Goal: Task Accomplishment & Management: Complete application form

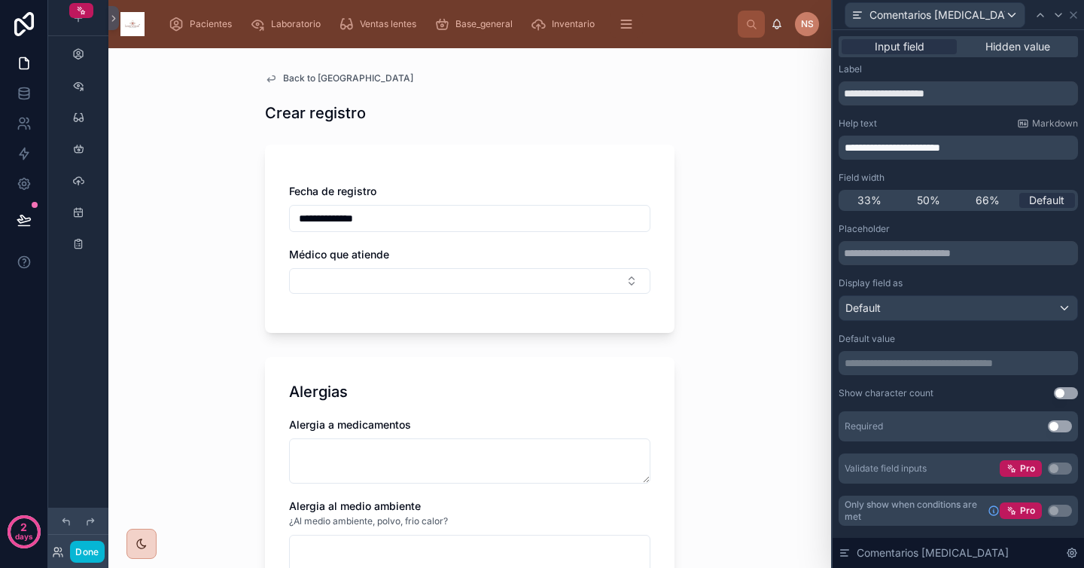
scroll to position [181, 0]
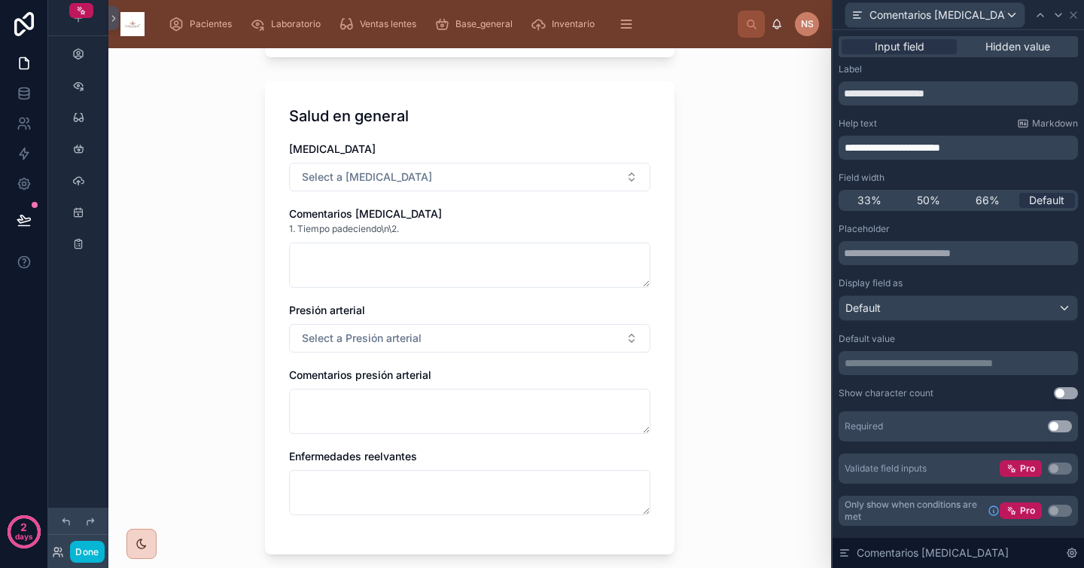
click at [995, 144] on p "**********" at bounding box center [960, 147] width 230 height 15
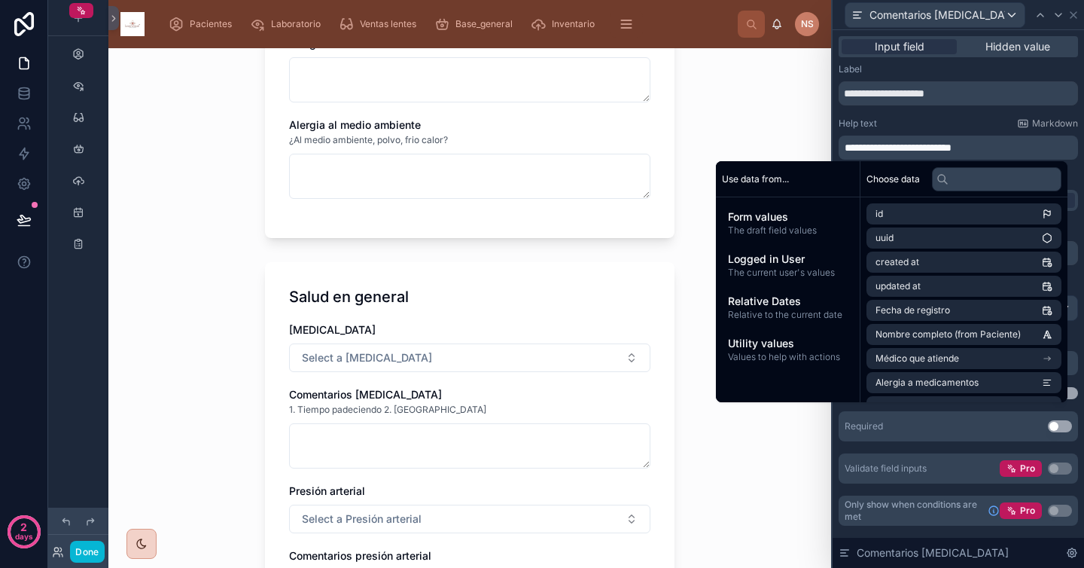
scroll to position [386, 0]
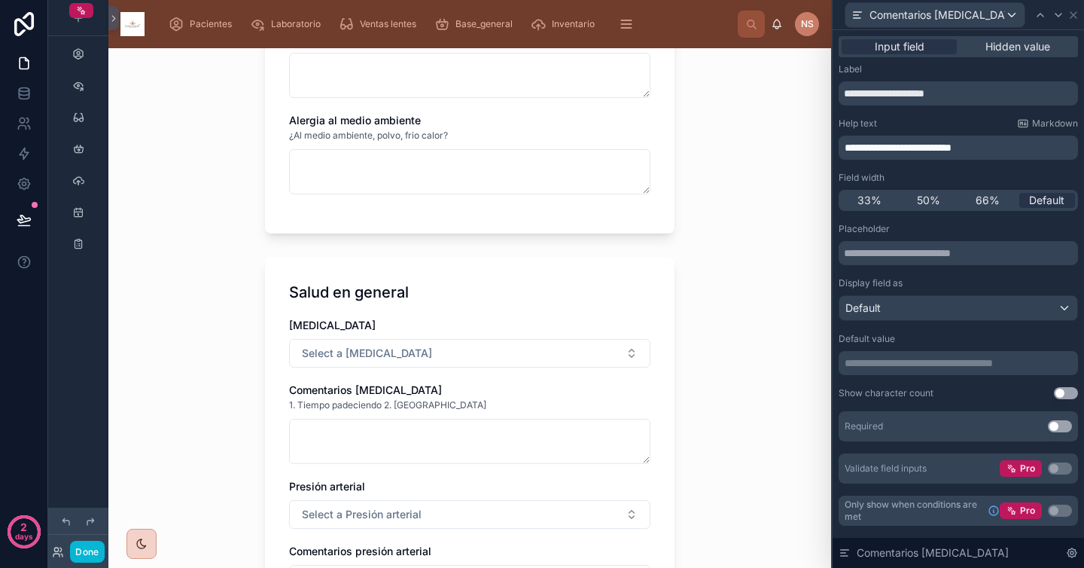
click at [395, 409] on span "1. Tiempo padeciendo 2. [GEOGRAPHIC_DATA]" at bounding box center [387, 405] width 197 height 12
click at [375, 403] on span "1. Tiempo padeciendo 2. [GEOGRAPHIC_DATA]" at bounding box center [387, 405] width 197 height 12
click at [1071, 124] on span "Markdown" at bounding box center [1055, 123] width 46 height 12
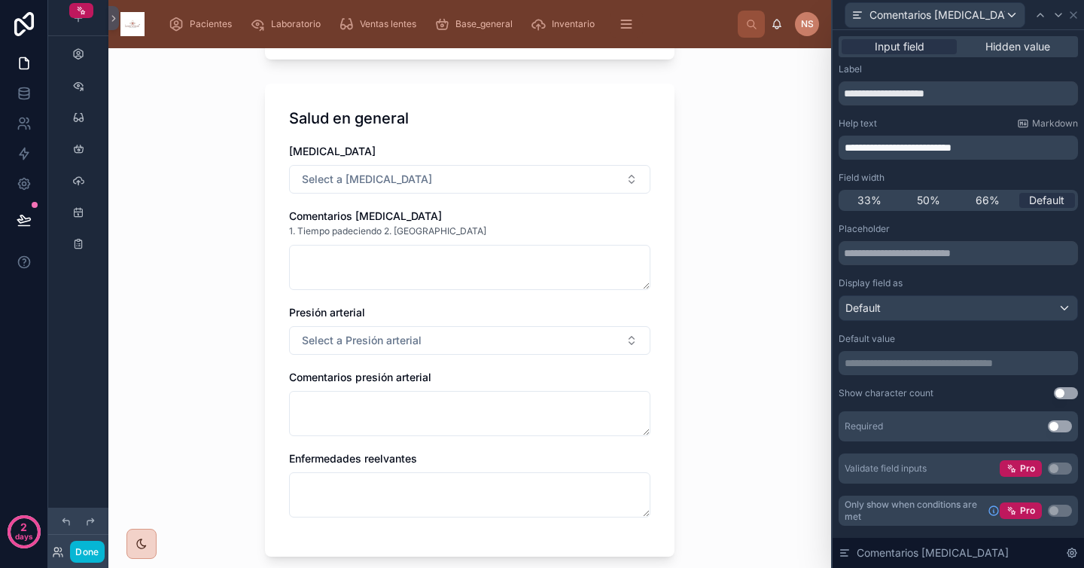
type input "**********"
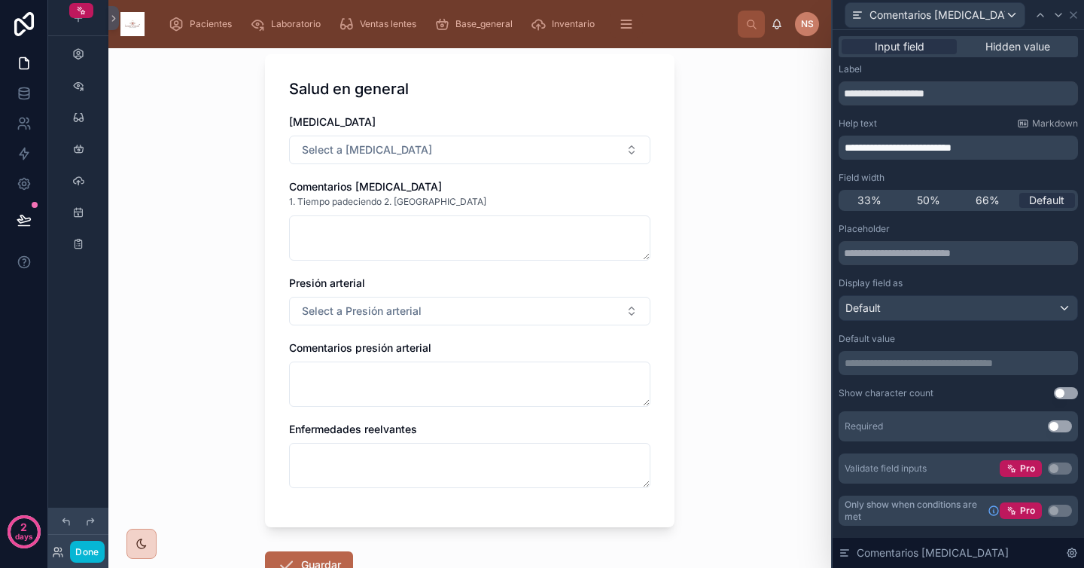
scroll to position [595, 0]
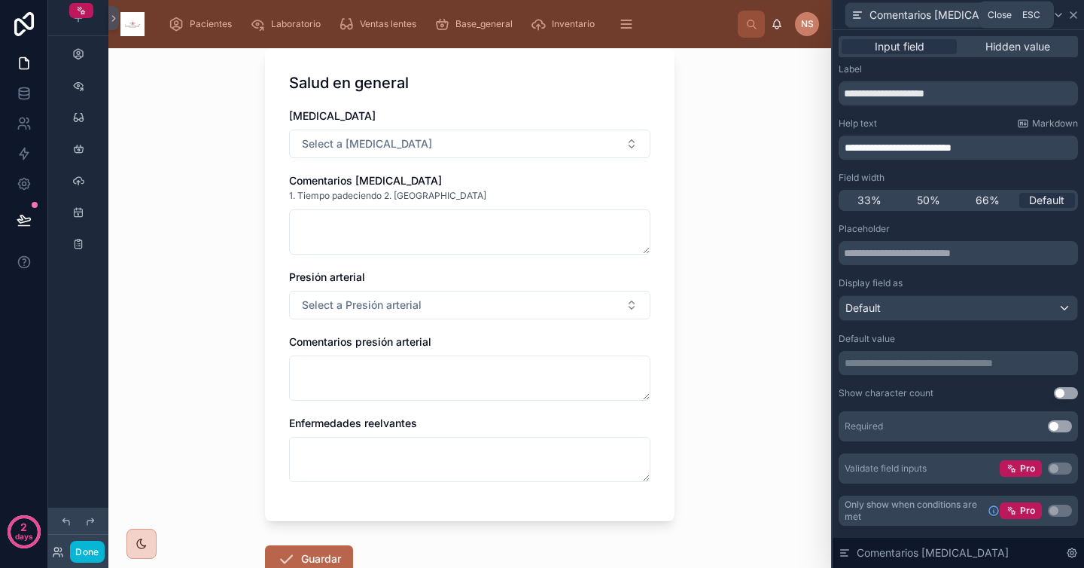
click at [1068, 17] on icon at bounding box center [1074, 15] width 12 height 12
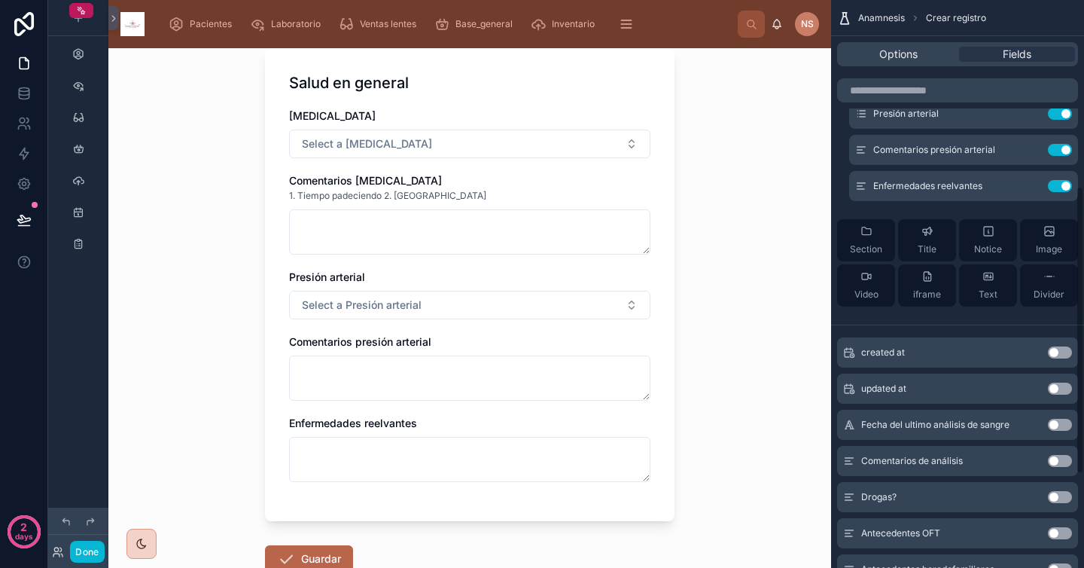
scroll to position [358, 0]
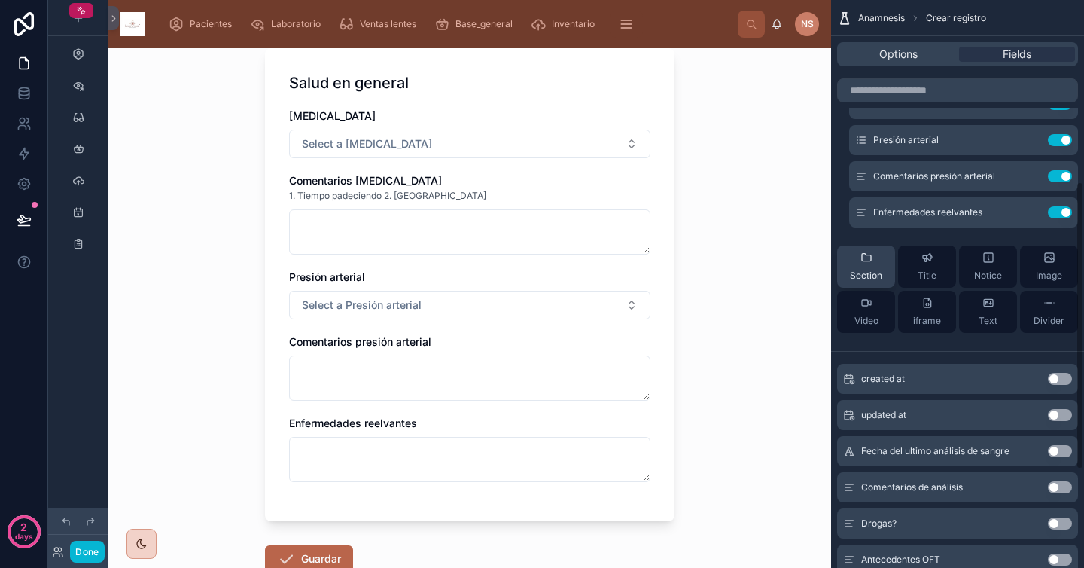
click at [873, 255] on div "Section" at bounding box center [866, 267] width 32 height 30
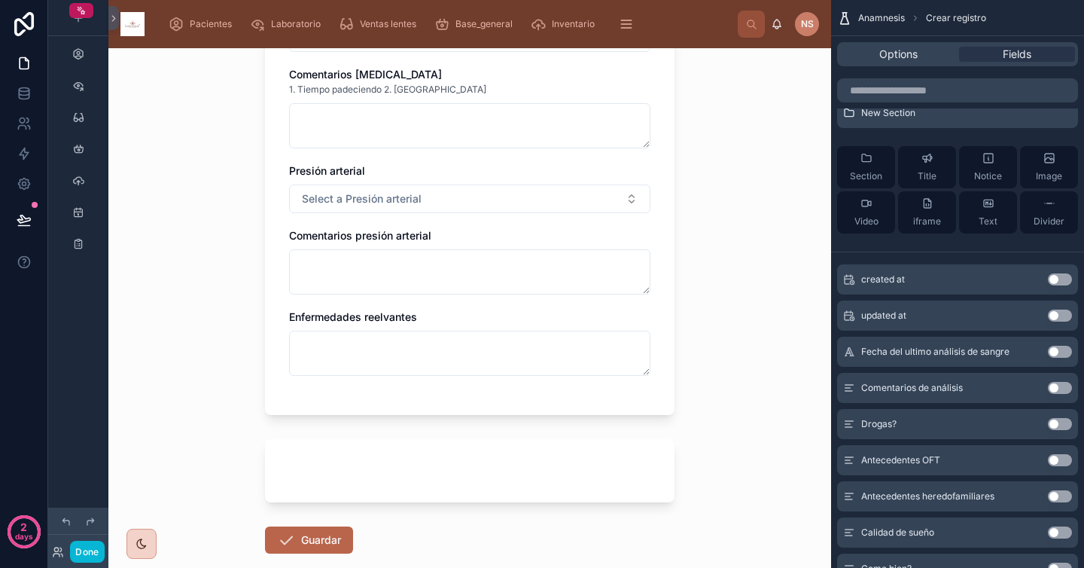
scroll to position [783, 0]
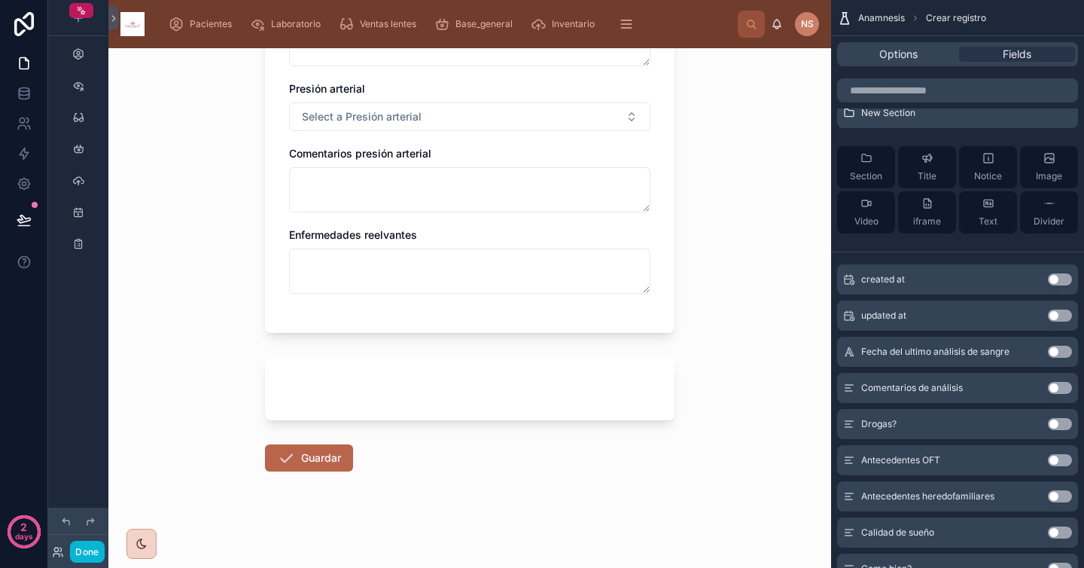
click at [1064, 352] on button "Use setting" at bounding box center [1060, 352] width 24 height 12
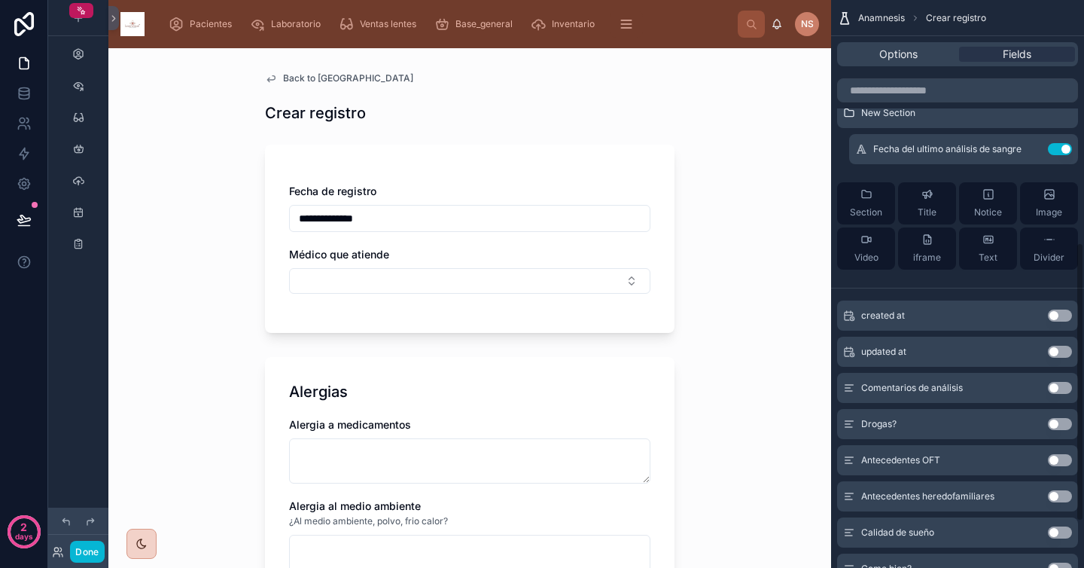
click at [1062, 388] on button "Use setting" at bounding box center [1060, 388] width 24 height 12
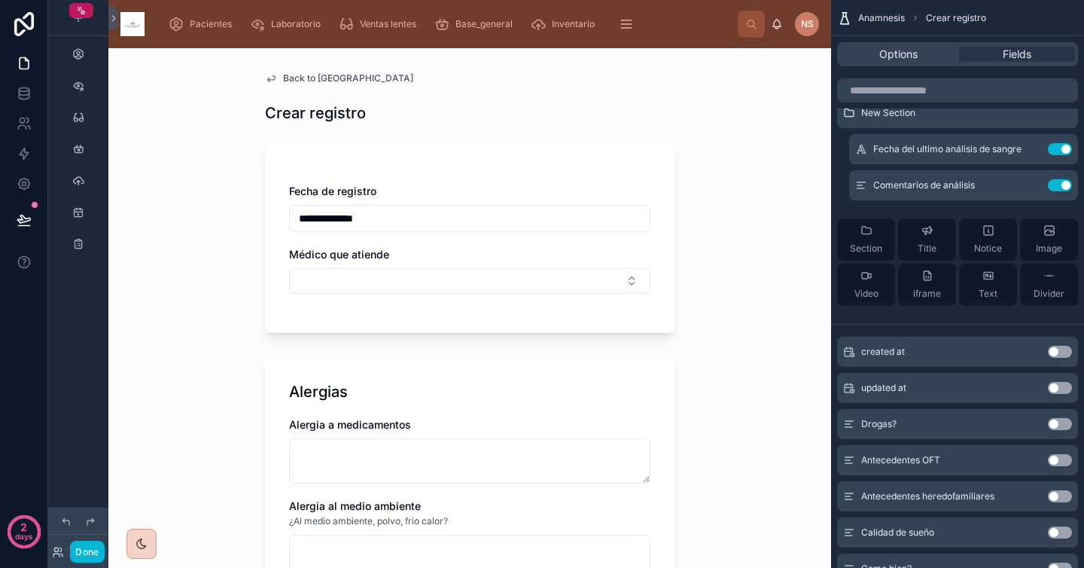
click at [1065, 424] on button "Use setting" at bounding box center [1060, 424] width 24 height 12
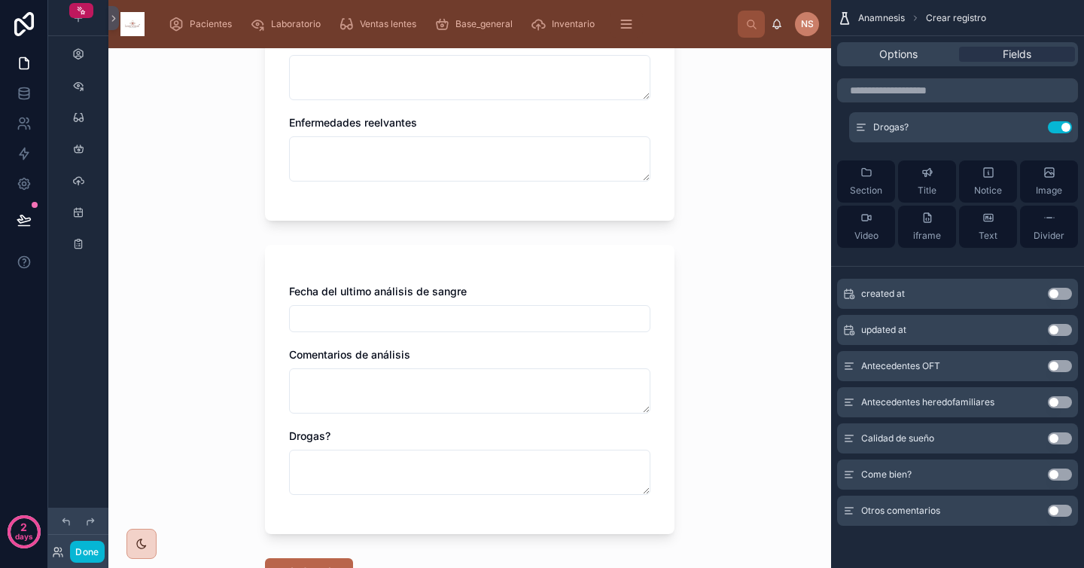
scroll to position [1009, 0]
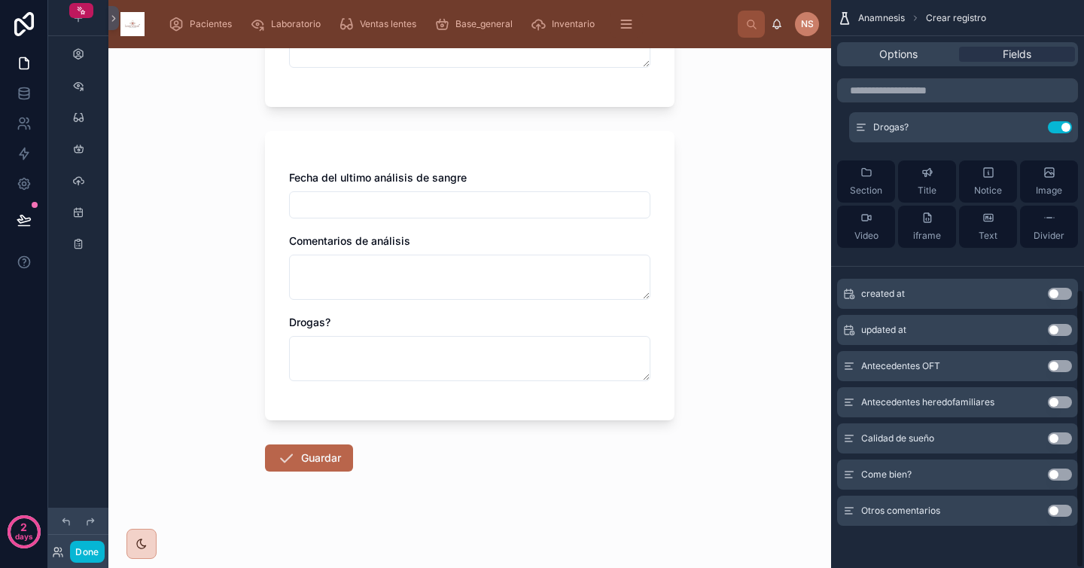
click at [1062, 439] on button "Use setting" at bounding box center [1060, 438] width 24 height 12
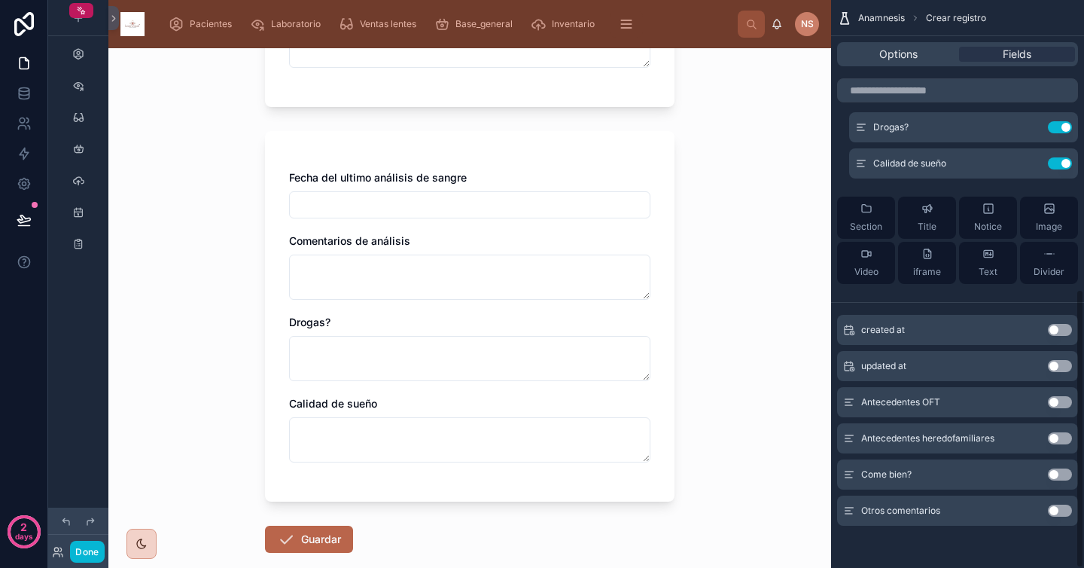
scroll to position [0, 0]
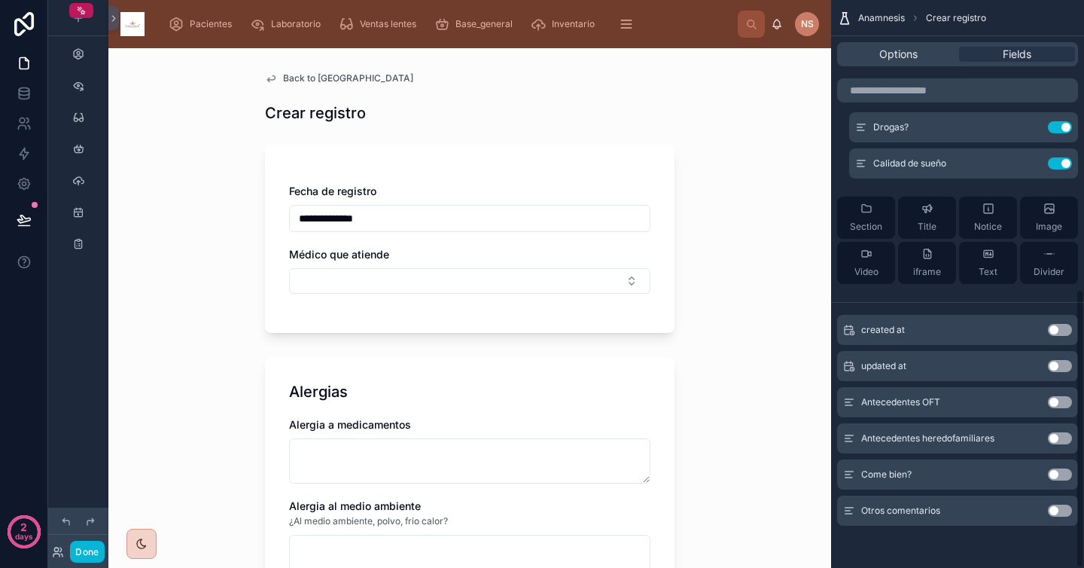
click at [1064, 475] on button "Use setting" at bounding box center [1060, 474] width 24 height 12
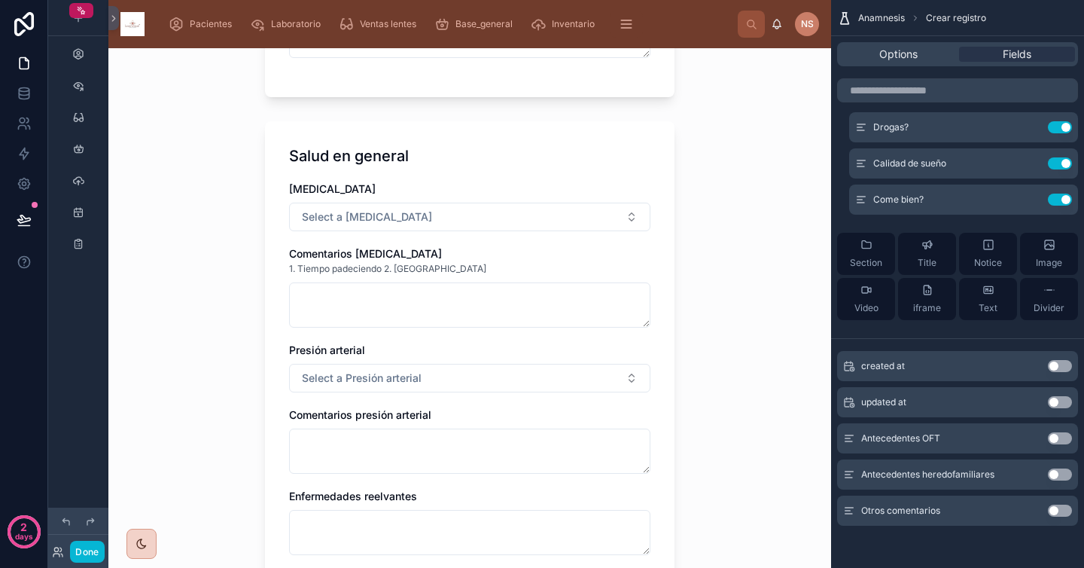
scroll to position [730, 0]
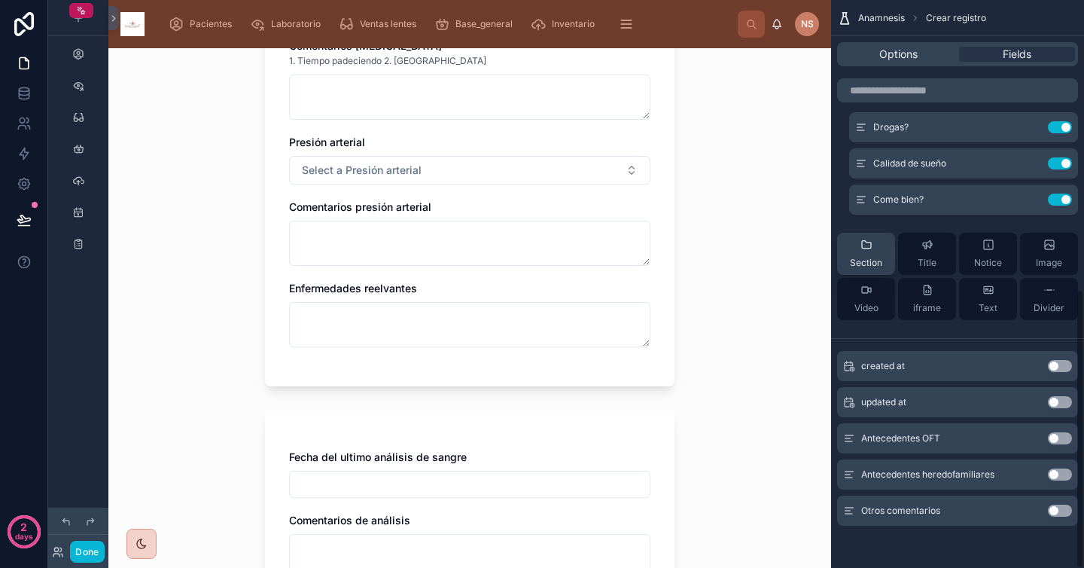
click at [872, 263] on span "Section" at bounding box center [866, 263] width 32 height 12
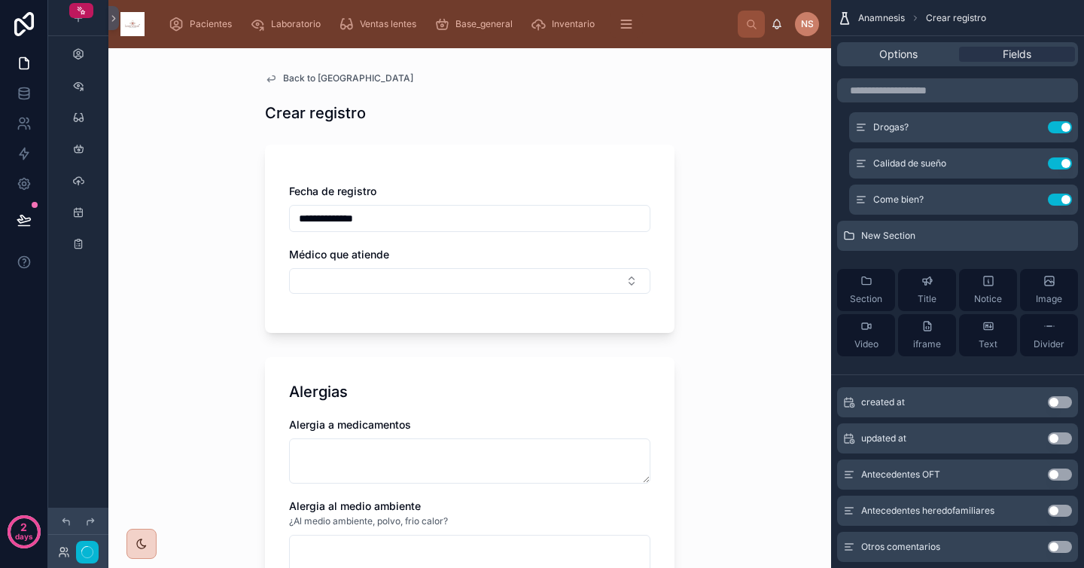
scroll to position [623, 0]
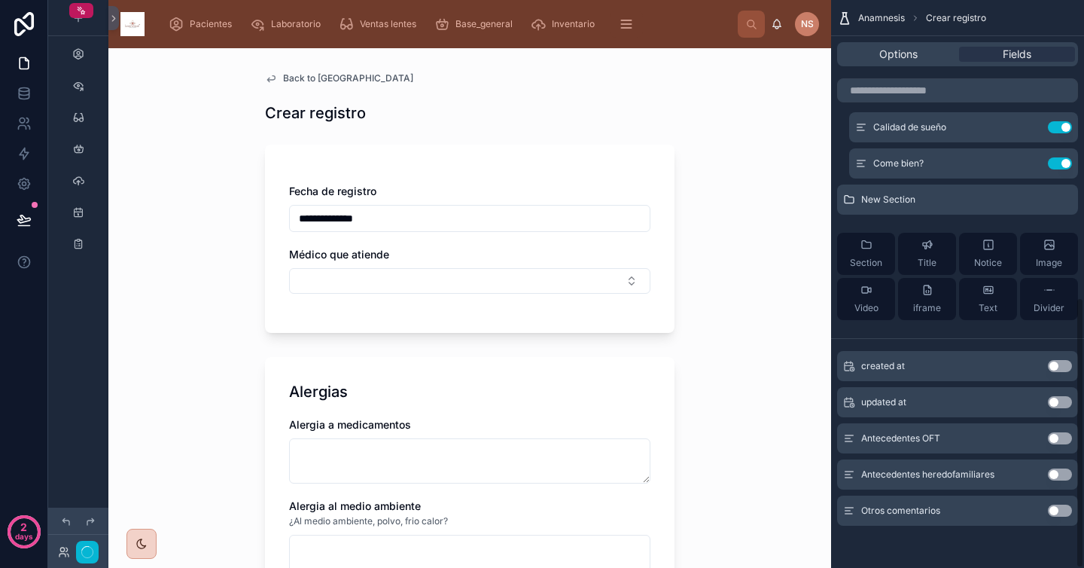
click at [1068, 438] on button "Use setting" at bounding box center [1060, 438] width 24 height 12
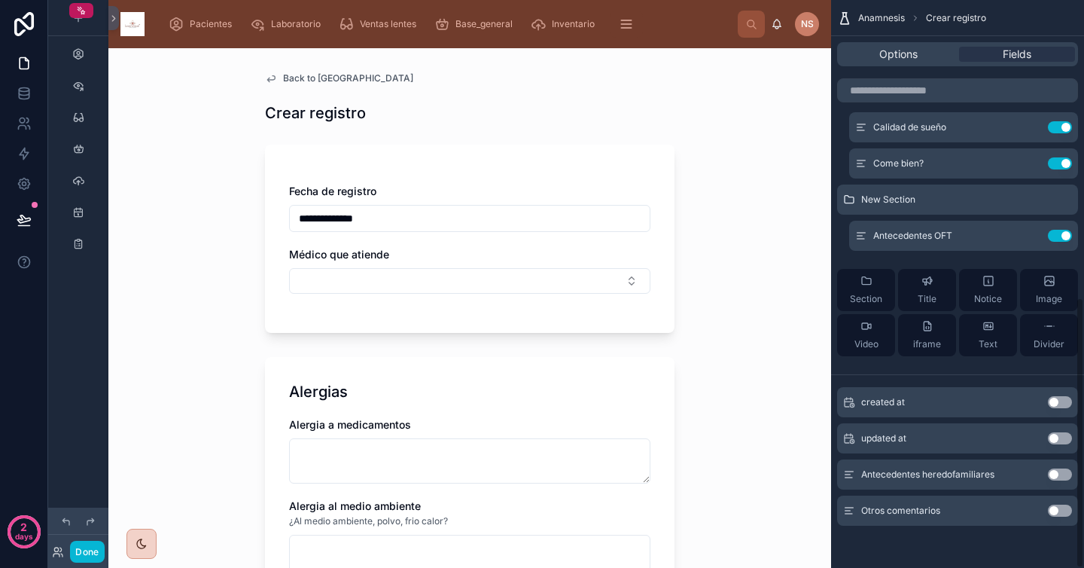
click at [1059, 477] on button "Use setting" at bounding box center [1060, 474] width 24 height 12
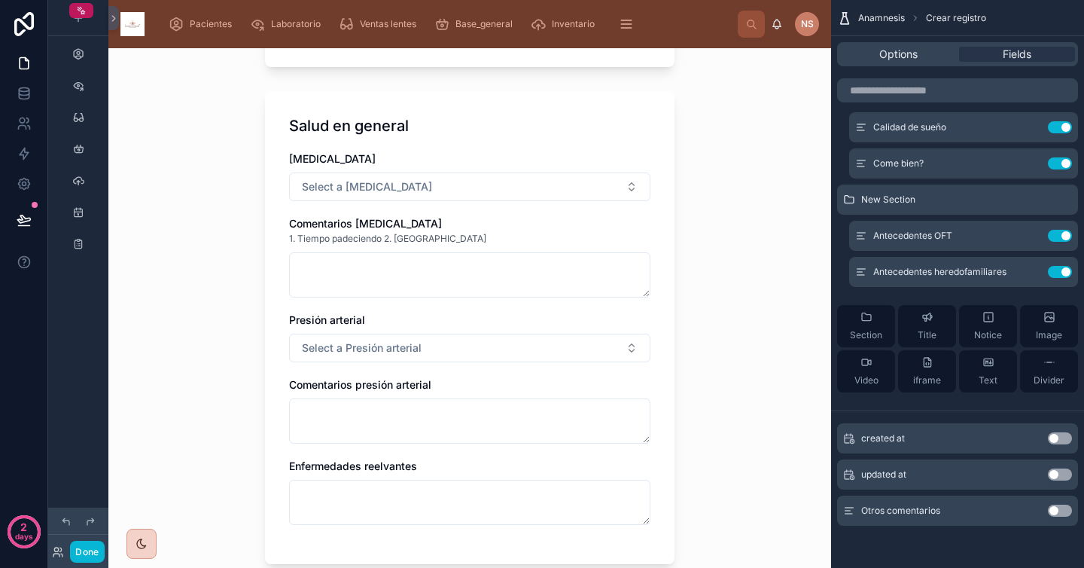
scroll to position [589, 0]
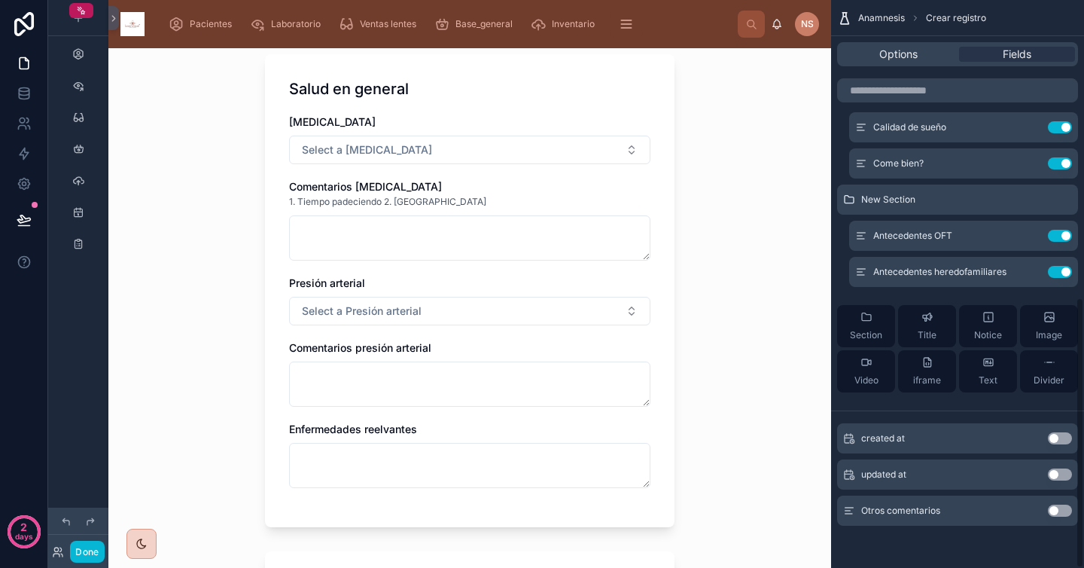
click at [1067, 513] on button "Use setting" at bounding box center [1060, 511] width 24 height 12
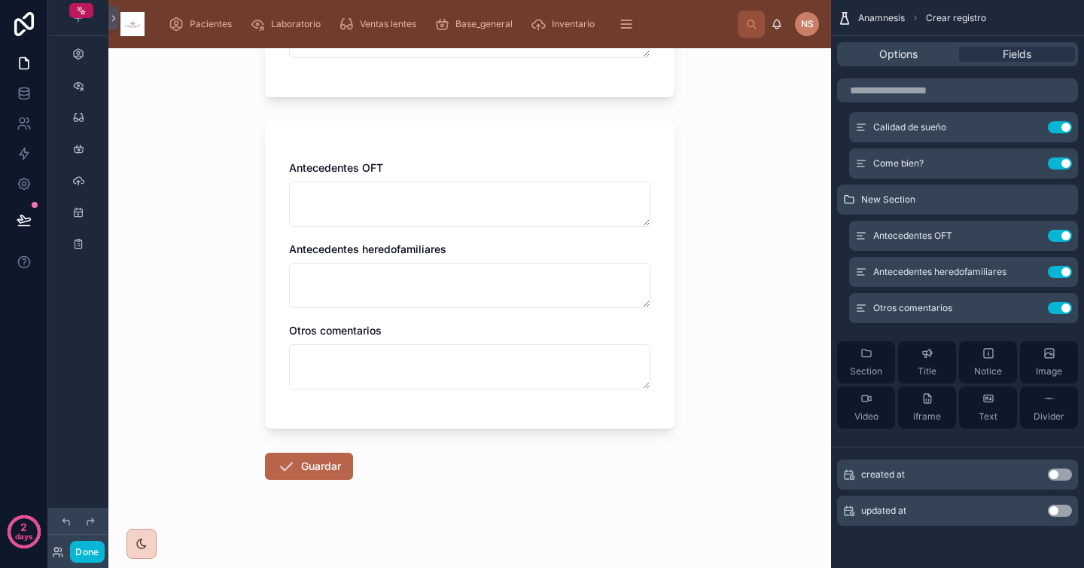
scroll to position [1503, 0]
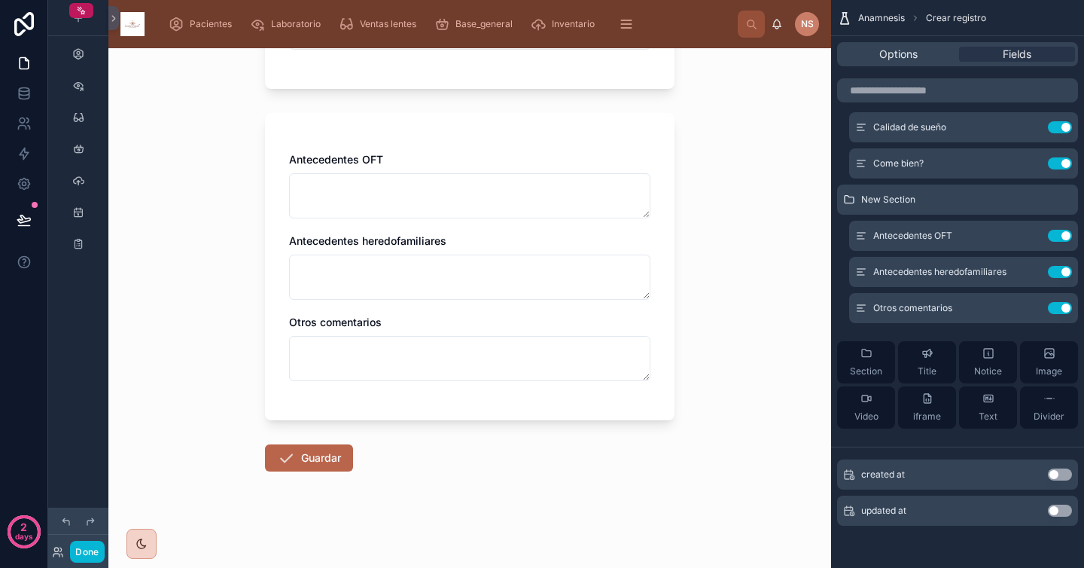
click at [766, 416] on div "**********" at bounding box center [469, 308] width 723 height 520
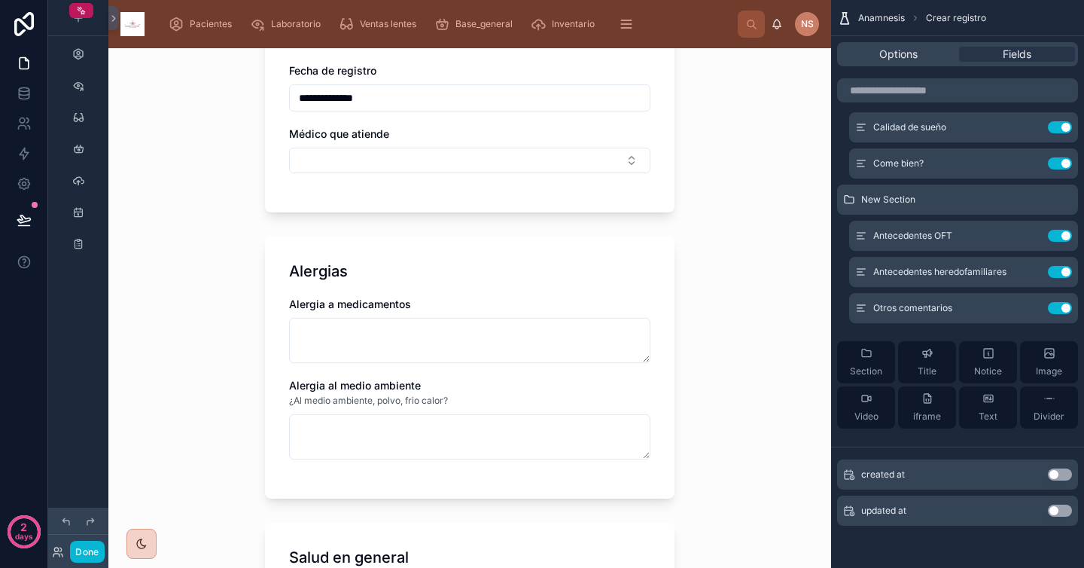
scroll to position [0, 0]
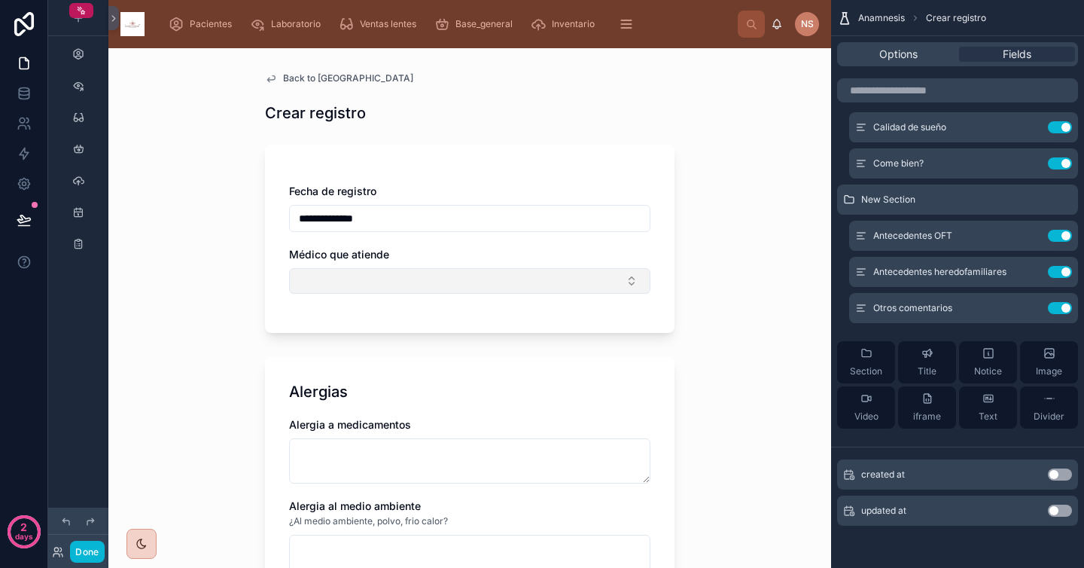
click at [410, 280] on button "Select Button" at bounding box center [469, 281] width 361 height 26
click at [703, 288] on div "**********" at bounding box center [469, 308] width 723 height 520
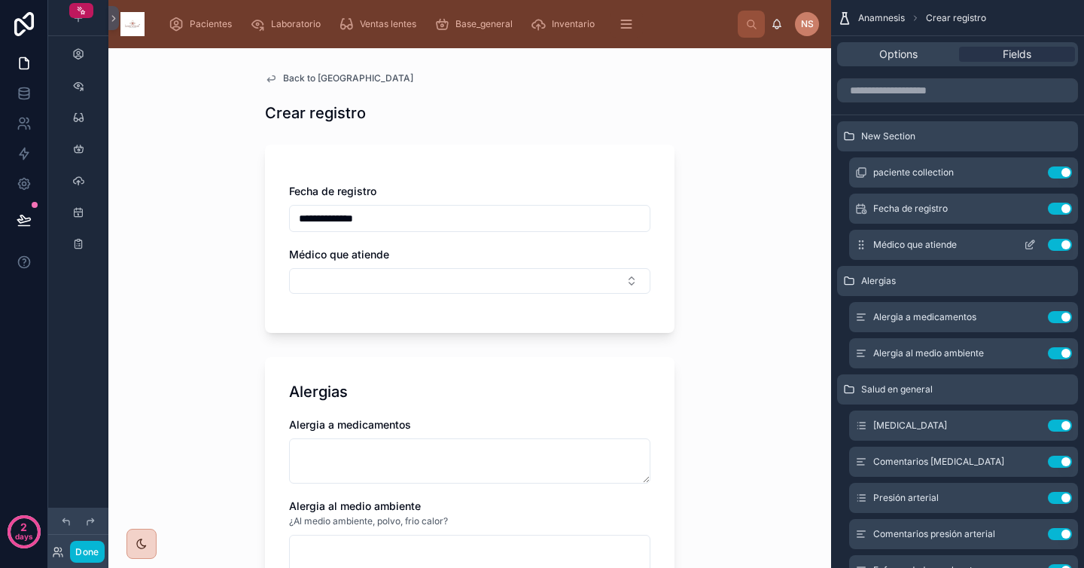
click at [1027, 246] on icon "scrollable content" at bounding box center [1030, 245] width 12 height 12
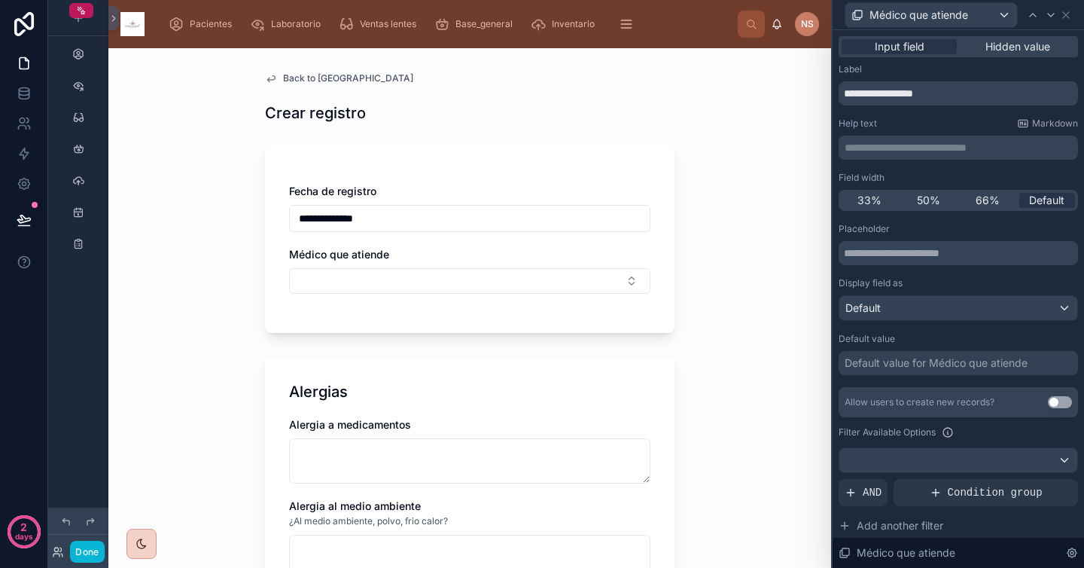
click at [924, 369] on div "Default value for Médico que atiende" at bounding box center [936, 362] width 183 height 15
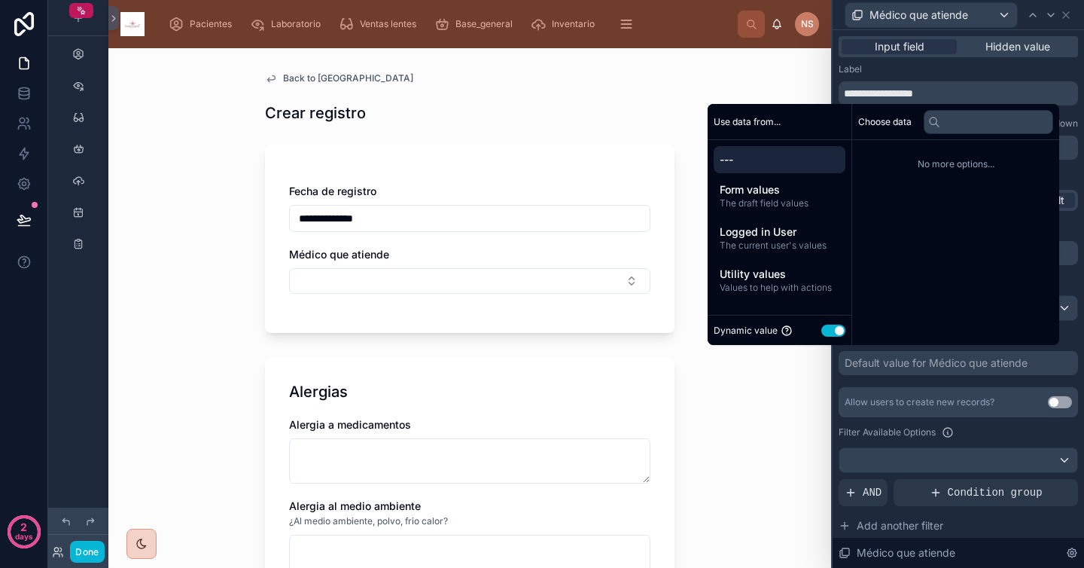
click at [814, 335] on div "Dynamic value Use setting" at bounding box center [780, 330] width 132 height 17
click at [825, 332] on button "Use setting" at bounding box center [834, 331] width 24 height 12
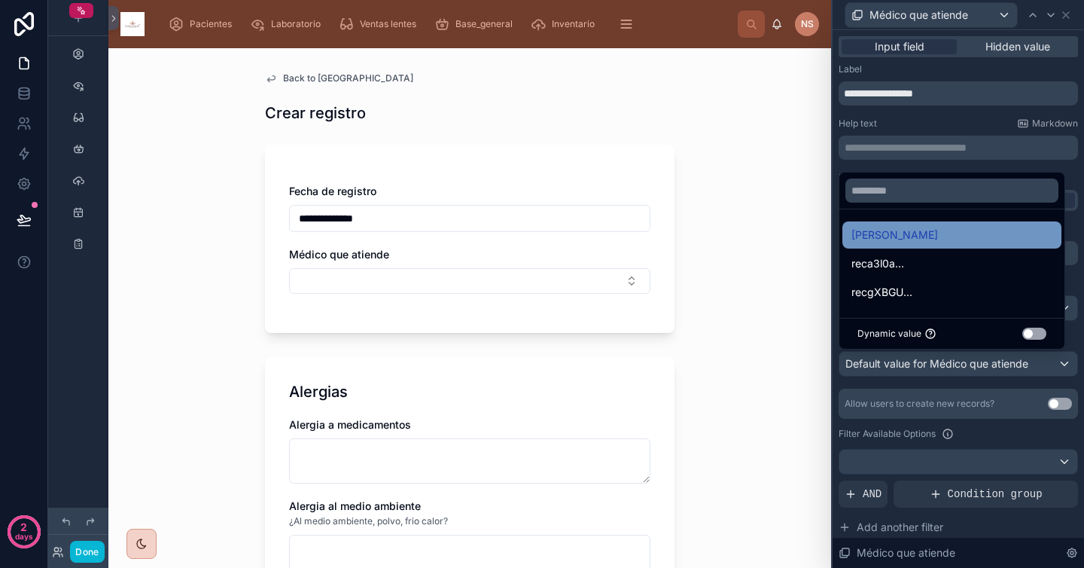
click at [907, 232] on span "[PERSON_NAME]" at bounding box center [895, 235] width 87 height 18
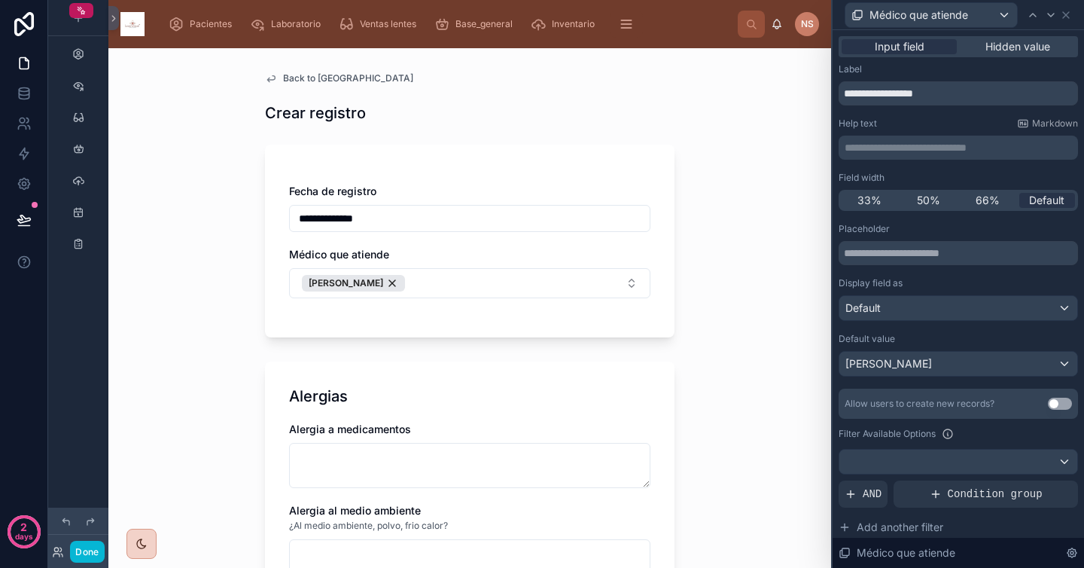
click at [931, 383] on div "Placeholder Display field as Default Default value [PERSON_NAME] Allow users to…" at bounding box center [958, 428] width 239 height 410
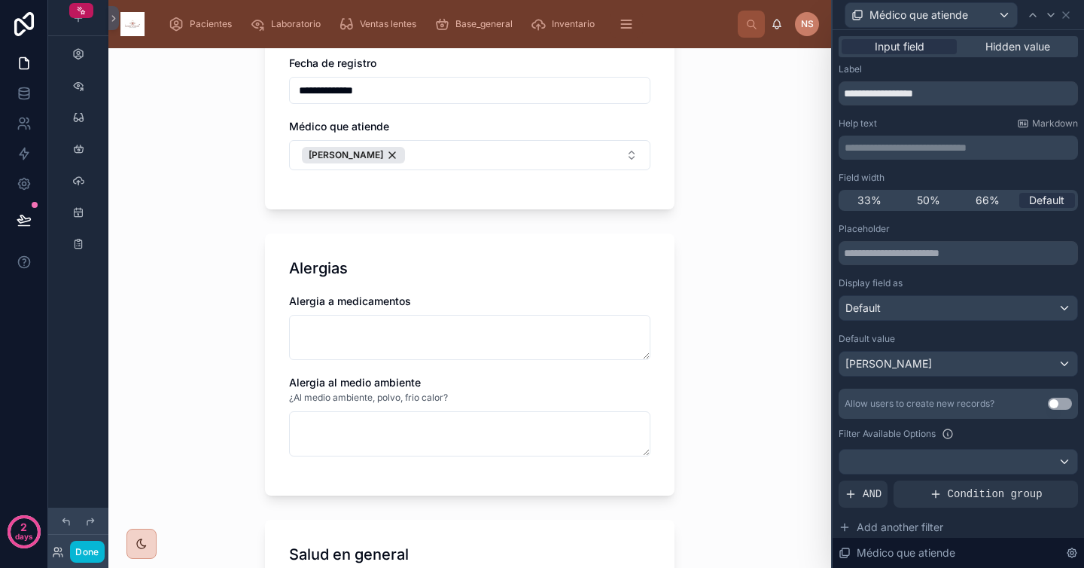
scroll to position [138, 0]
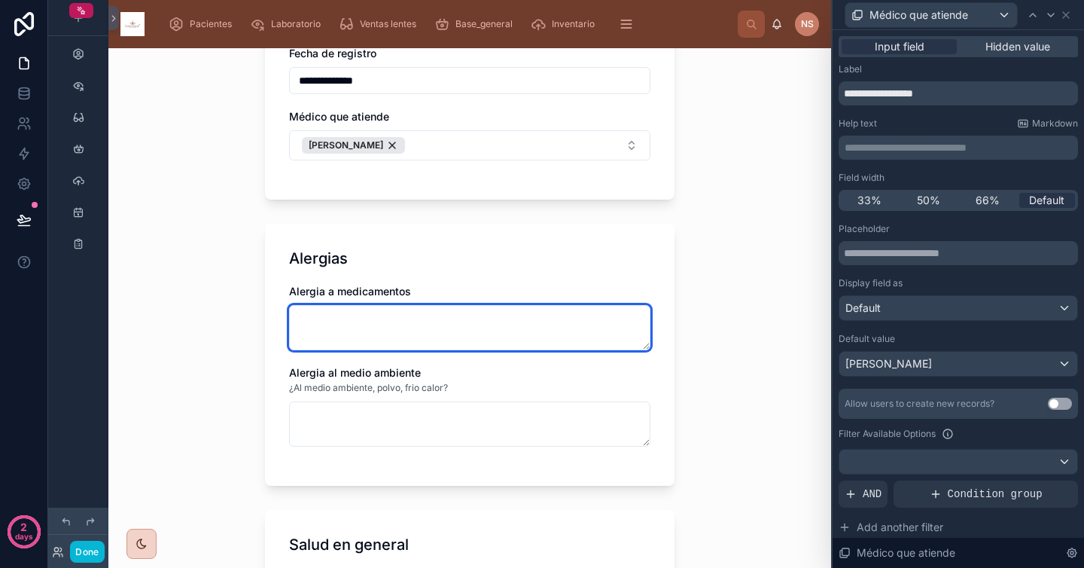
click at [484, 308] on textarea at bounding box center [469, 327] width 361 height 45
type textarea "**********"
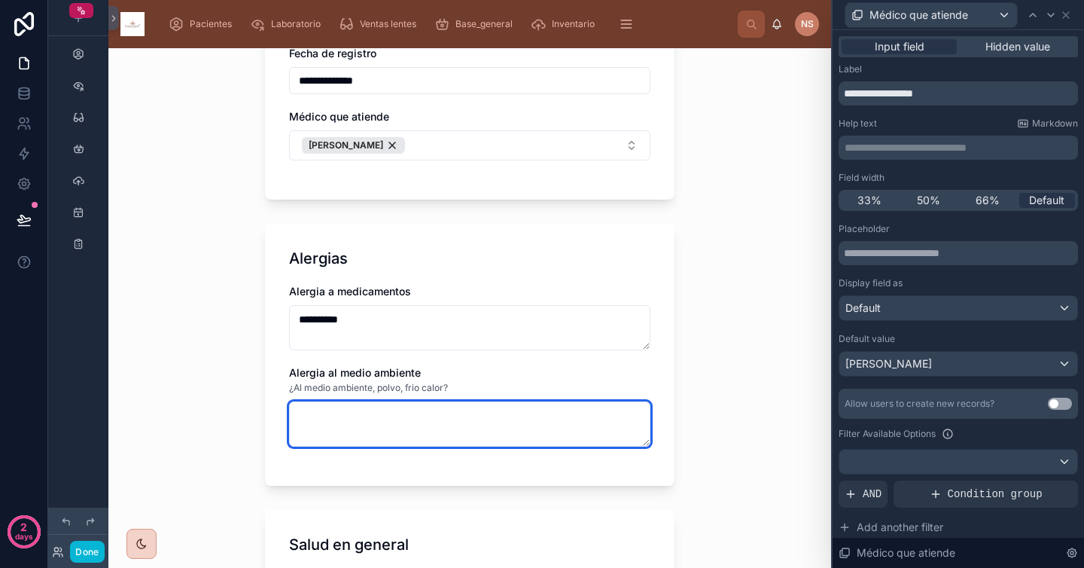
click at [421, 426] on textarea at bounding box center [469, 423] width 361 height 45
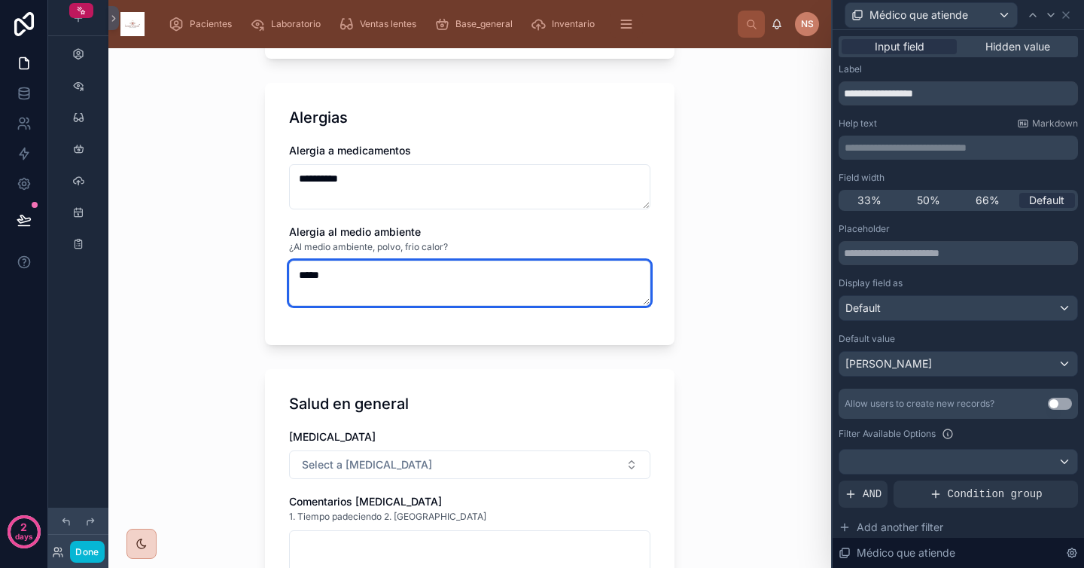
scroll to position [344, 0]
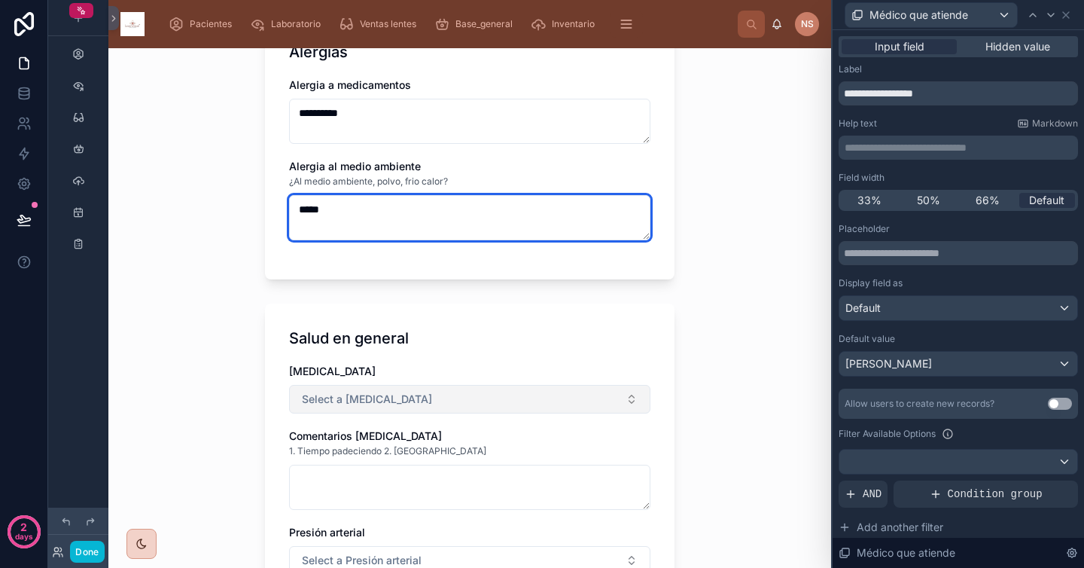
type textarea "*****"
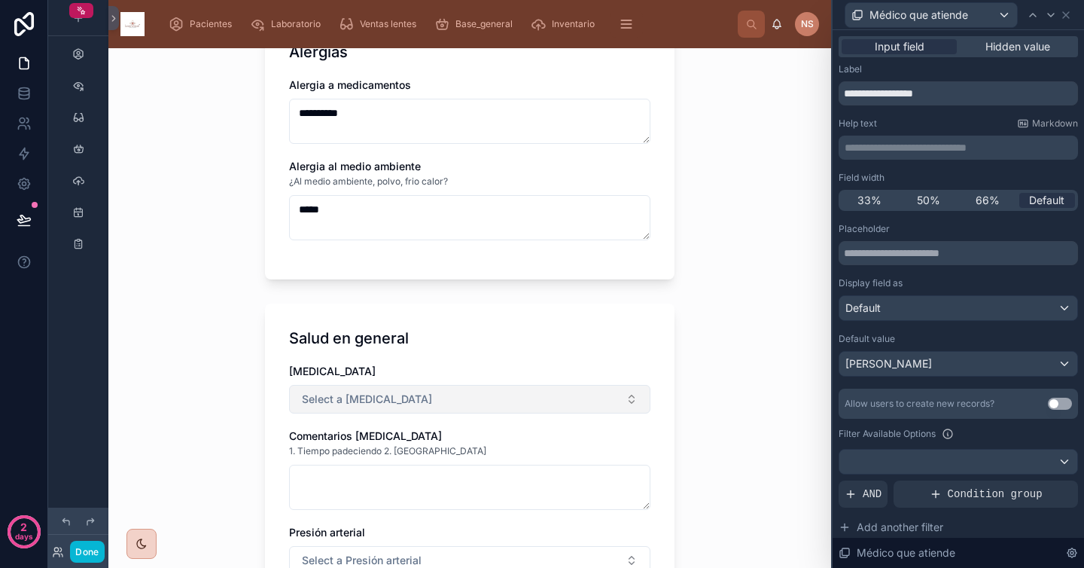
click at [367, 397] on span "Select a [MEDICAL_DATA]" at bounding box center [367, 399] width 130 height 15
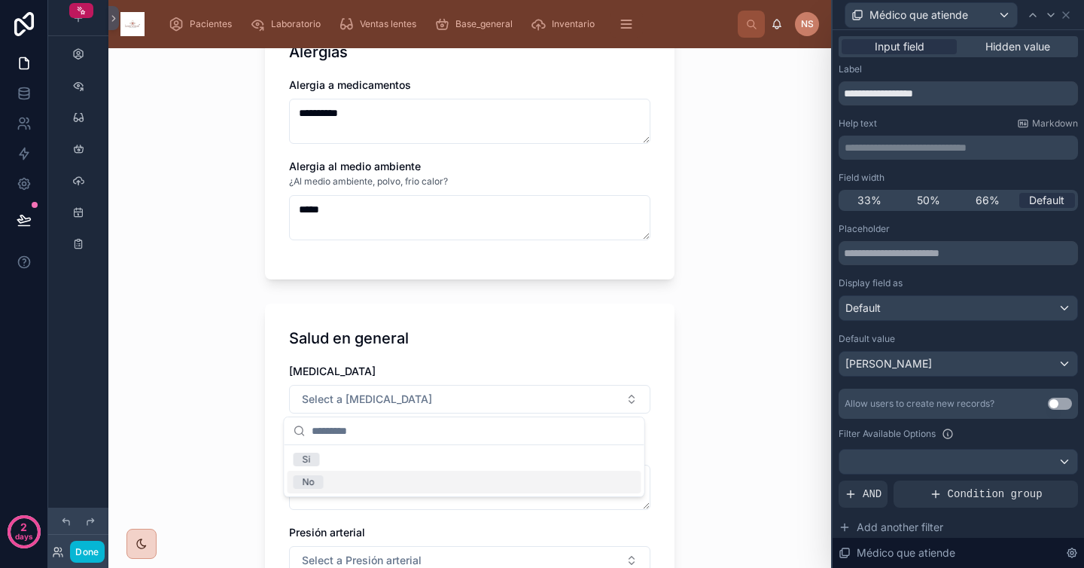
click at [352, 474] on div "No" at bounding box center [465, 482] width 354 height 23
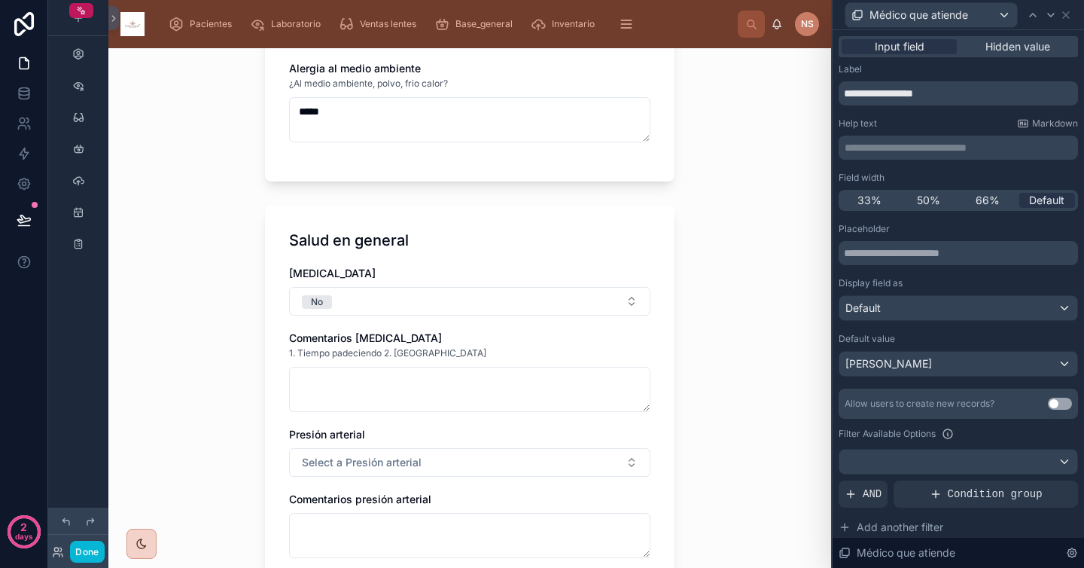
scroll to position [508, 0]
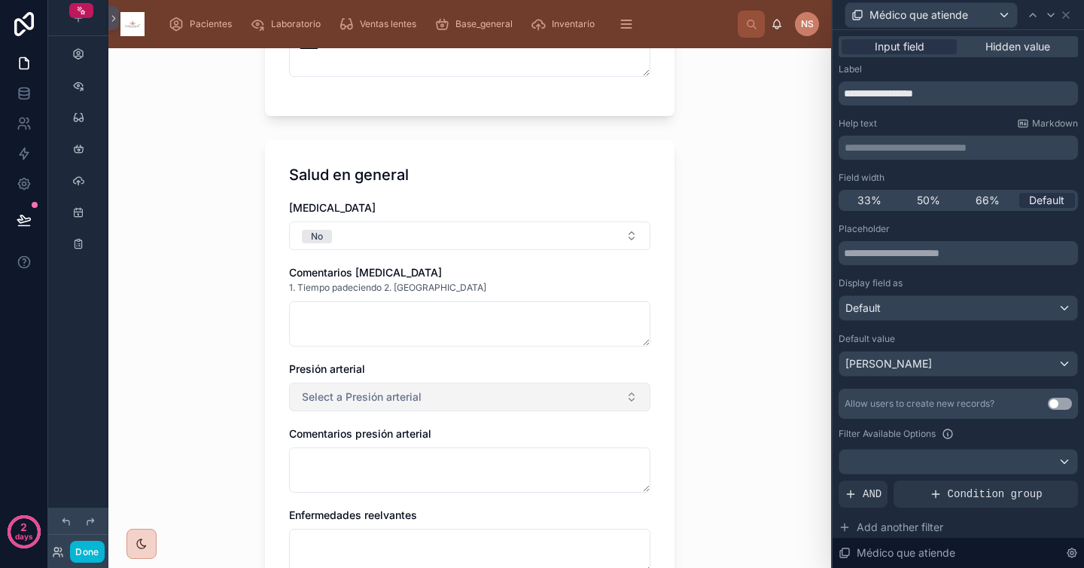
click at [383, 393] on span "Select a Presión arterial" at bounding box center [362, 396] width 120 height 15
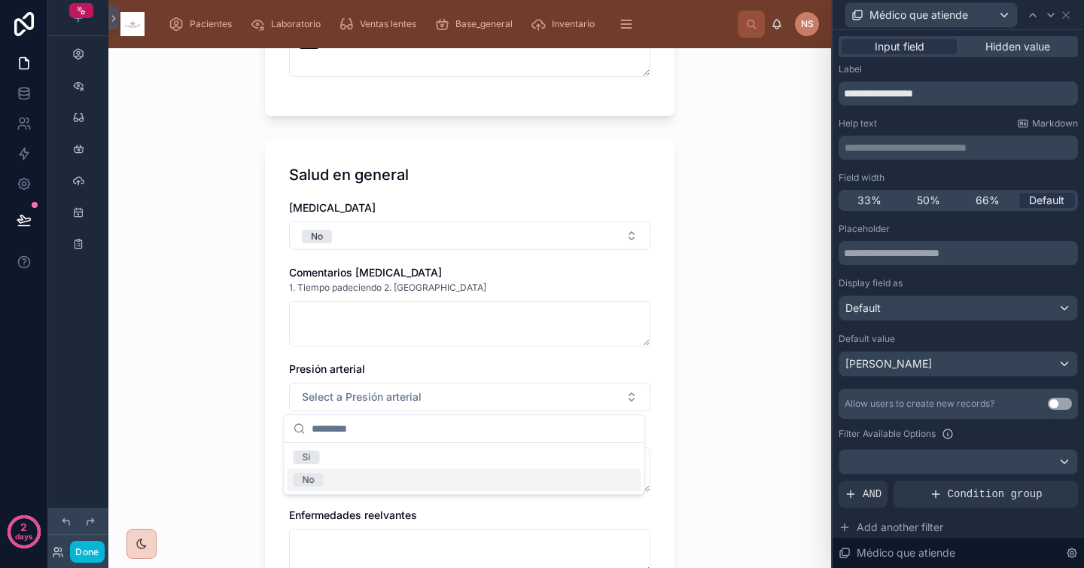
click at [347, 486] on div "No" at bounding box center [465, 479] width 354 height 23
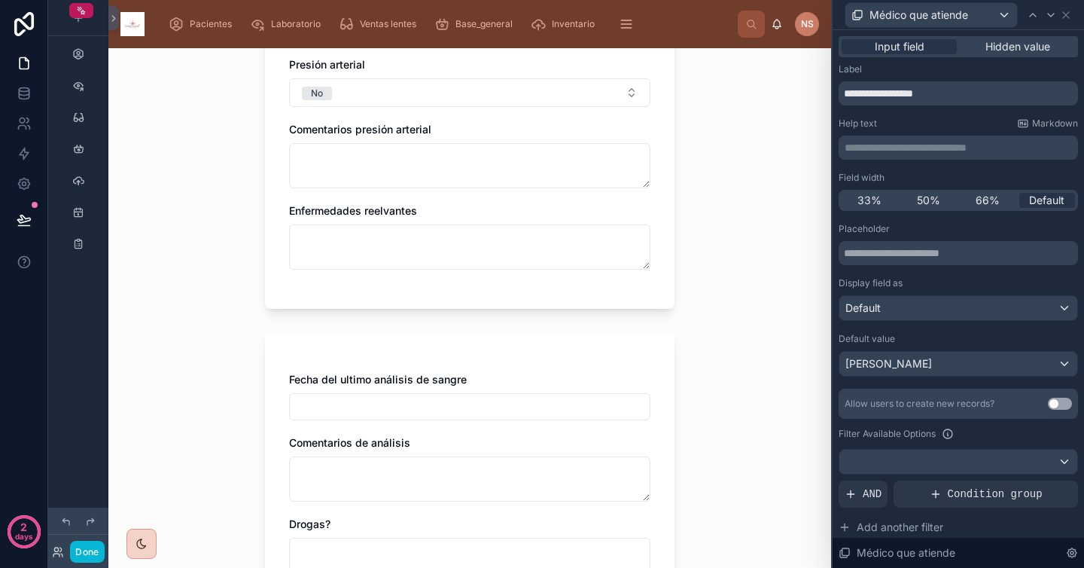
scroll to position [863, 0]
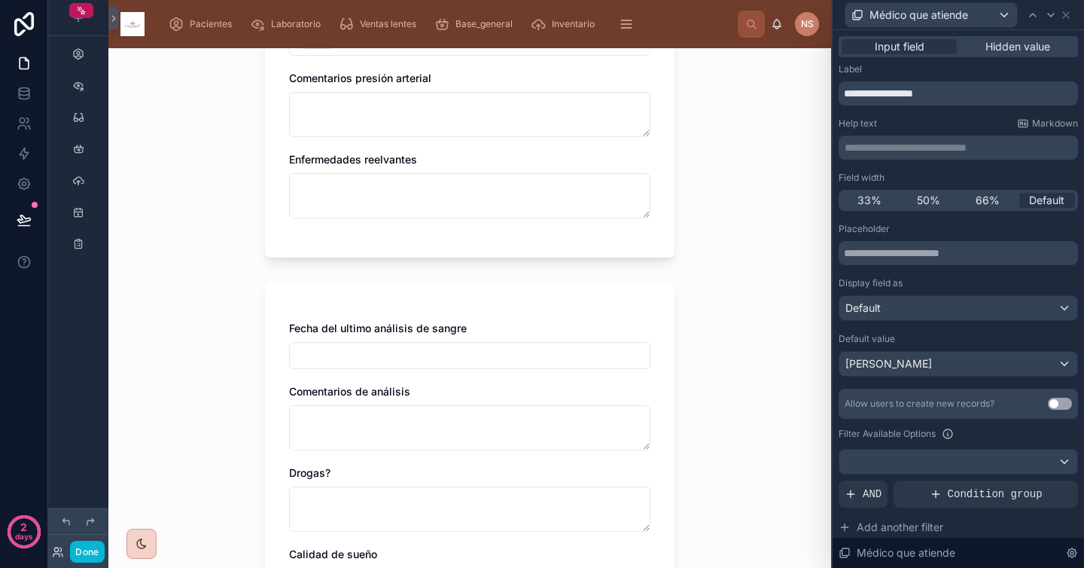
click at [412, 359] on input "text" at bounding box center [470, 355] width 360 height 21
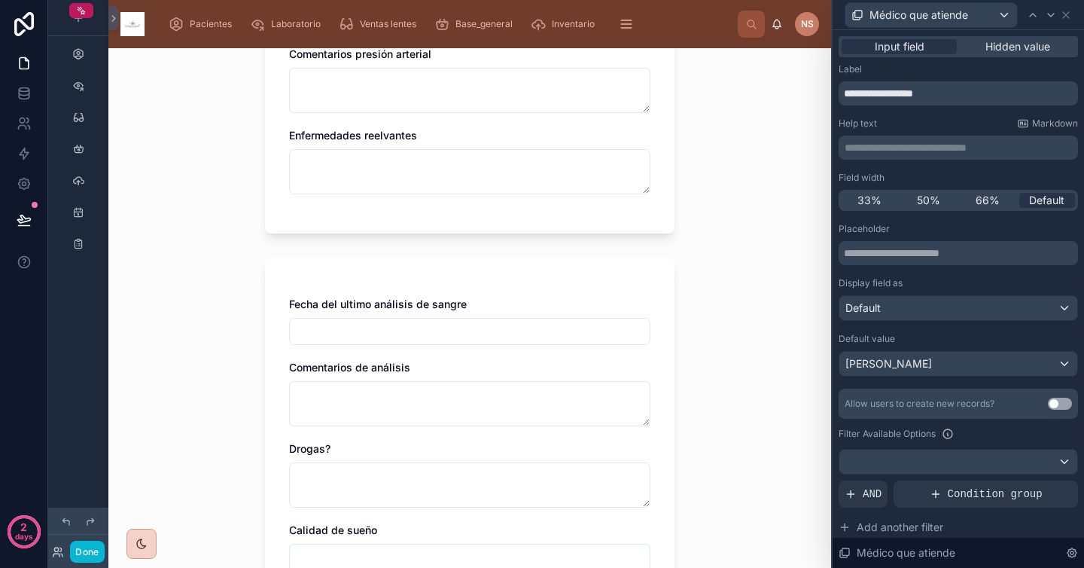
scroll to position [900, 0]
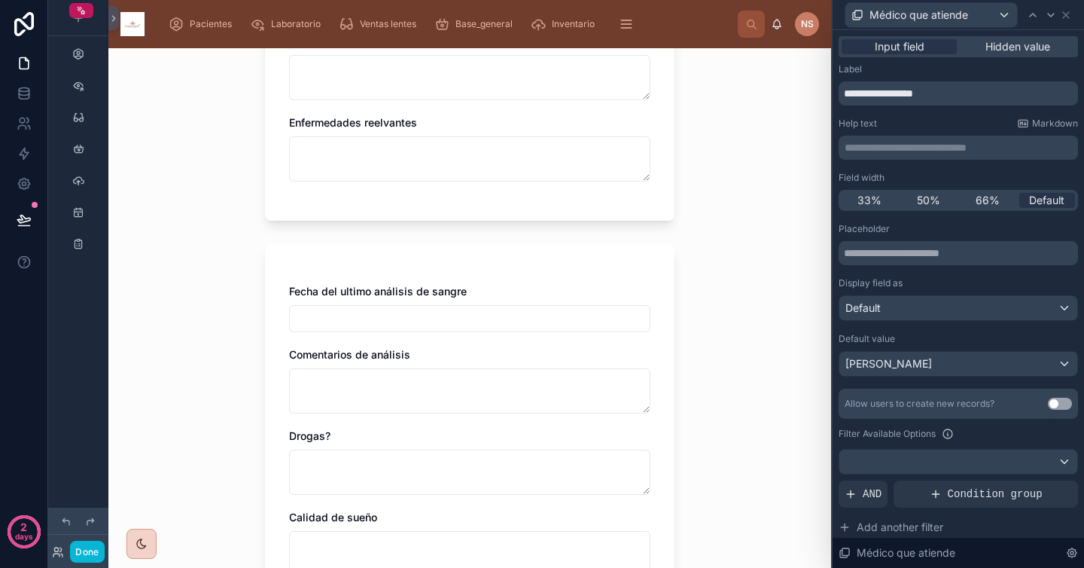
type input "*"
type input "**********"
type input "*******"
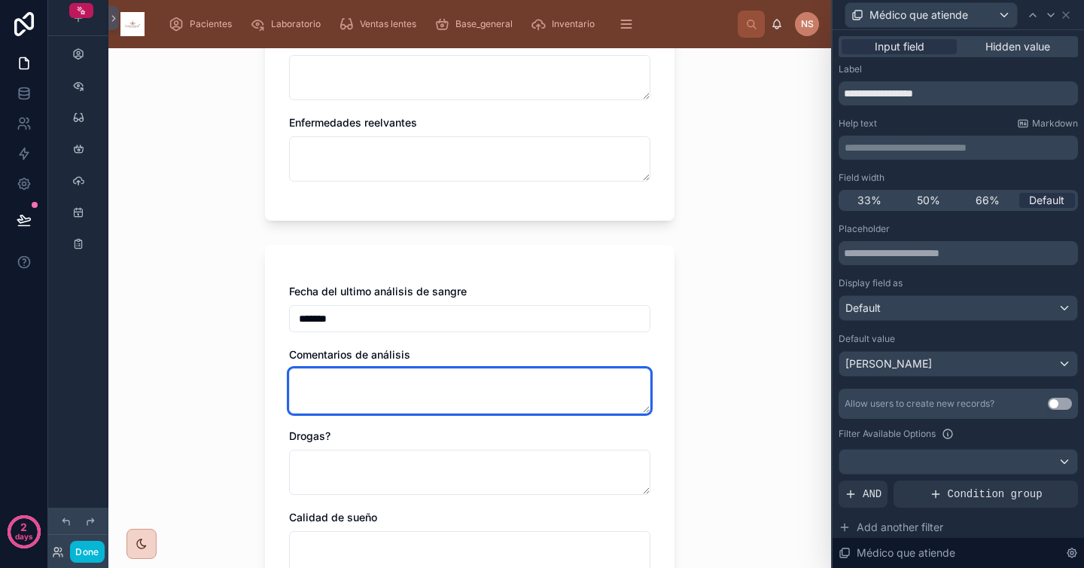
click at [428, 384] on textarea at bounding box center [469, 390] width 361 height 45
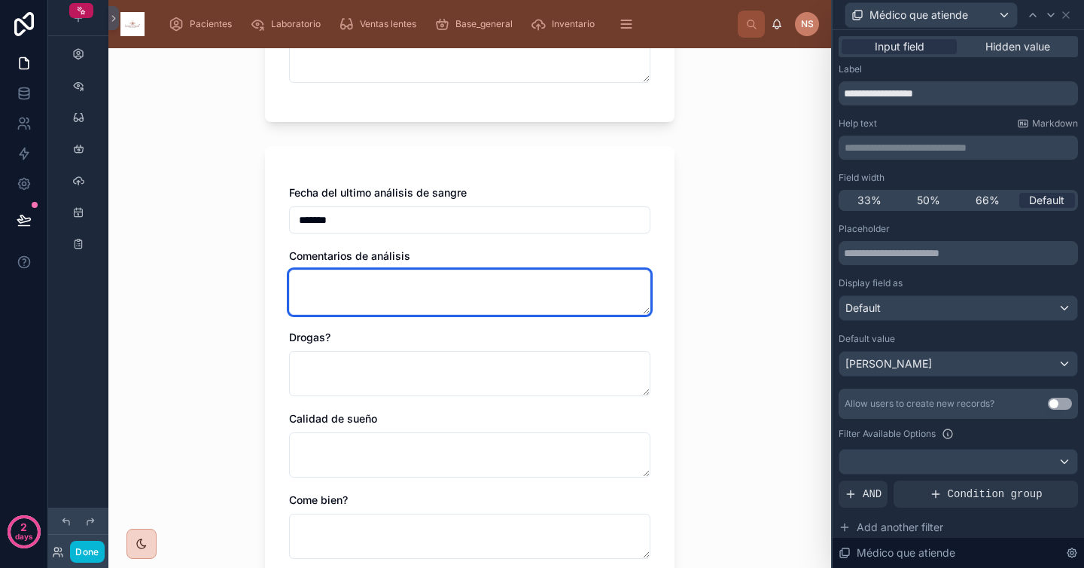
scroll to position [1059, 0]
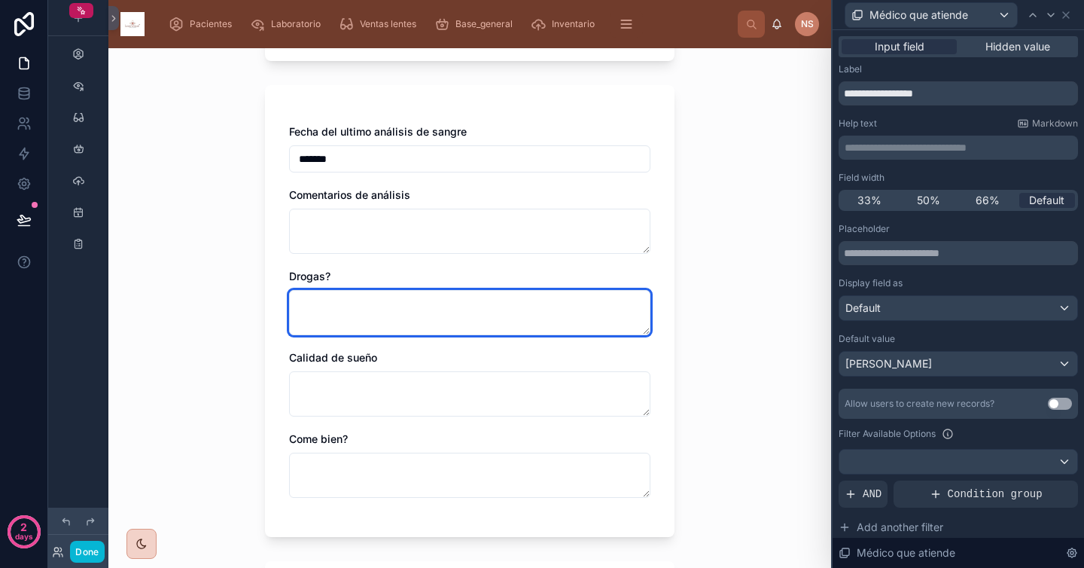
click at [422, 323] on textarea at bounding box center [469, 312] width 361 height 45
type textarea "******"
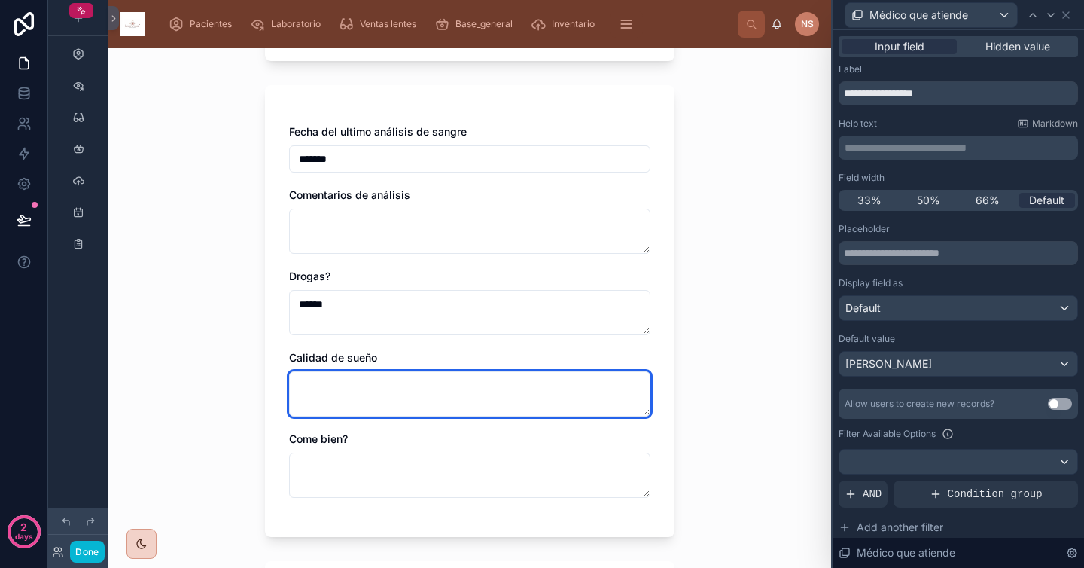
click at [404, 371] on textarea at bounding box center [469, 393] width 361 height 45
type textarea "*****"
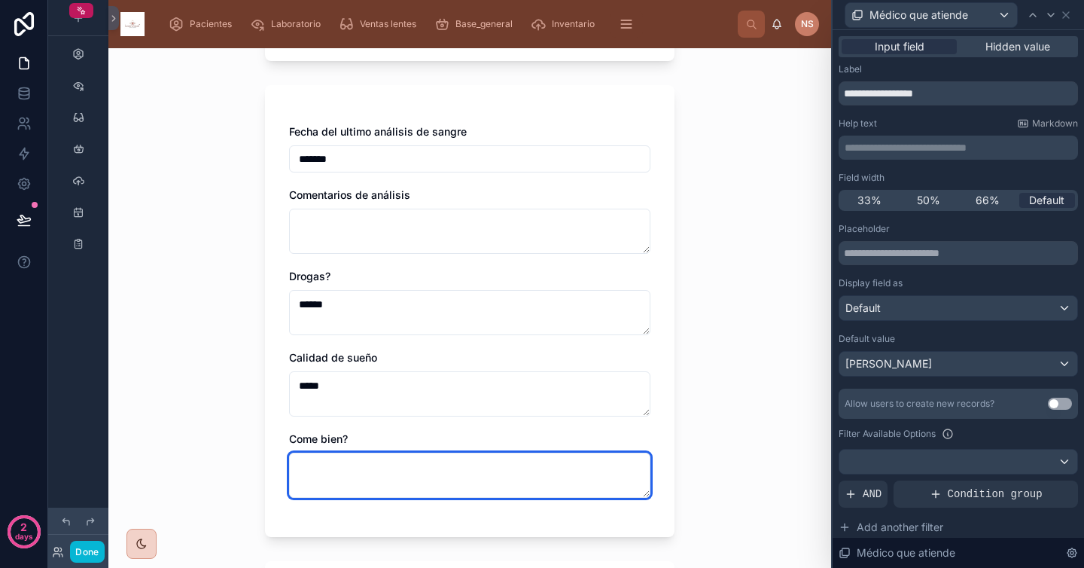
click at [379, 466] on textarea at bounding box center [469, 475] width 361 height 45
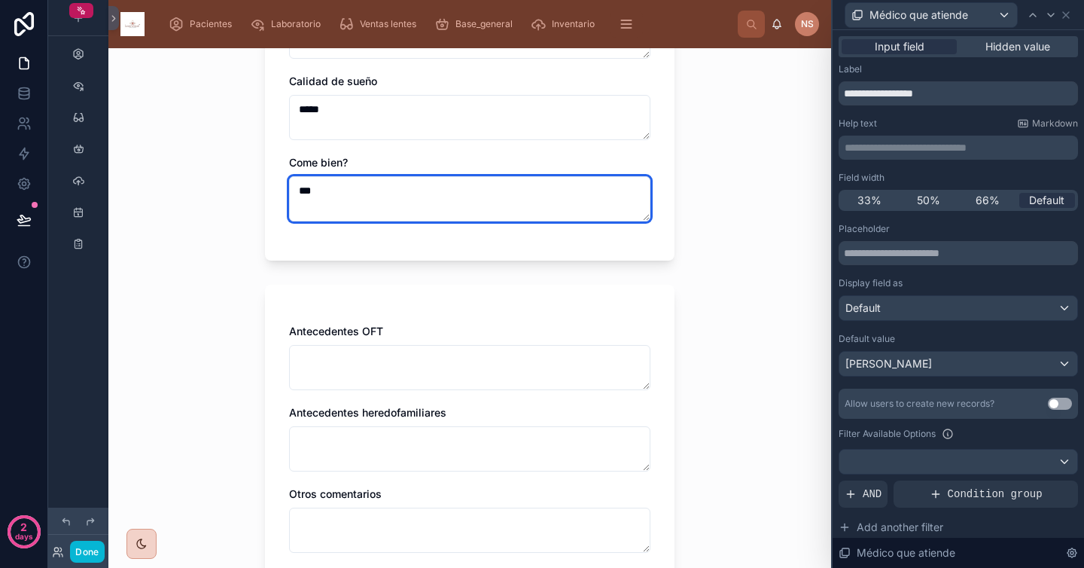
scroll to position [1428, 0]
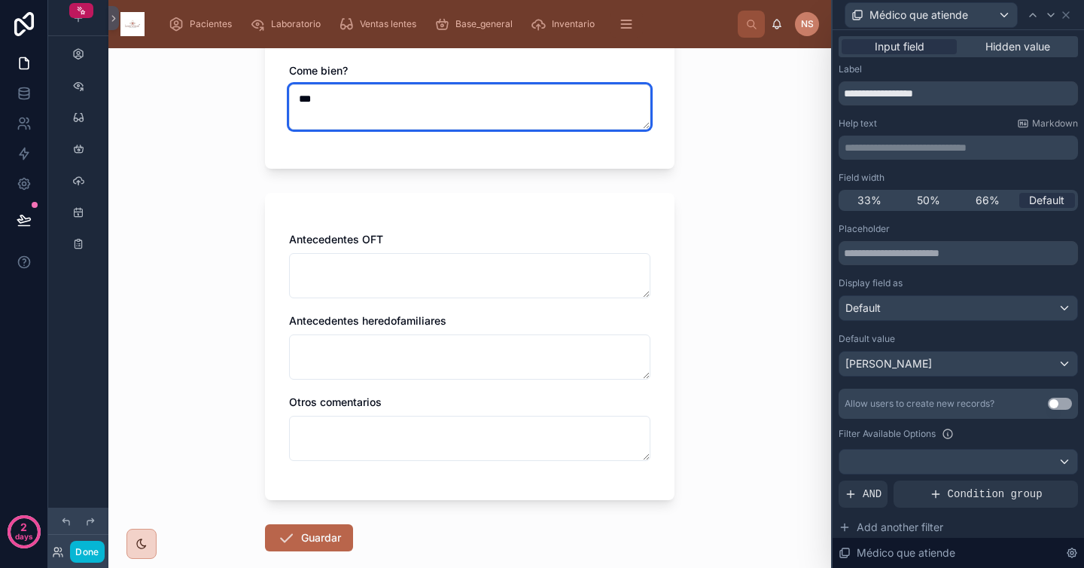
type textarea "**"
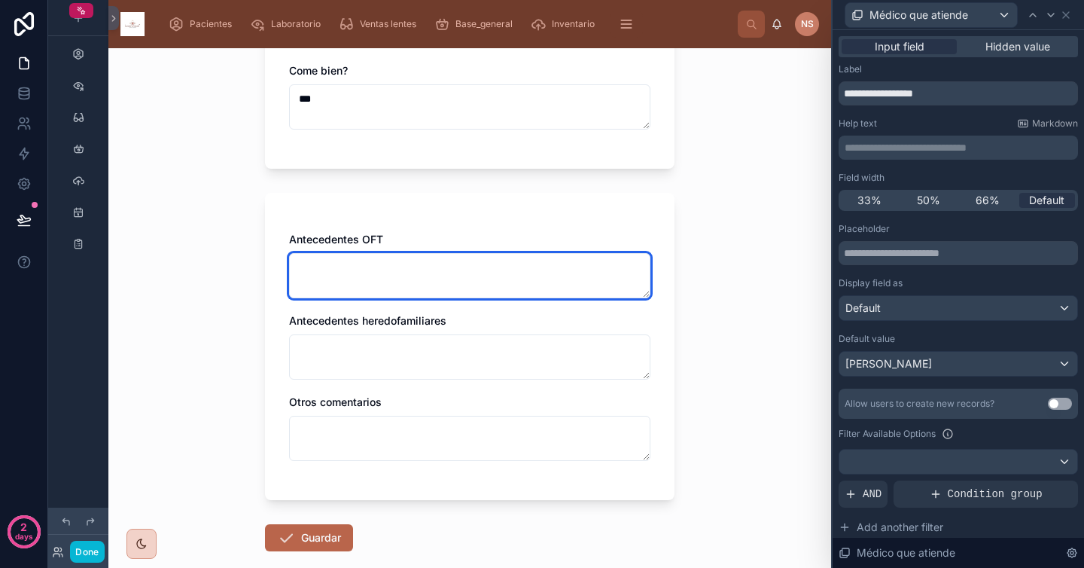
click at [371, 277] on textarea at bounding box center [469, 275] width 361 height 45
type textarea "********"
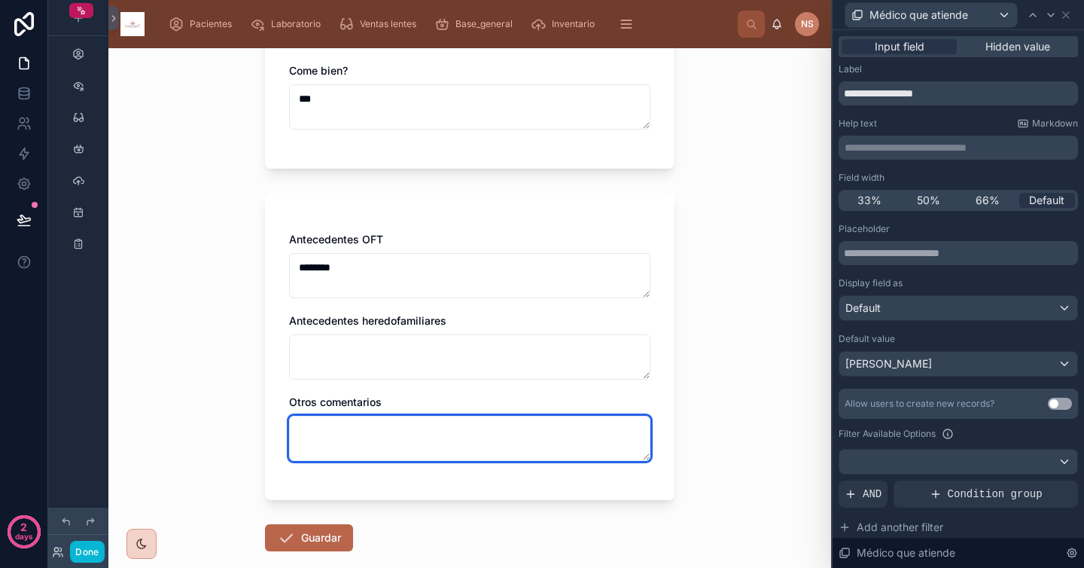
click at [363, 420] on textarea at bounding box center [469, 438] width 361 height 45
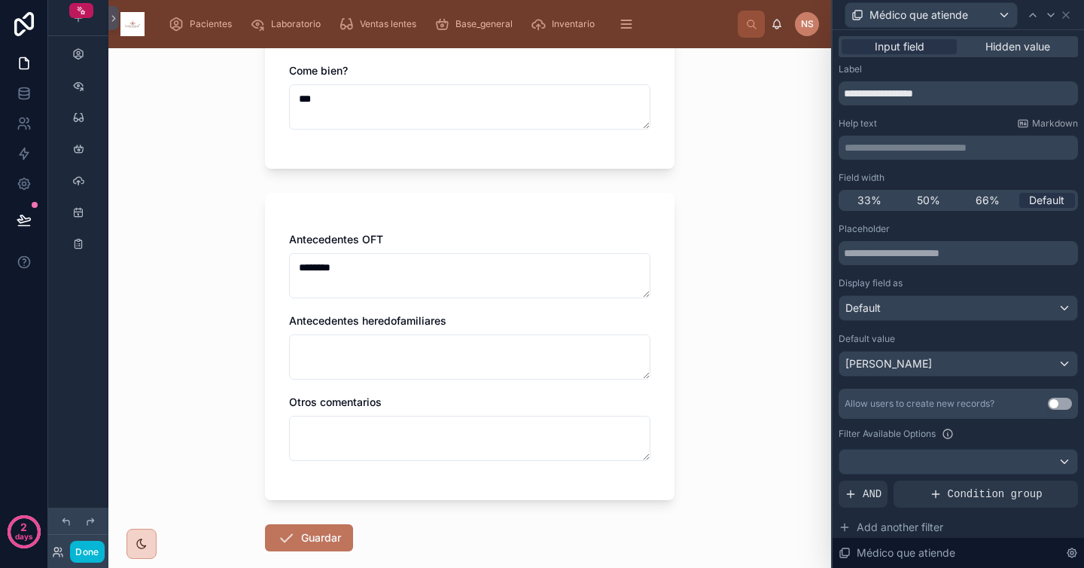
click at [330, 538] on button "Guardar" at bounding box center [309, 537] width 88 height 27
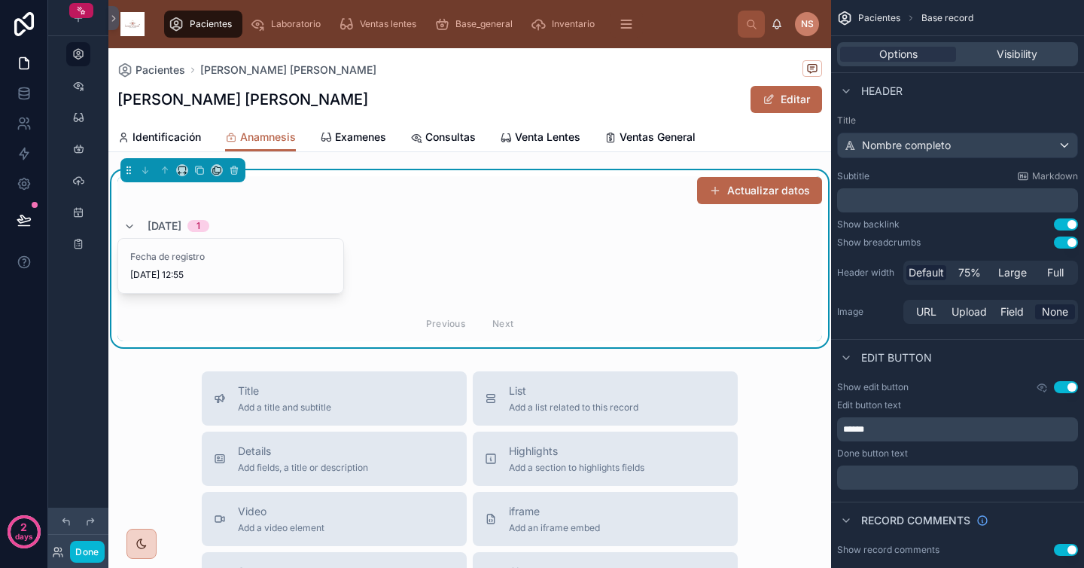
click at [453, 308] on div "Previous Next" at bounding box center [469, 323] width 705 height 35
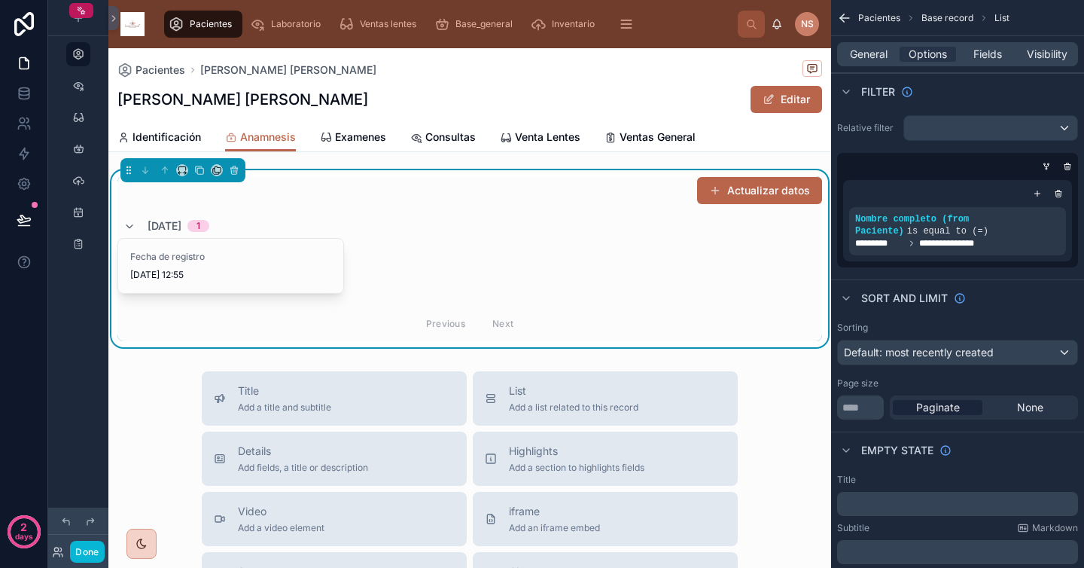
click at [451, 260] on div "Fecha de registro [DATE] 12:55" at bounding box center [469, 266] width 705 height 56
click at [864, 52] on span "General" at bounding box center [869, 54] width 38 height 15
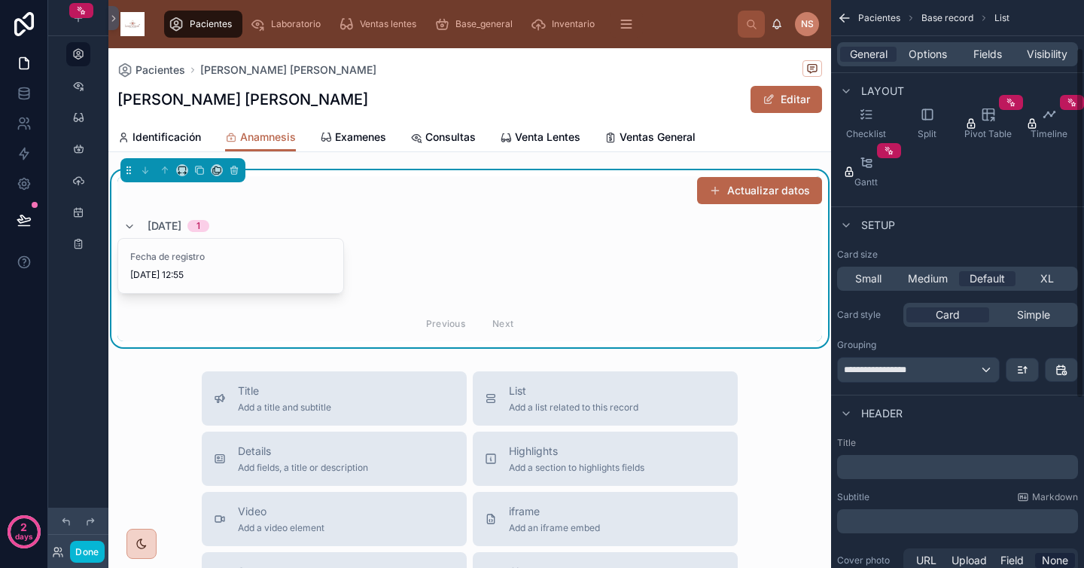
scroll to position [248, 0]
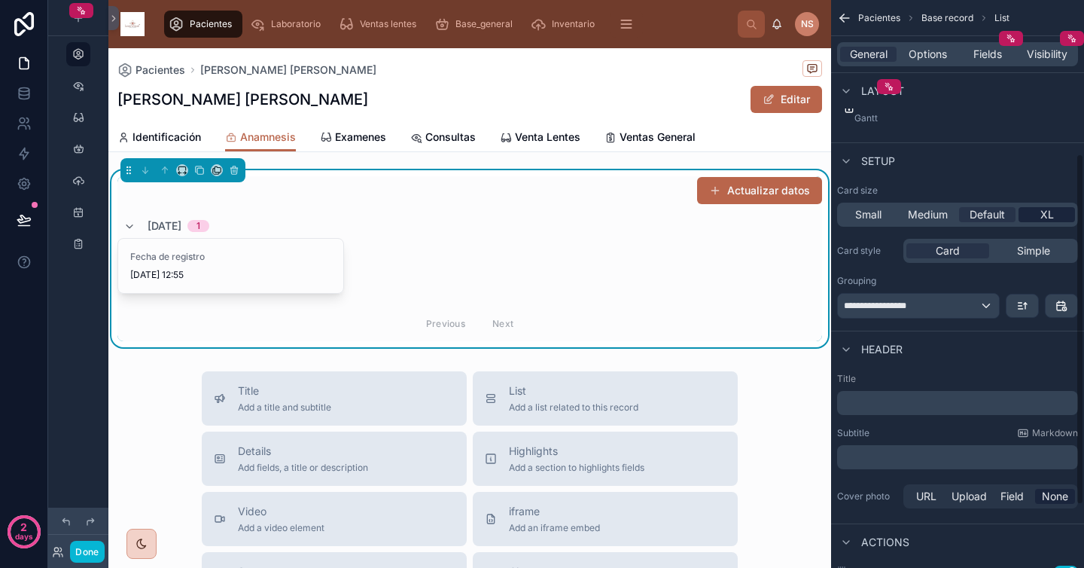
click at [1053, 212] on span "XL" at bounding box center [1048, 214] width 14 height 15
click at [1045, 252] on span "Simple" at bounding box center [1033, 250] width 33 height 15
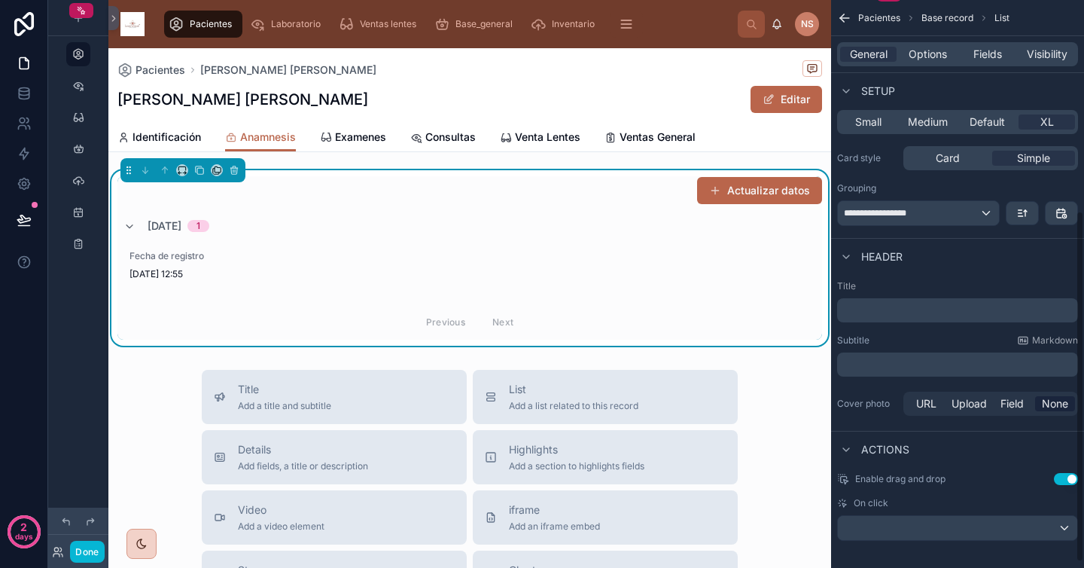
scroll to position [350, 0]
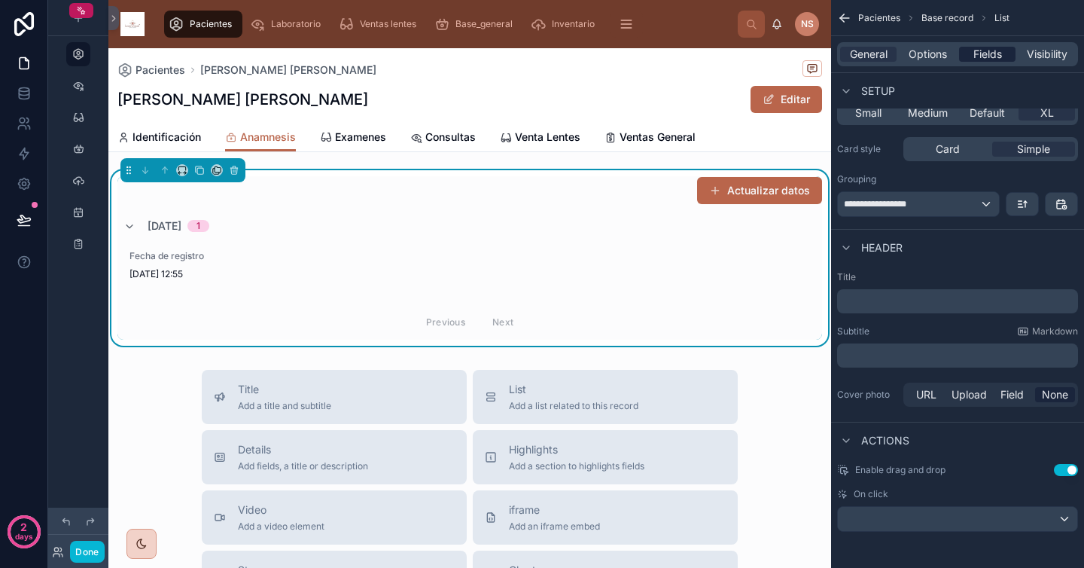
click at [992, 53] on span "Fields" at bounding box center [988, 54] width 29 height 15
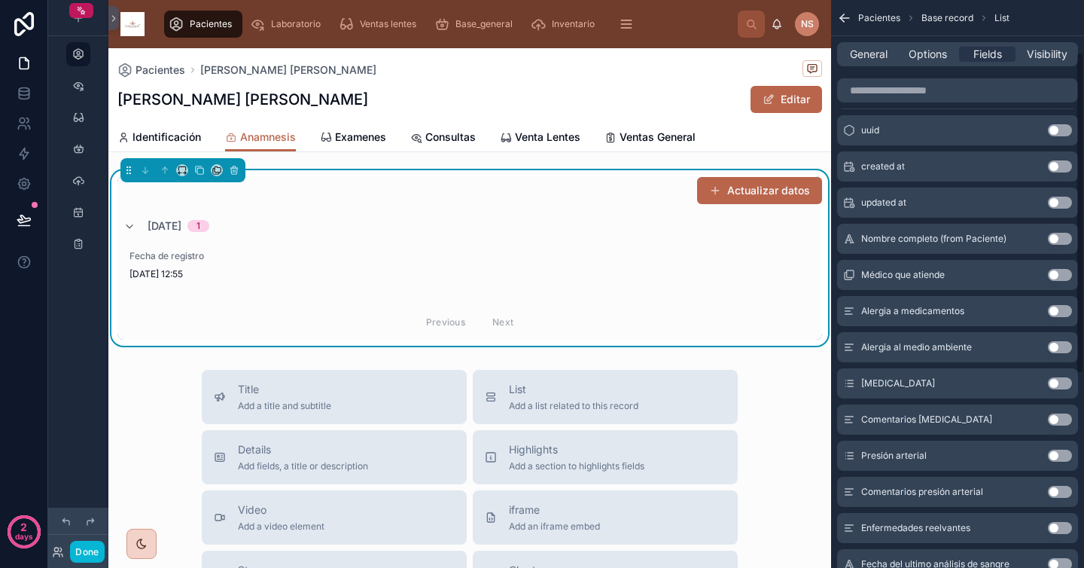
scroll to position [95, 0]
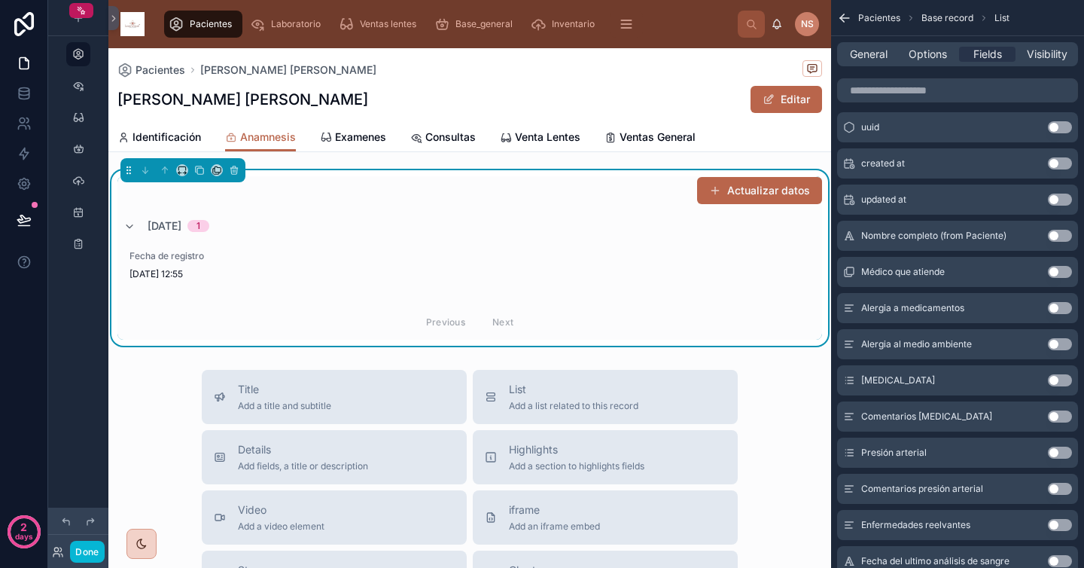
click at [1059, 269] on button "Use setting" at bounding box center [1060, 272] width 24 height 12
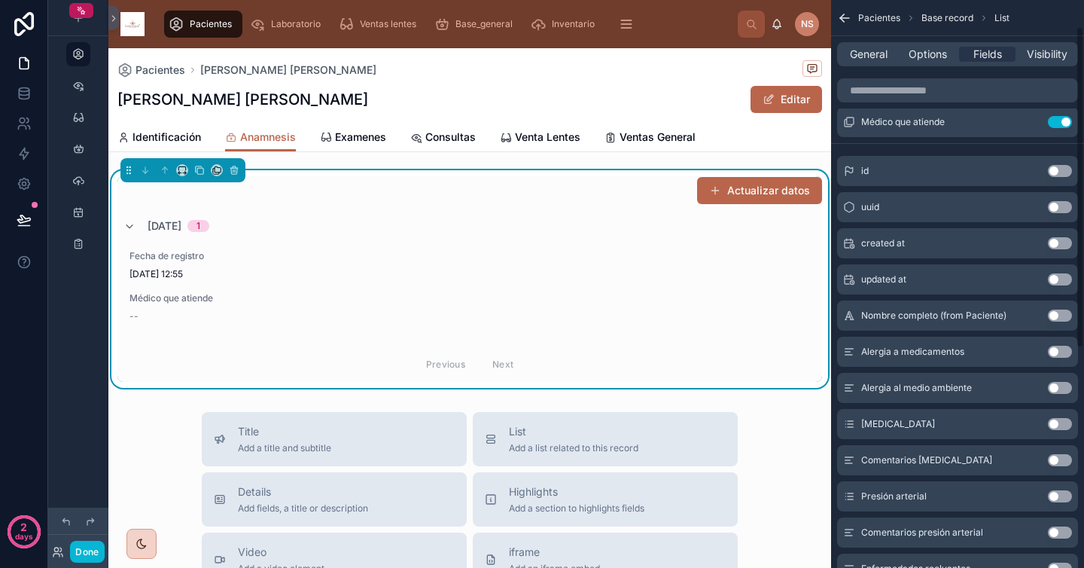
scroll to position [53, 0]
click at [1061, 352] on button "Use setting" at bounding box center [1060, 350] width 24 height 12
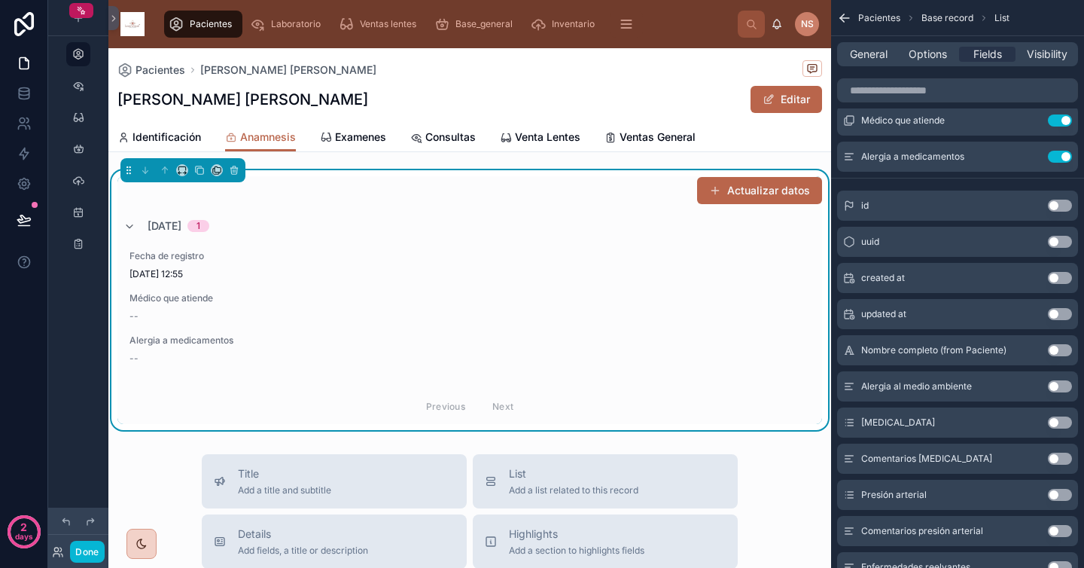
click at [1061, 388] on button "Use setting" at bounding box center [1060, 386] width 24 height 12
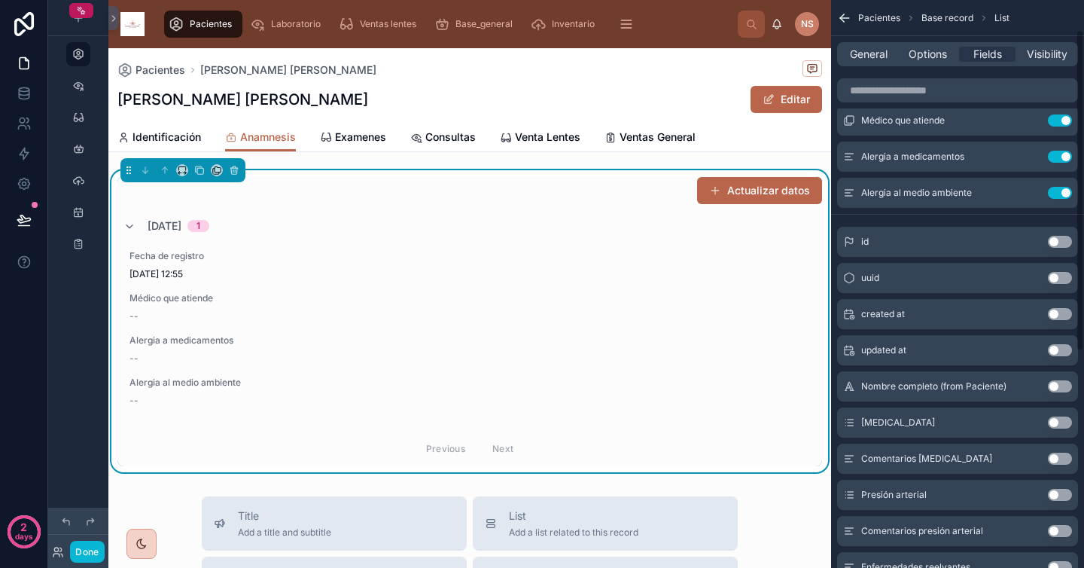
click at [1062, 427] on button "Use setting" at bounding box center [1060, 422] width 24 height 12
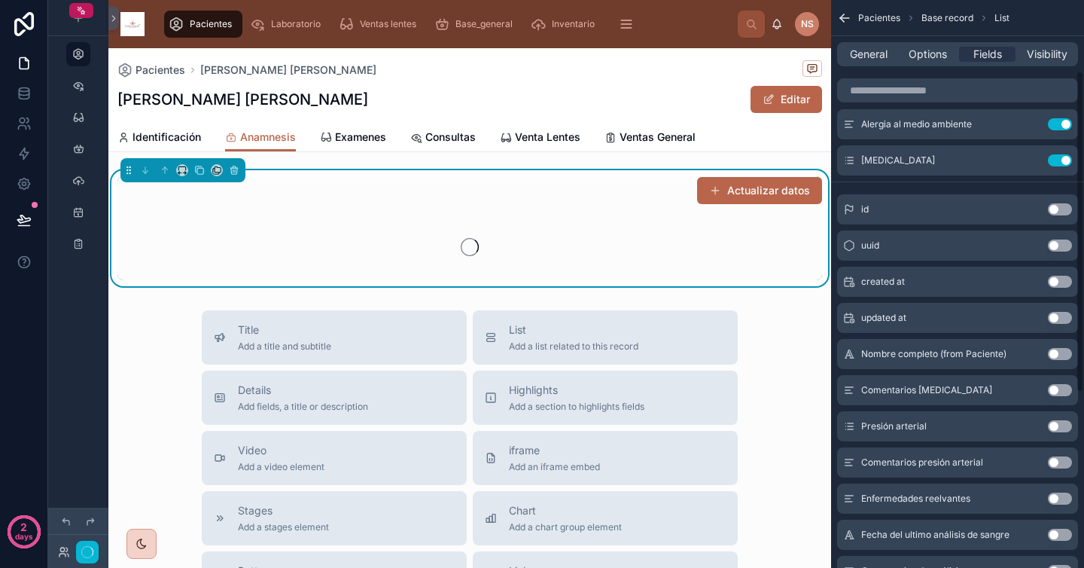
scroll to position [126, 0]
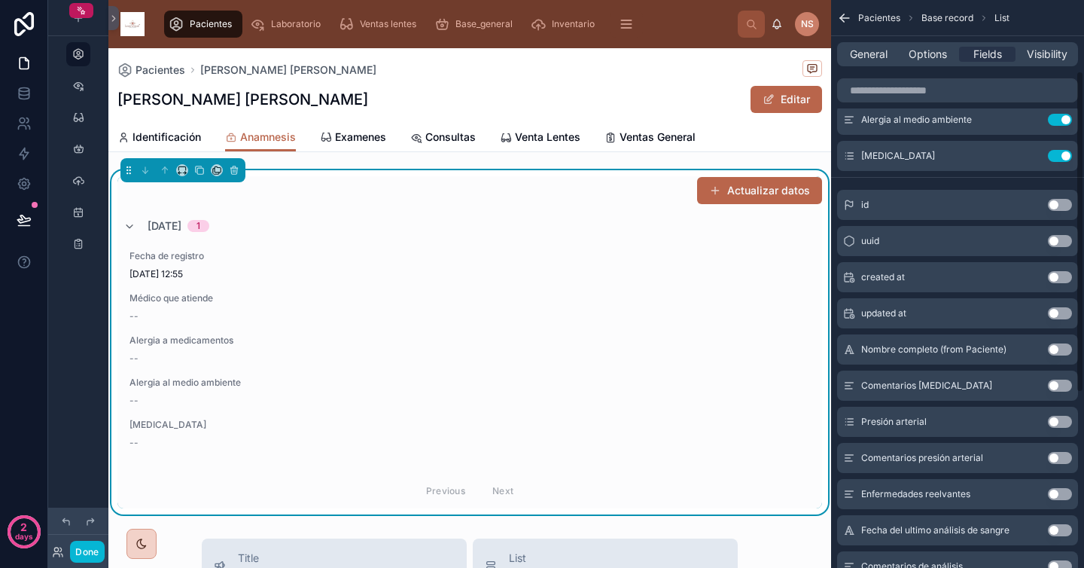
click at [1062, 386] on button "Use setting" at bounding box center [1060, 386] width 24 height 12
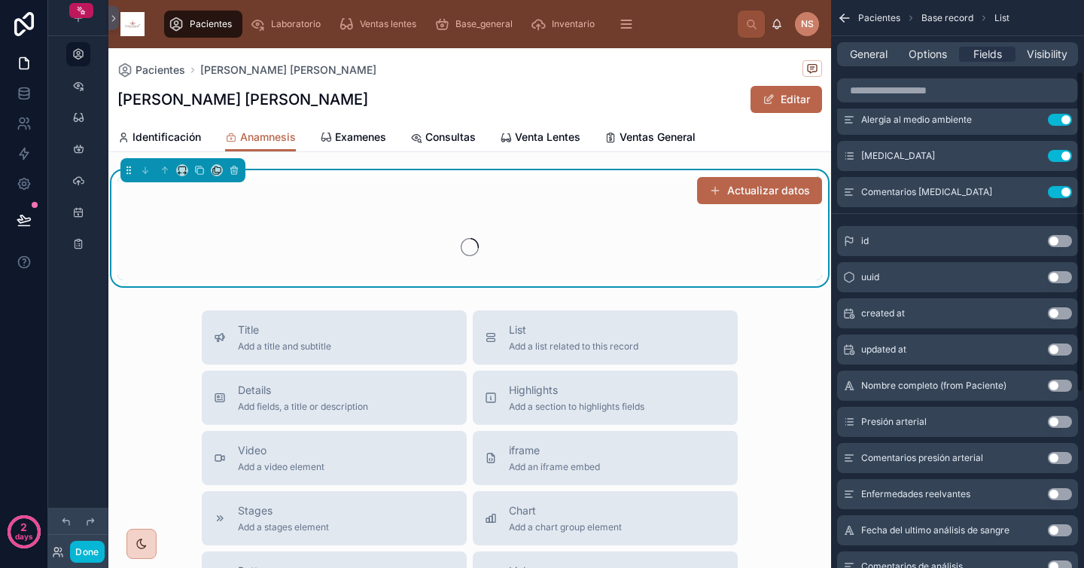
click at [1066, 425] on button "Use setting" at bounding box center [1060, 422] width 24 height 12
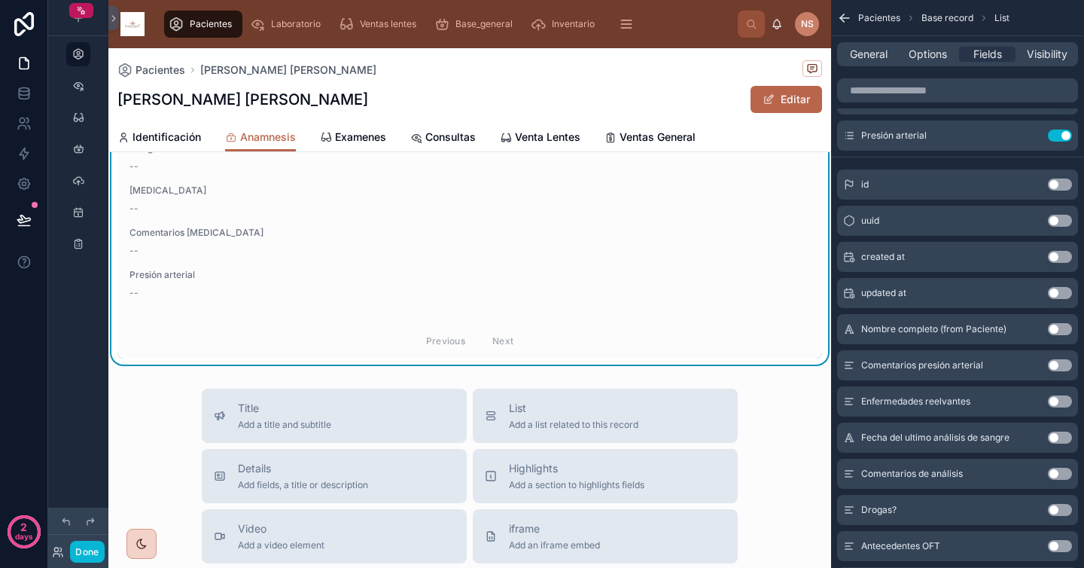
scroll to position [0, 0]
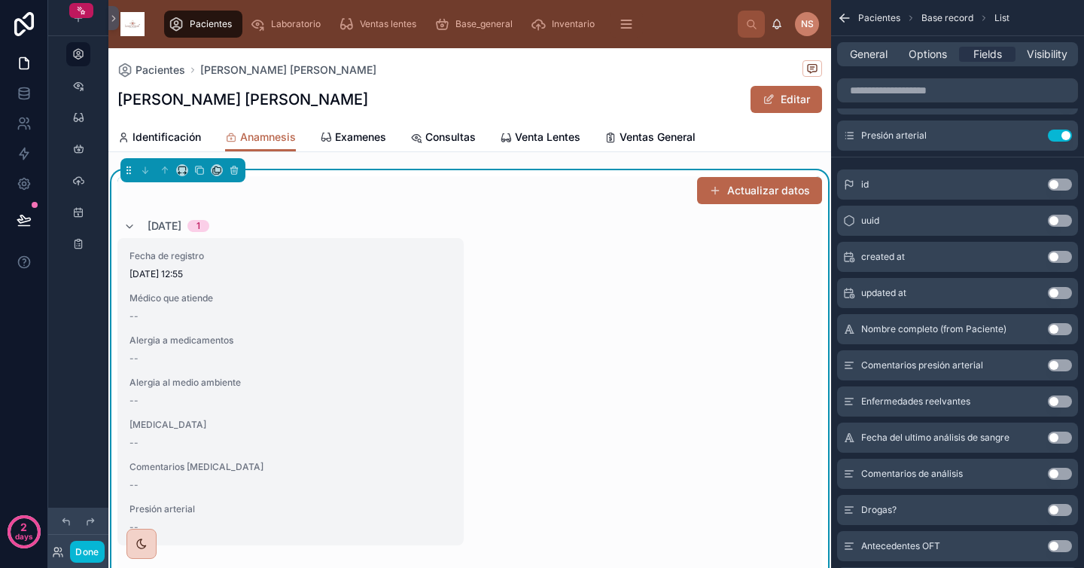
click at [432, 410] on div "Fecha de registro [DATE] 12:55 Médico que atiende -- Alergia a medicamentos -- …" at bounding box center [290, 391] width 346 height 307
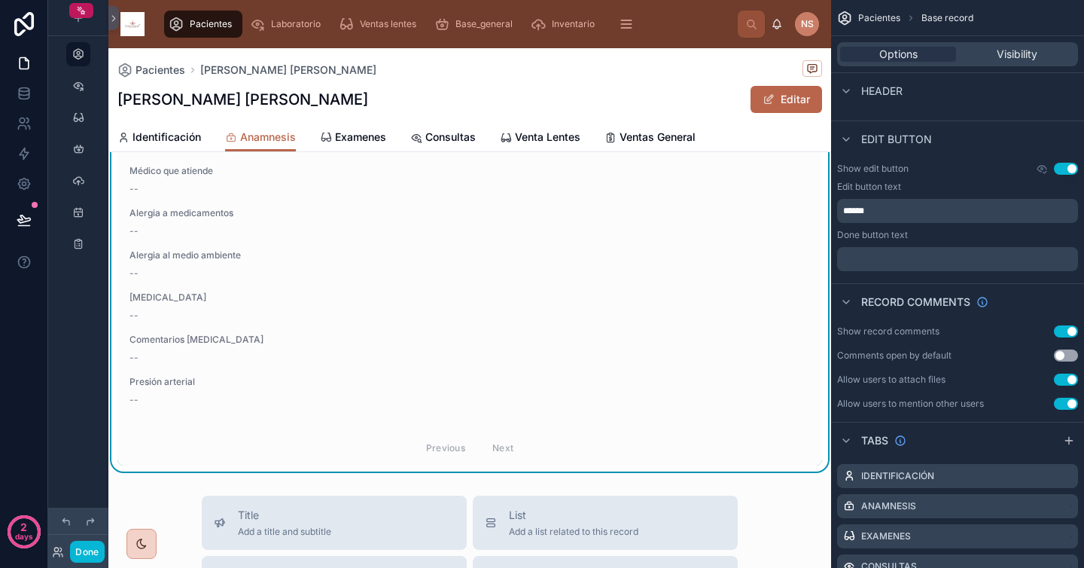
scroll to position [159, 0]
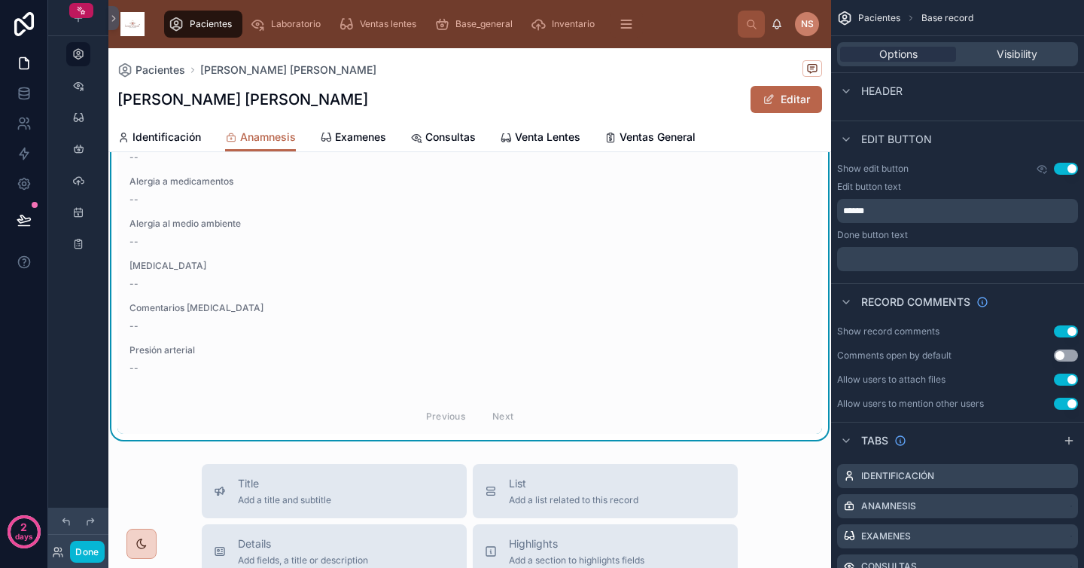
click at [567, 338] on div "Fecha de registro [DATE] 12:55 Médico que atiende -- Alergia a medicamentos -- …" at bounding box center [469, 232] width 705 height 307
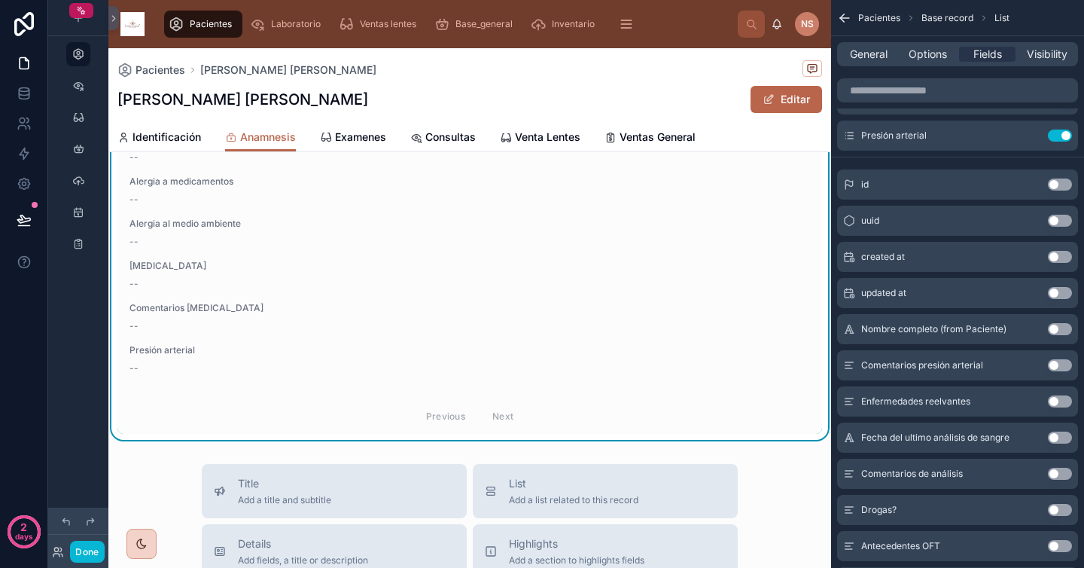
scroll to position [0, 0]
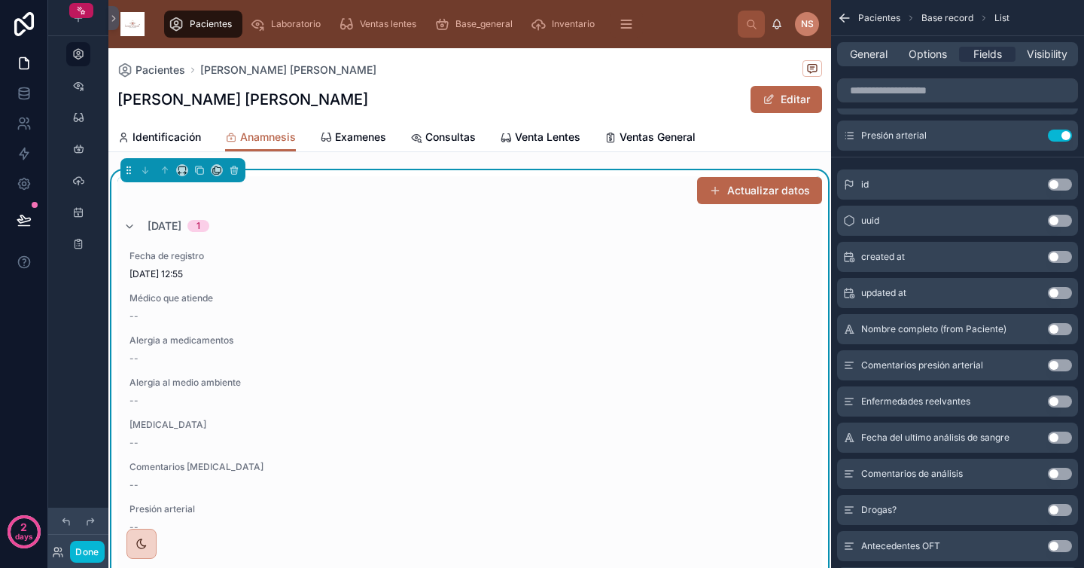
click at [390, 215] on div "[DATE] 1" at bounding box center [469, 226] width 705 height 24
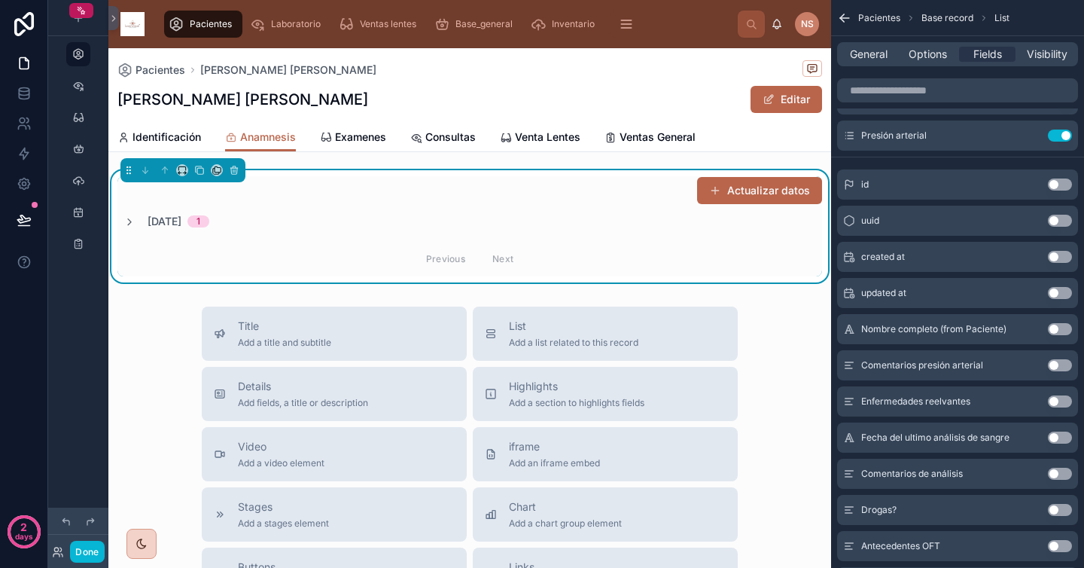
scroll to position [14, 0]
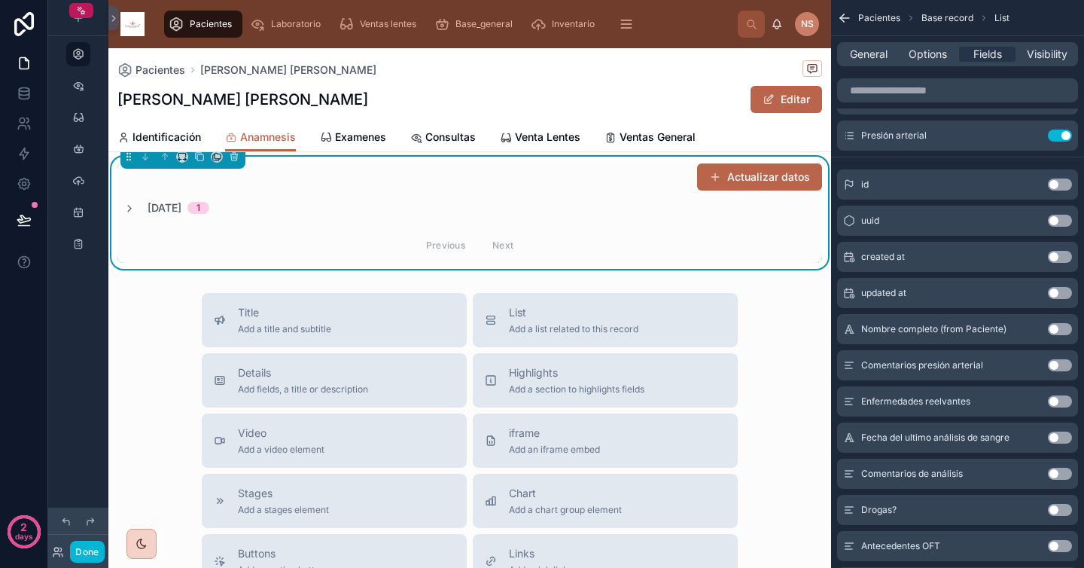
click at [390, 215] on div "[DATE] 1" at bounding box center [469, 207] width 705 height 15
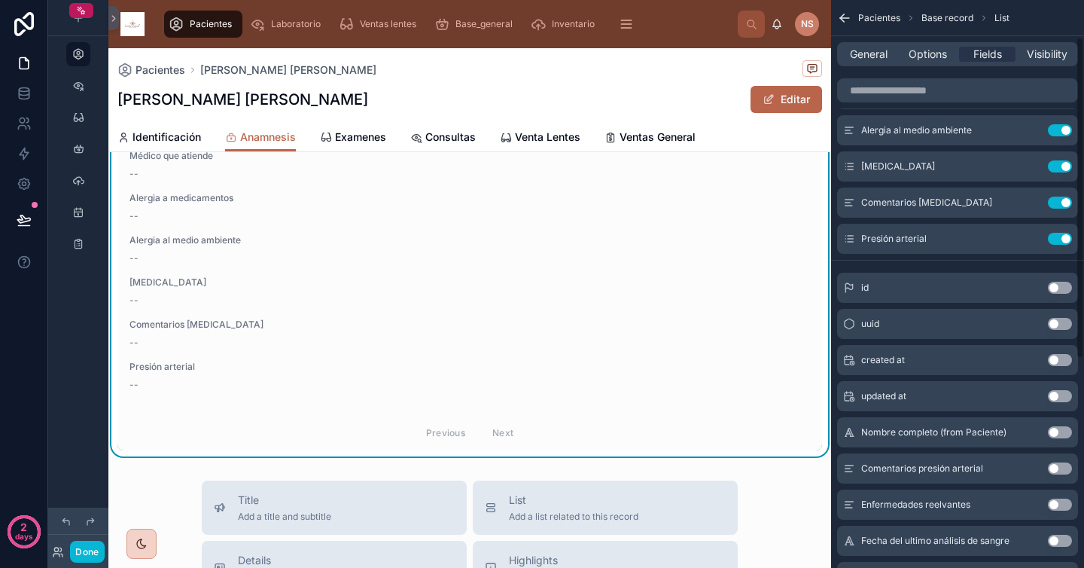
scroll to position [0, 0]
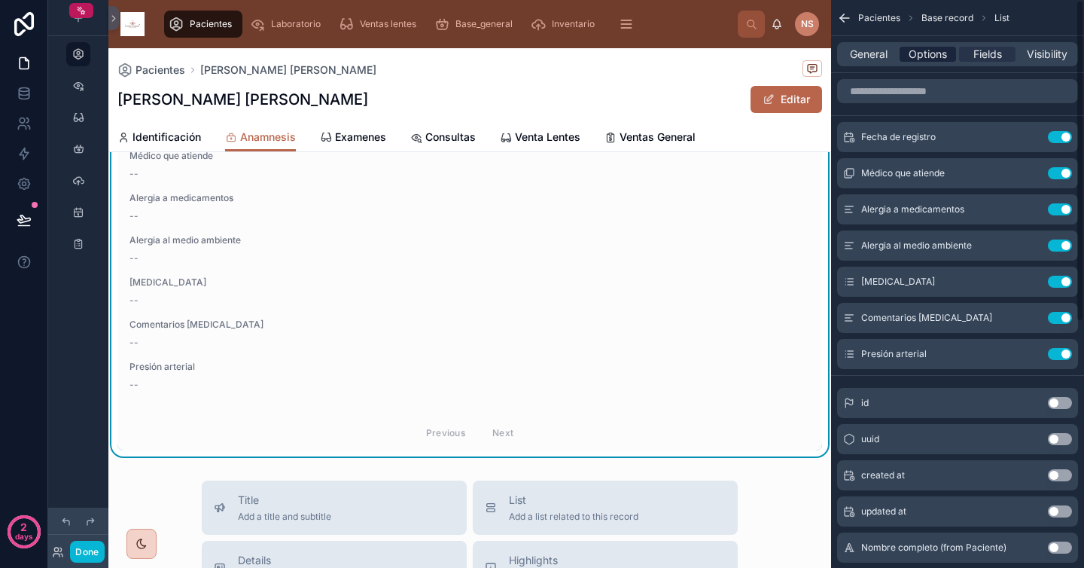
click at [926, 61] on span "Options" at bounding box center [928, 54] width 38 height 15
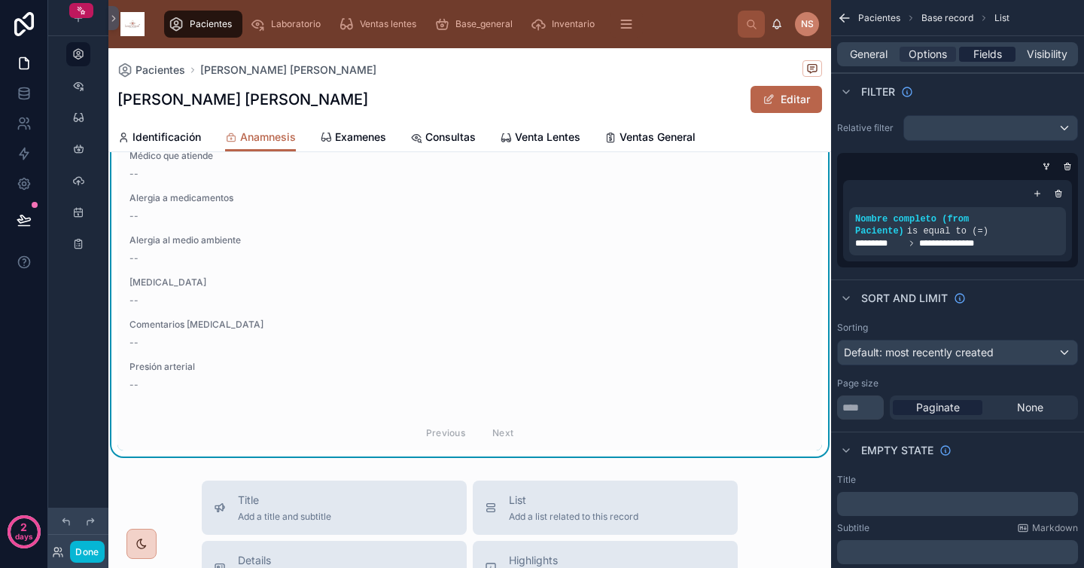
click at [983, 53] on span "Fields" at bounding box center [988, 54] width 29 height 15
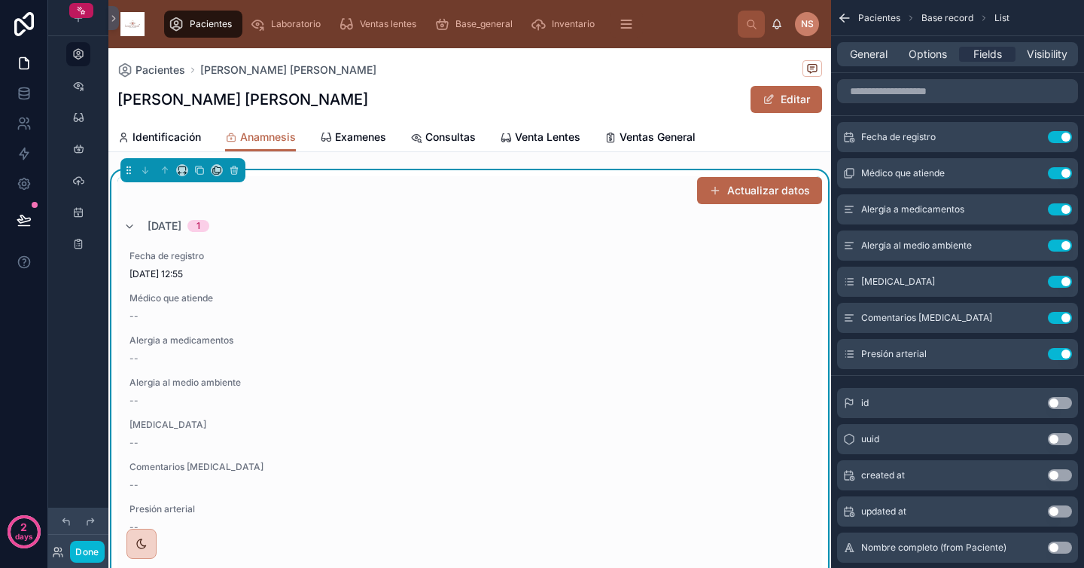
click at [716, 194] on button "Actualizar datos" at bounding box center [759, 190] width 125 height 27
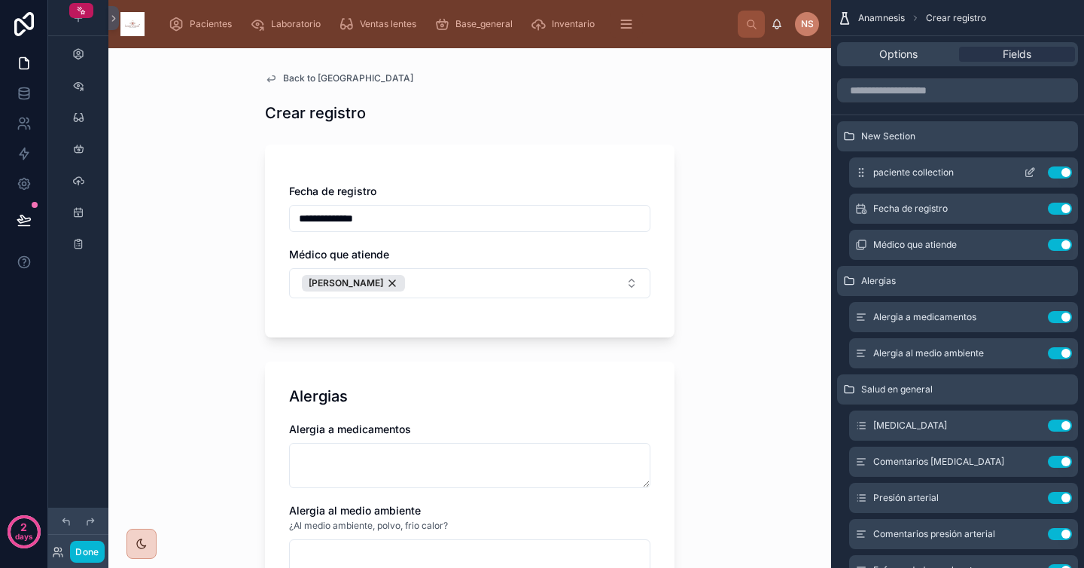
click at [1030, 171] on icon "scrollable content" at bounding box center [1030, 172] width 12 height 12
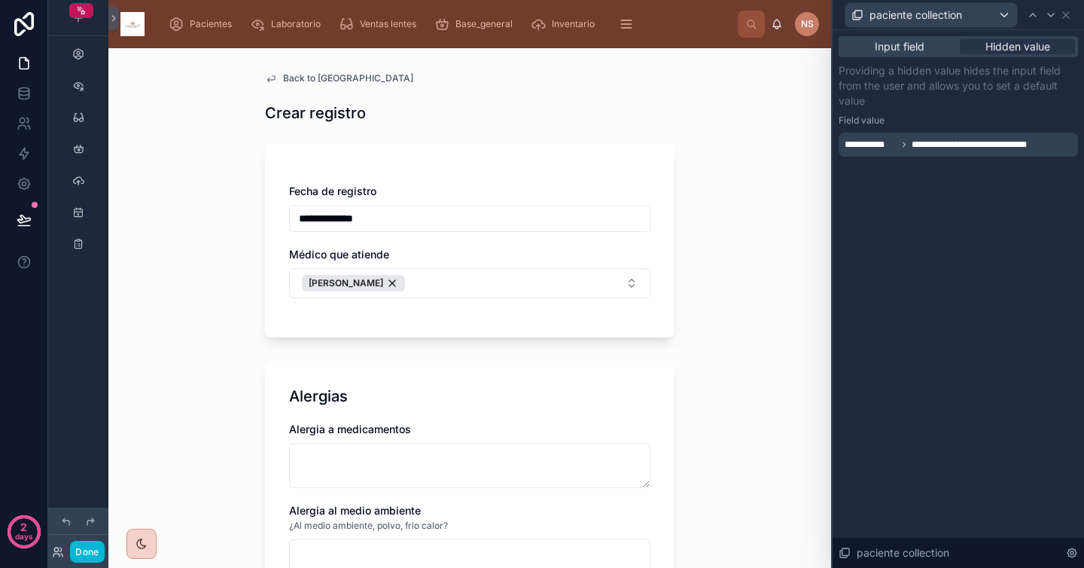
click at [1013, 151] on div "**********" at bounding box center [951, 145] width 212 height 18
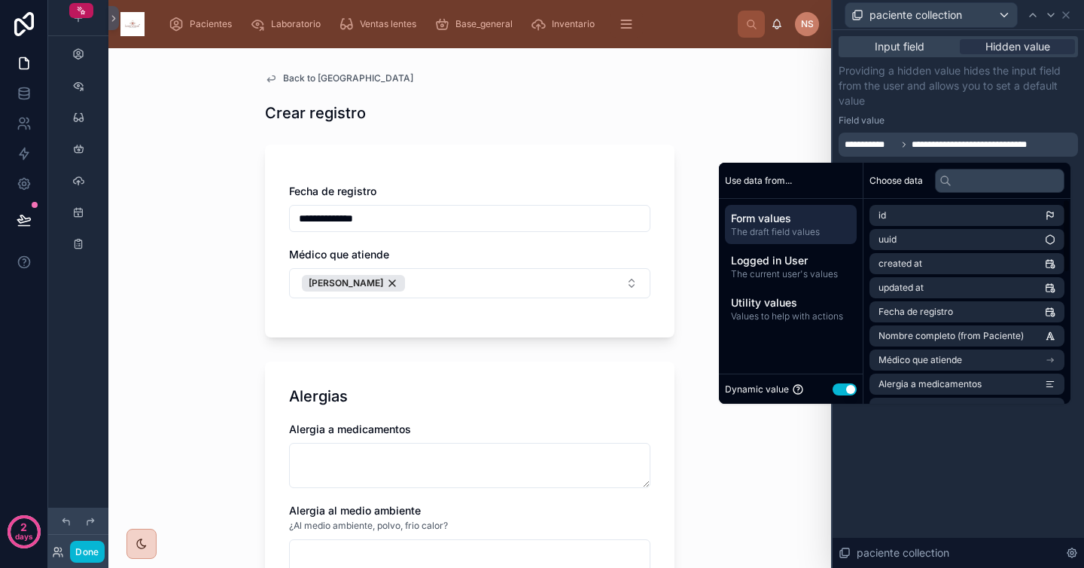
click at [809, 226] on span "The draft field values" at bounding box center [791, 232] width 120 height 12
click at [904, 218] on li "id" at bounding box center [967, 215] width 195 height 21
click at [956, 117] on div "Field value" at bounding box center [958, 120] width 239 height 12
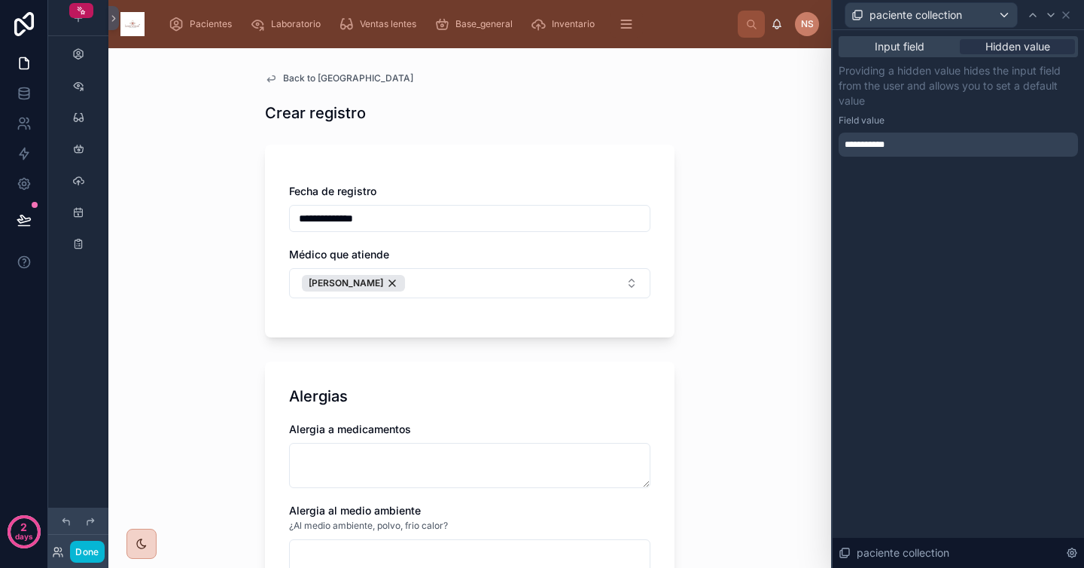
click at [945, 149] on div "**********" at bounding box center [958, 145] width 239 height 24
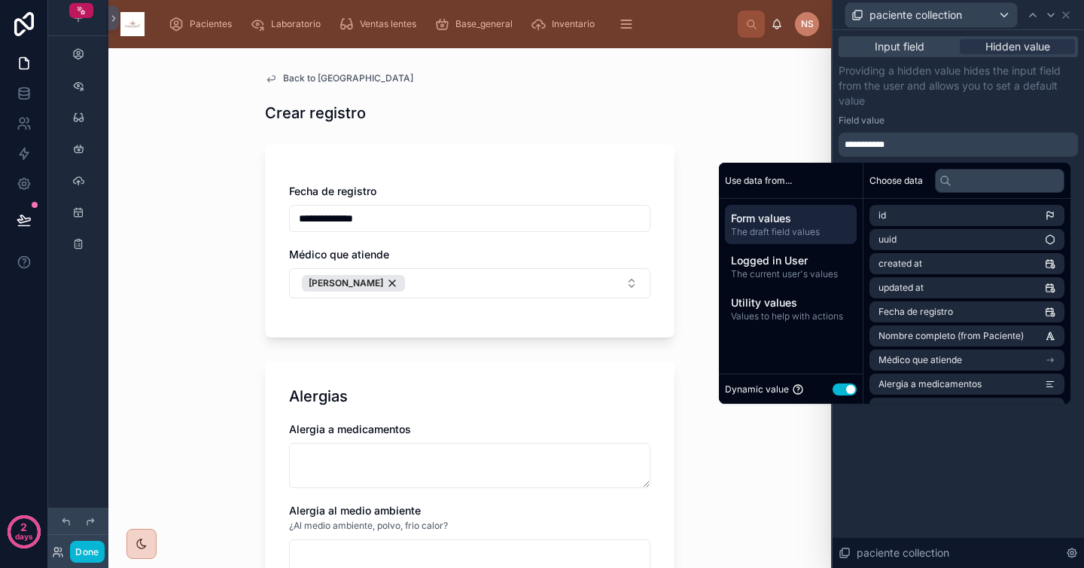
click at [865, 474] on div "**********" at bounding box center [959, 299] width 252 height 538
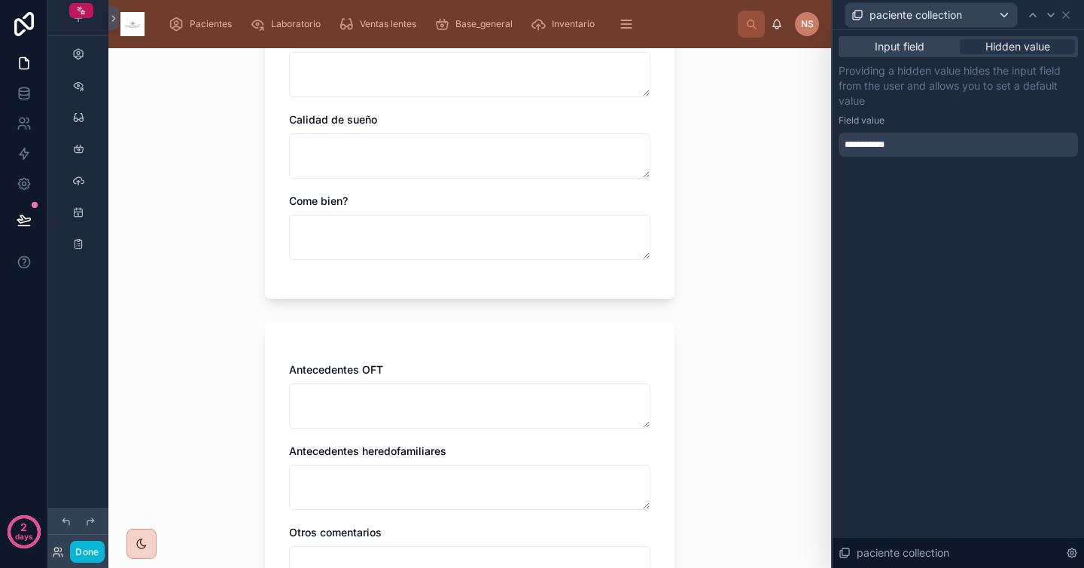
scroll to position [1508, 0]
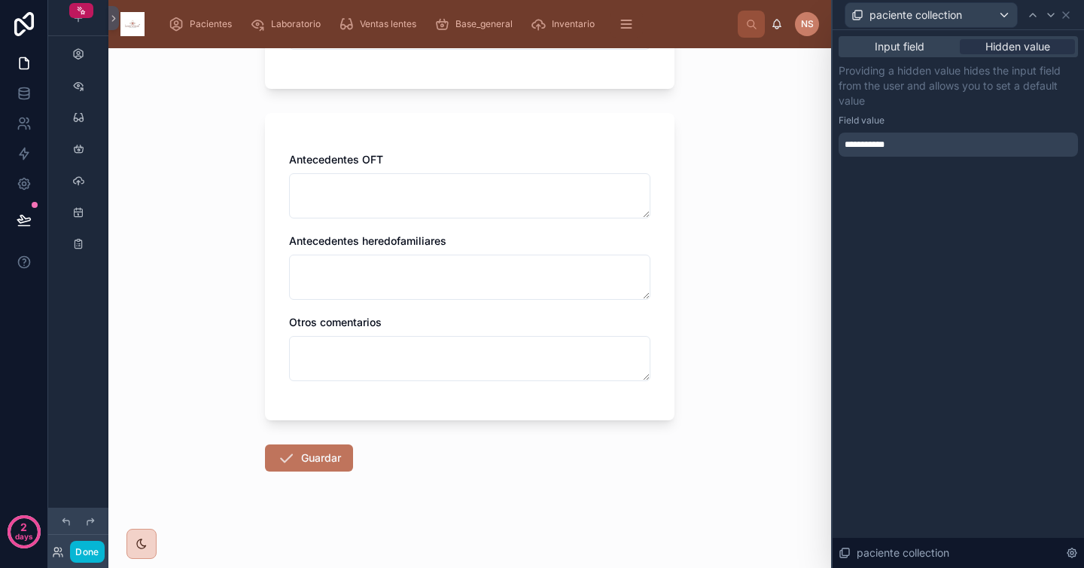
click at [325, 461] on button "Guardar" at bounding box center [309, 457] width 88 height 27
click at [322, 454] on button "Guardar" at bounding box center [309, 457] width 88 height 27
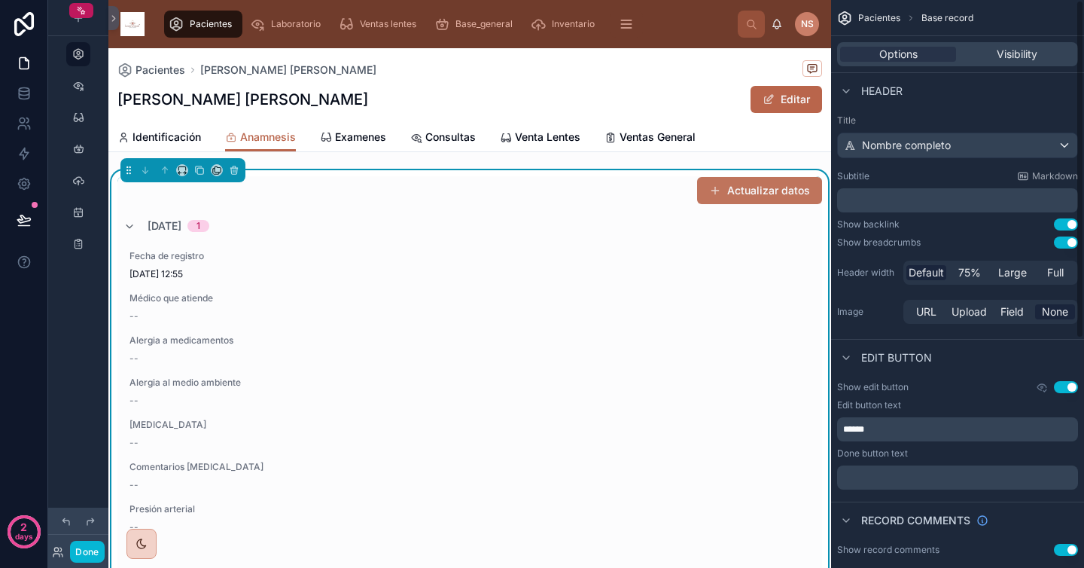
click at [769, 193] on button "Actualizar datos" at bounding box center [759, 190] width 125 height 27
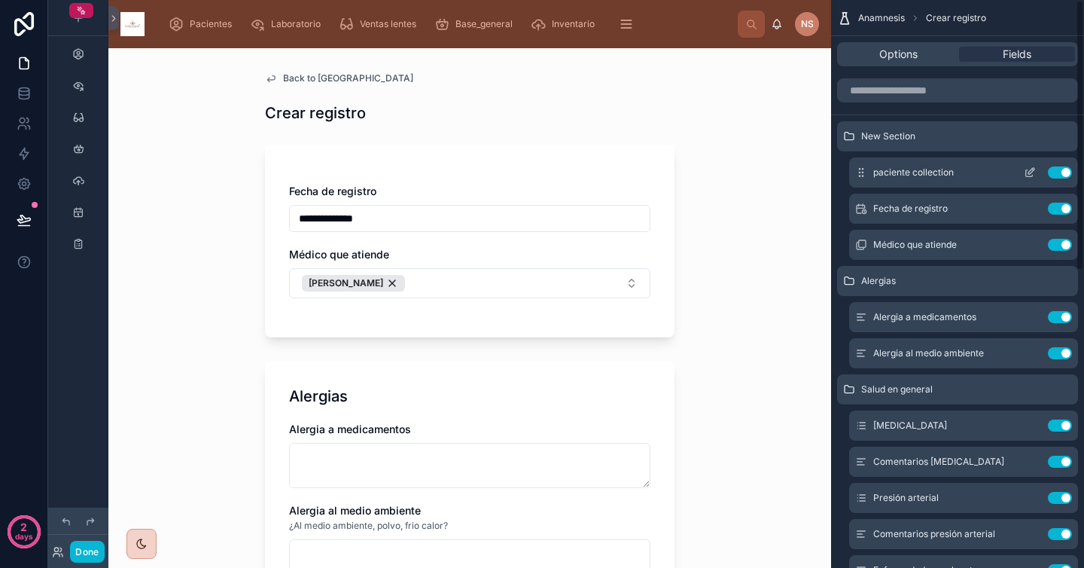
click at [1031, 175] on icon "scrollable content" at bounding box center [1029, 173] width 7 height 7
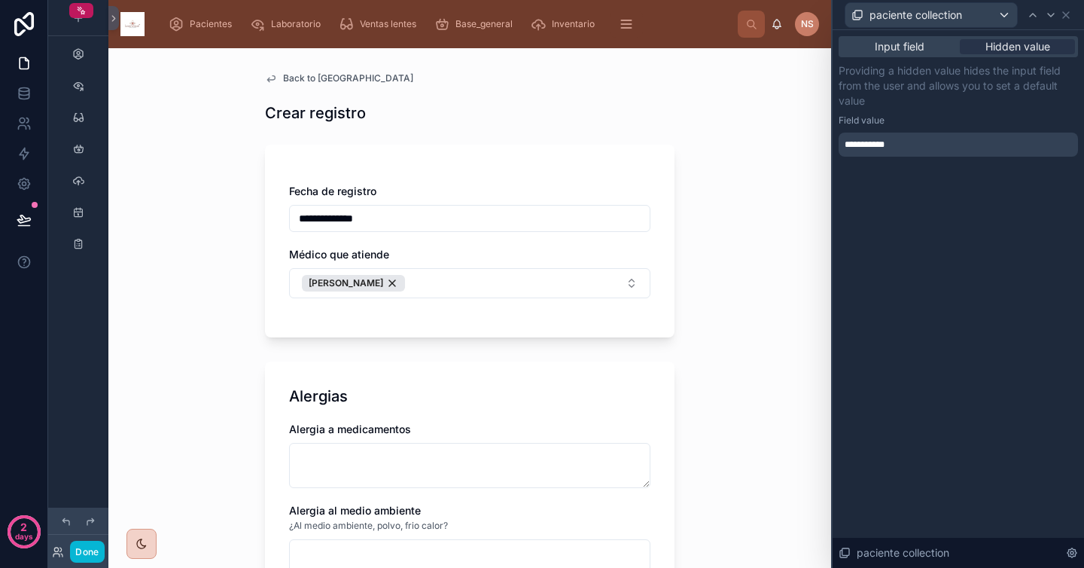
click at [994, 135] on div "**********" at bounding box center [958, 145] width 239 height 24
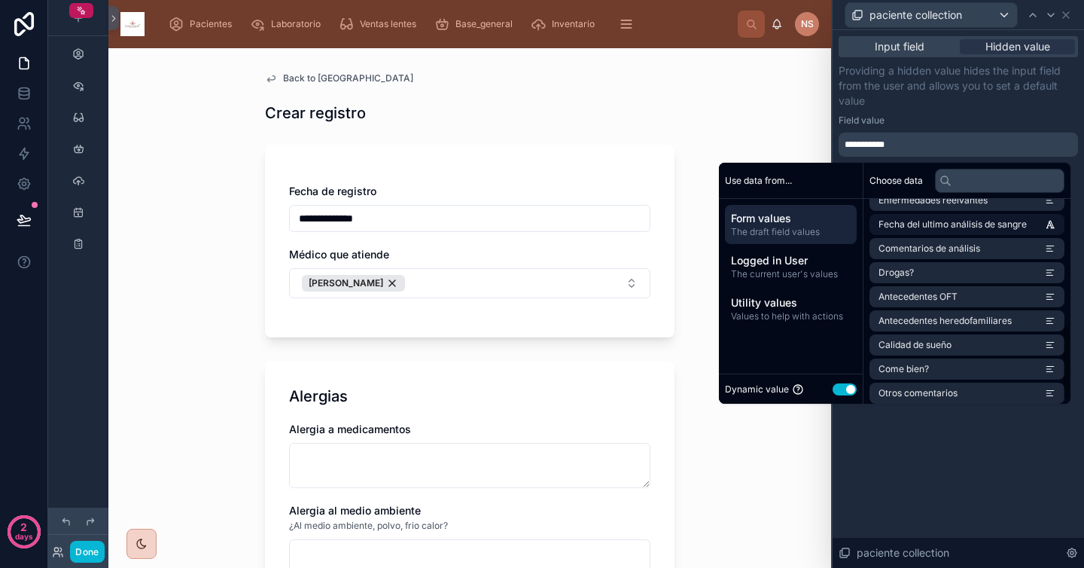
scroll to position [358, 0]
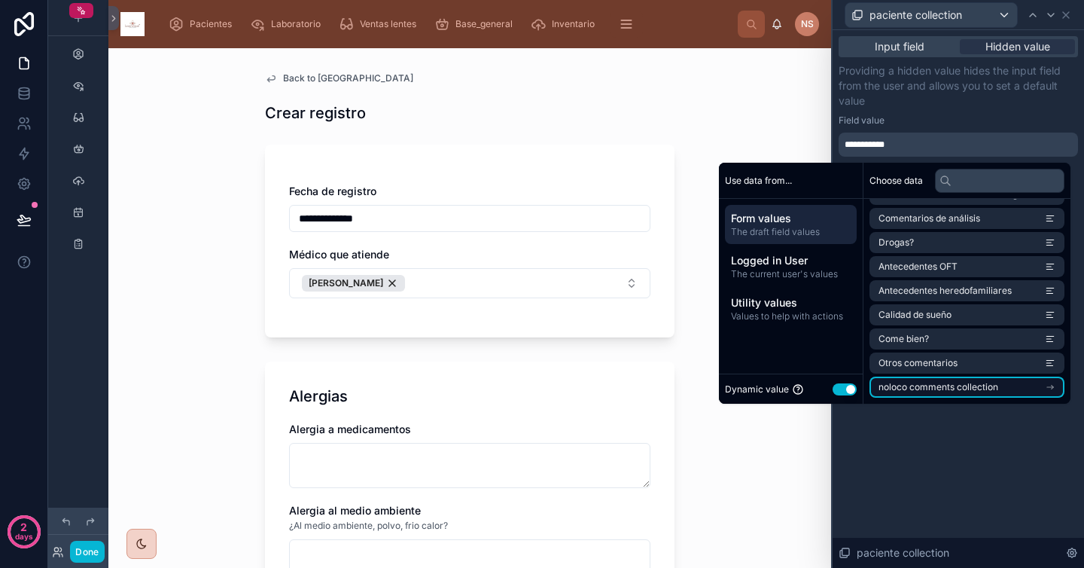
click at [965, 385] on span "noloco comments collection" at bounding box center [939, 387] width 120 height 12
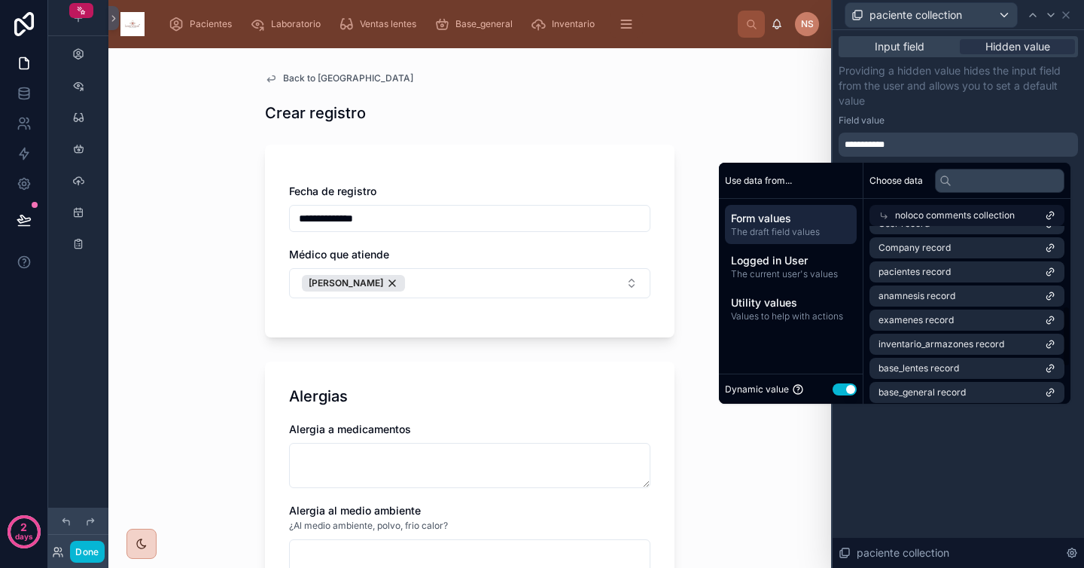
scroll to position [233, 0]
click at [942, 272] on li "pacientes record" at bounding box center [967, 274] width 195 height 21
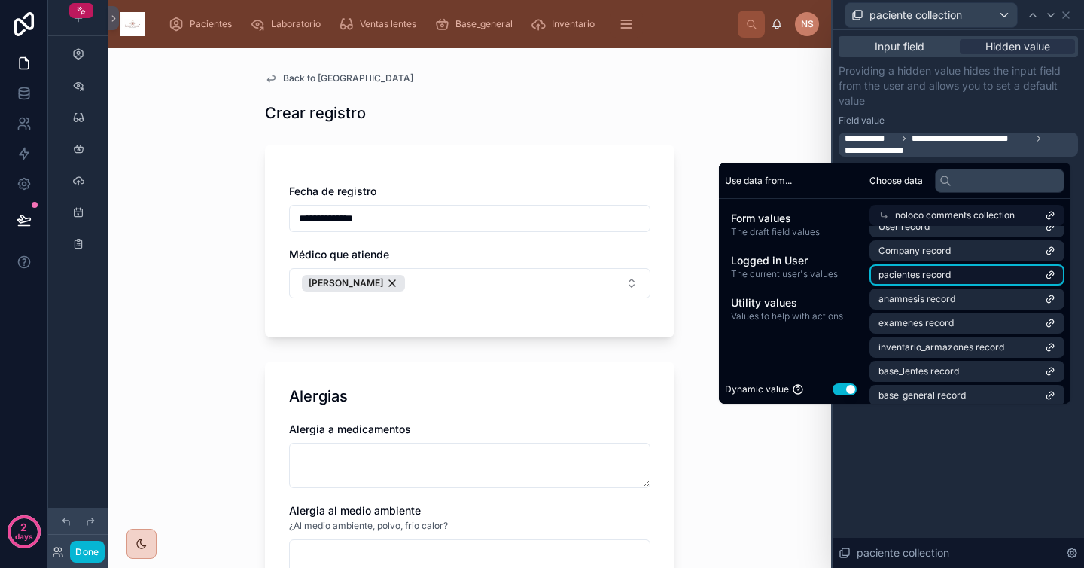
click at [933, 272] on span "pacientes record" at bounding box center [915, 275] width 72 height 12
click at [955, 107] on p "Providing a hidden value hides the input field from the user and allows you to …" at bounding box center [958, 85] width 239 height 45
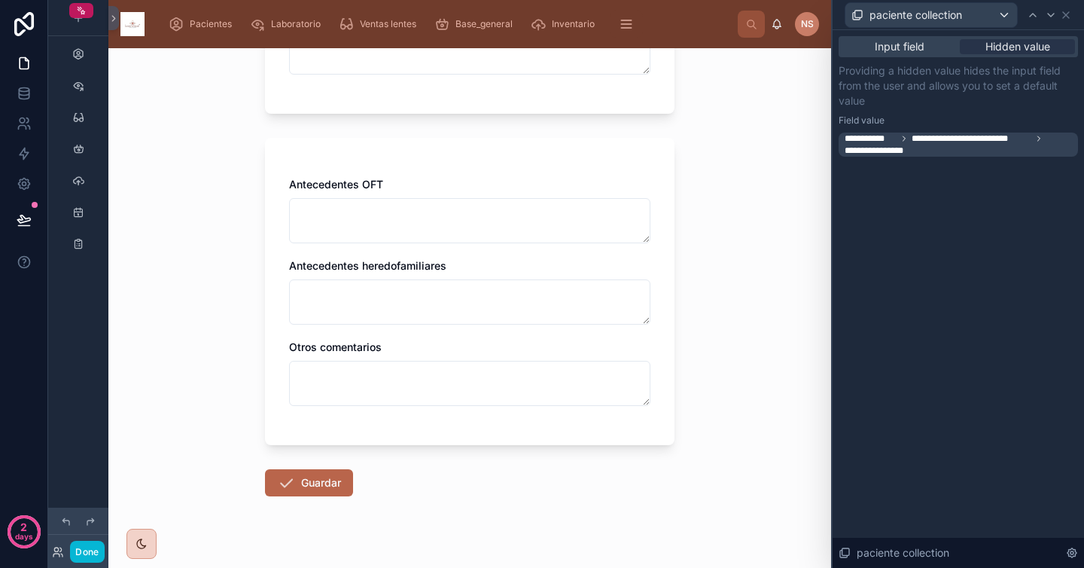
scroll to position [1508, 0]
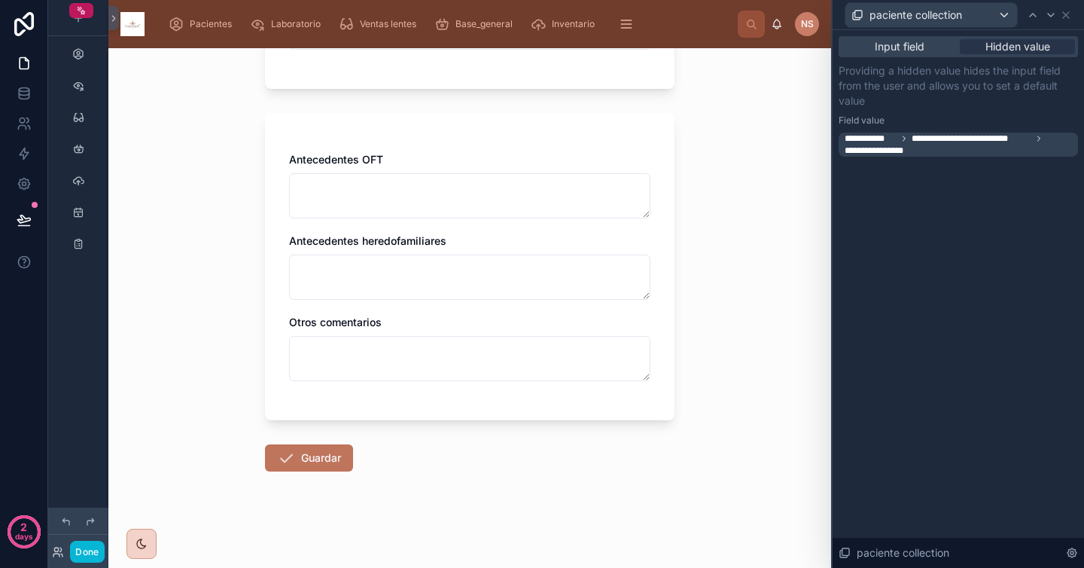
click at [331, 462] on button "Guardar" at bounding box center [309, 457] width 88 height 27
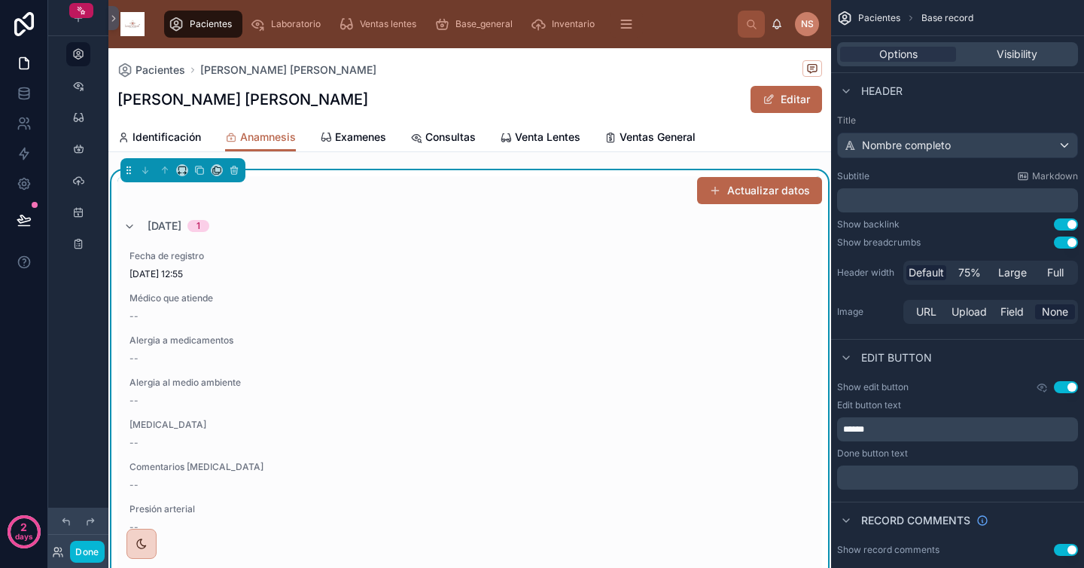
click at [459, 218] on div "[DATE] 1" at bounding box center [469, 226] width 705 height 24
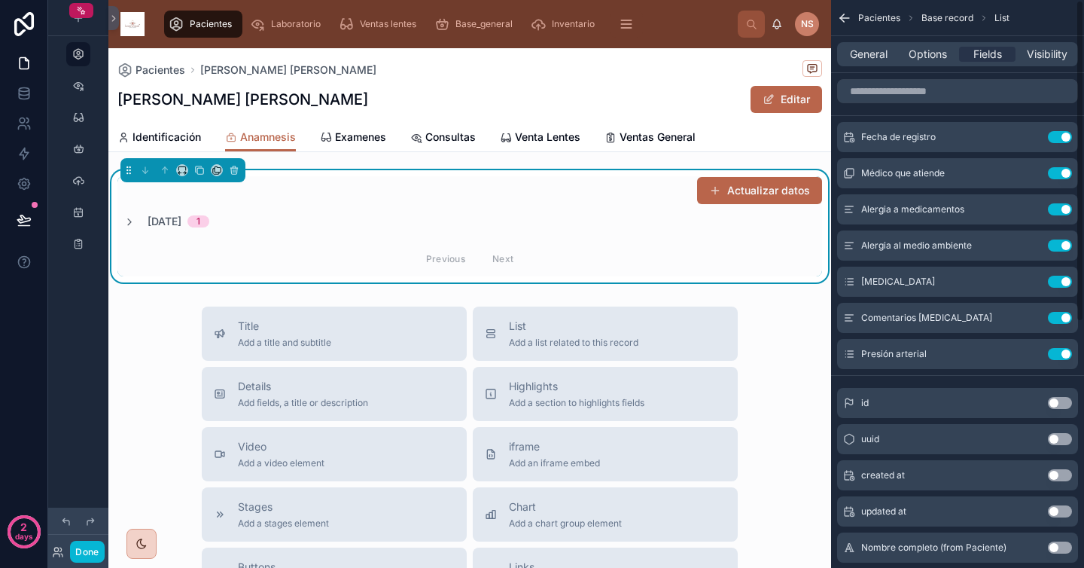
click at [604, 202] on div "Actualizar datos" at bounding box center [469, 190] width 705 height 29
click at [542, 236] on div "[DATE] 1 Previous Next" at bounding box center [469, 245] width 705 height 62
click at [517, 227] on div "[DATE] 1" at bounding box center [469, 221] width 705 height 15
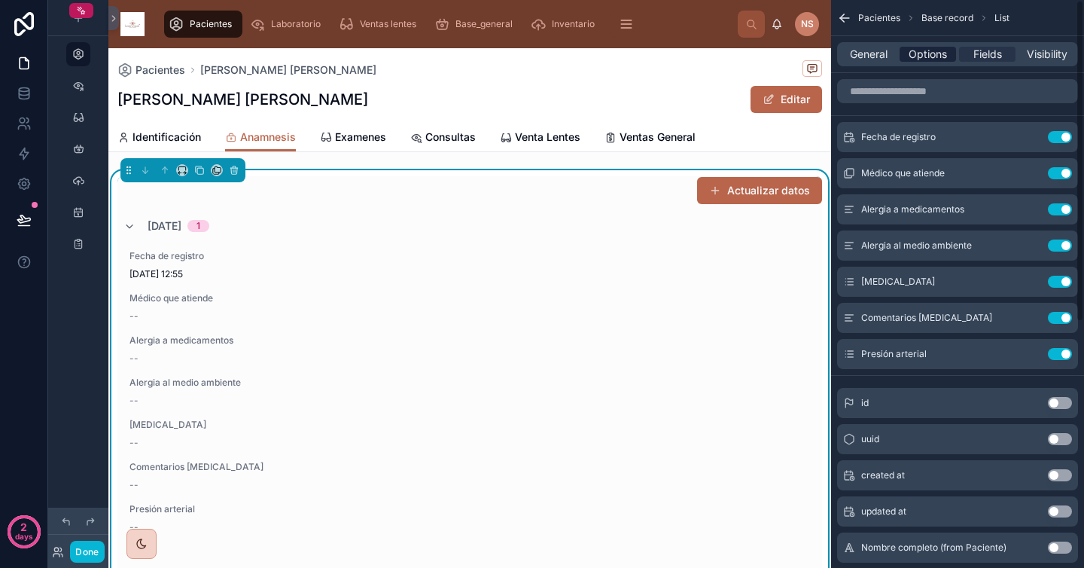
click at [930, 50] on span "Options" at bounding box center [928, 54] width 38 height 15
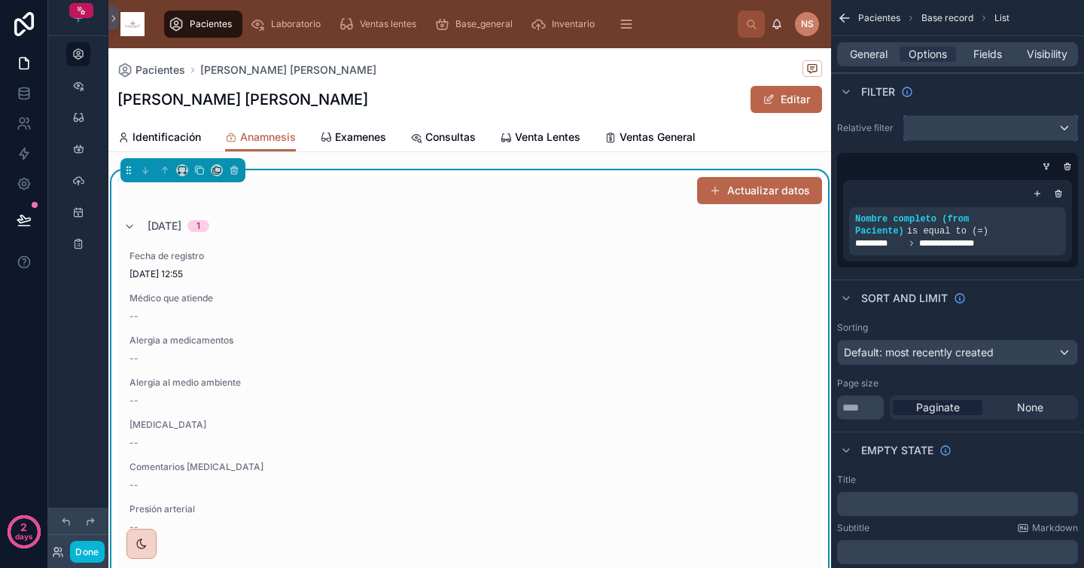
click at [962, 133] on div "scrollable content" at bounding box center [990, 128] width 173 height 24
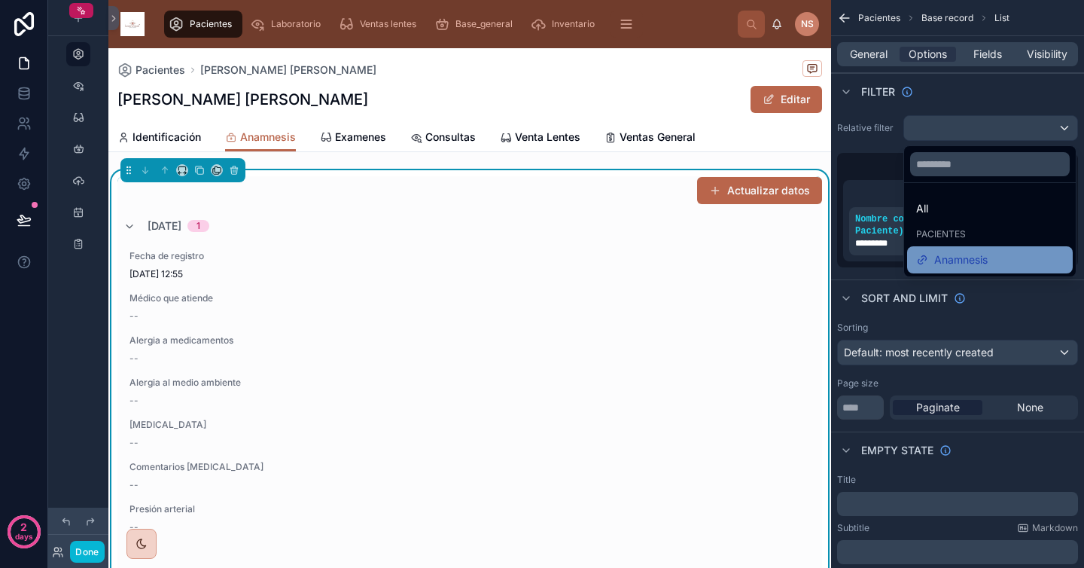
click at [961, 259] on span "Anamnesis" at bounding box center [960, 260] width 53 height 18
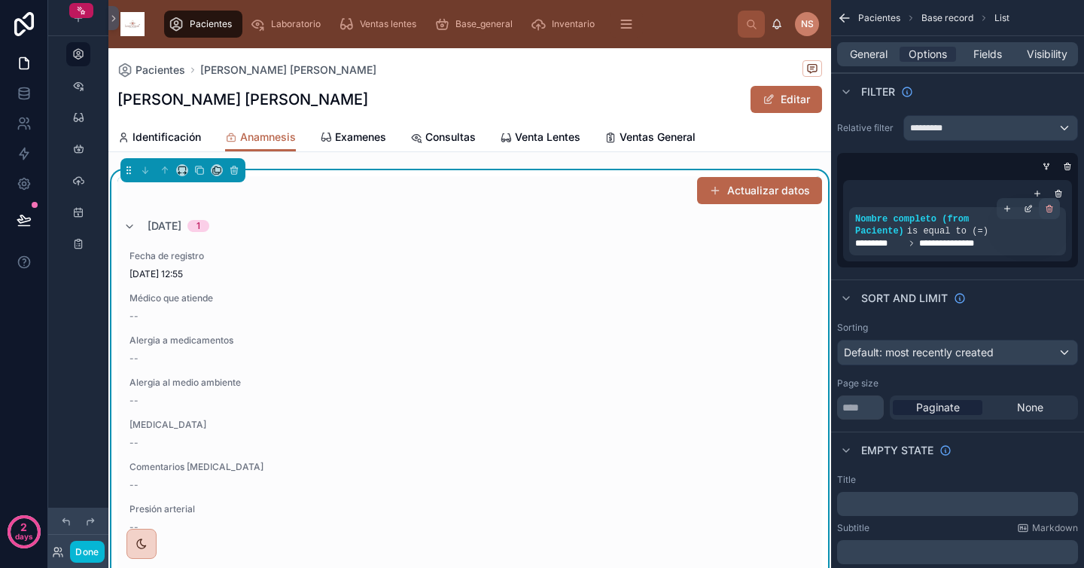
click at [1050, 211] on icon "scrollable content" at bounding box center [1049, 208] width 9 height 9
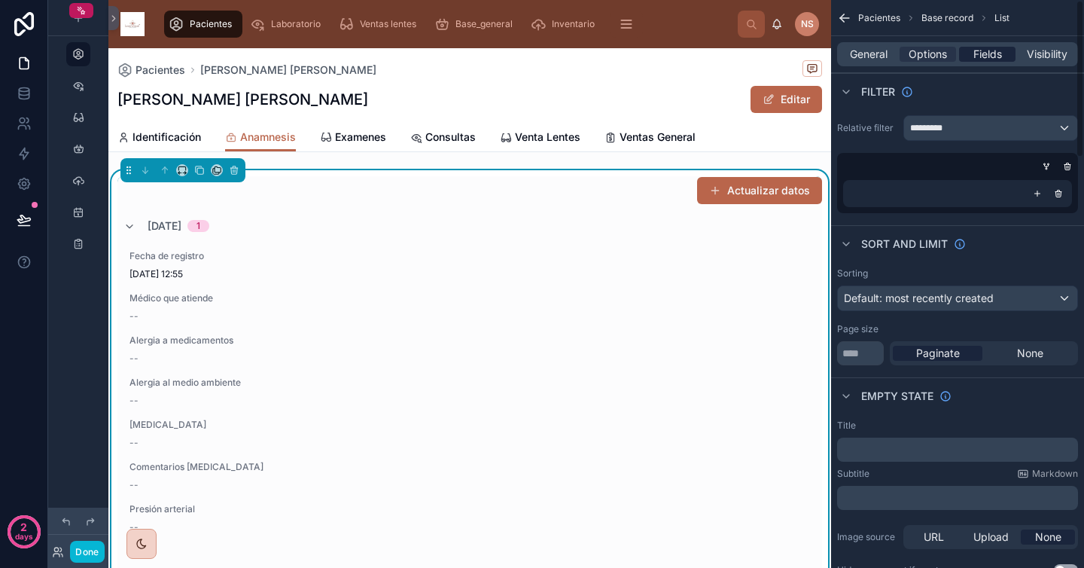
click at [992, 53] on span "Fields" at bounding box center [988, 54] width 29 height 15
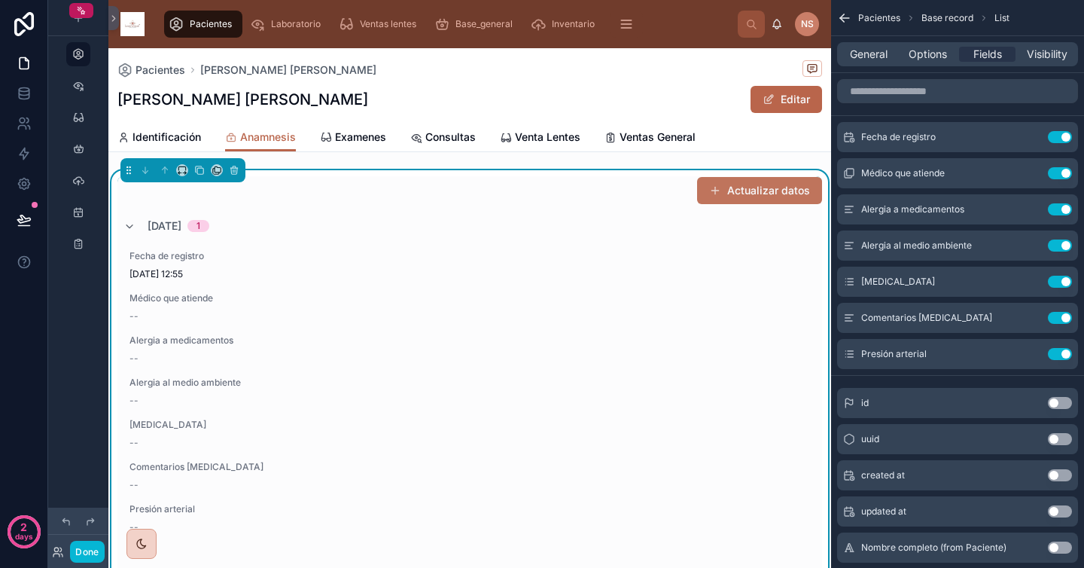
click at [735, 191] on button "Actualizar datos" at bounding box center [759, 190] width 125 height 27
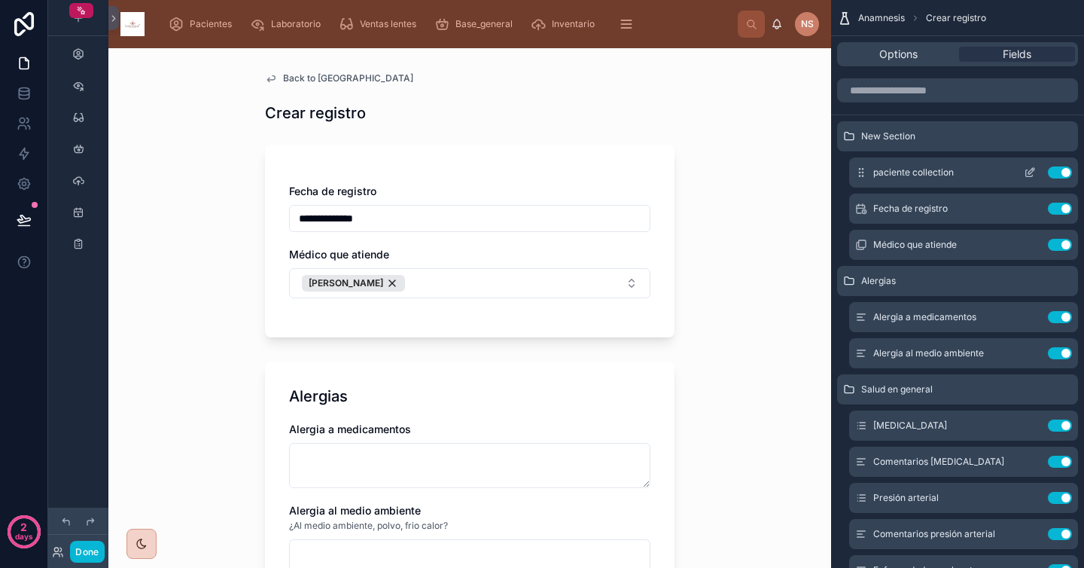
click at [1029, 173] on icon "scrollable content" at bounding box center [1032, 171] width 6 height 6
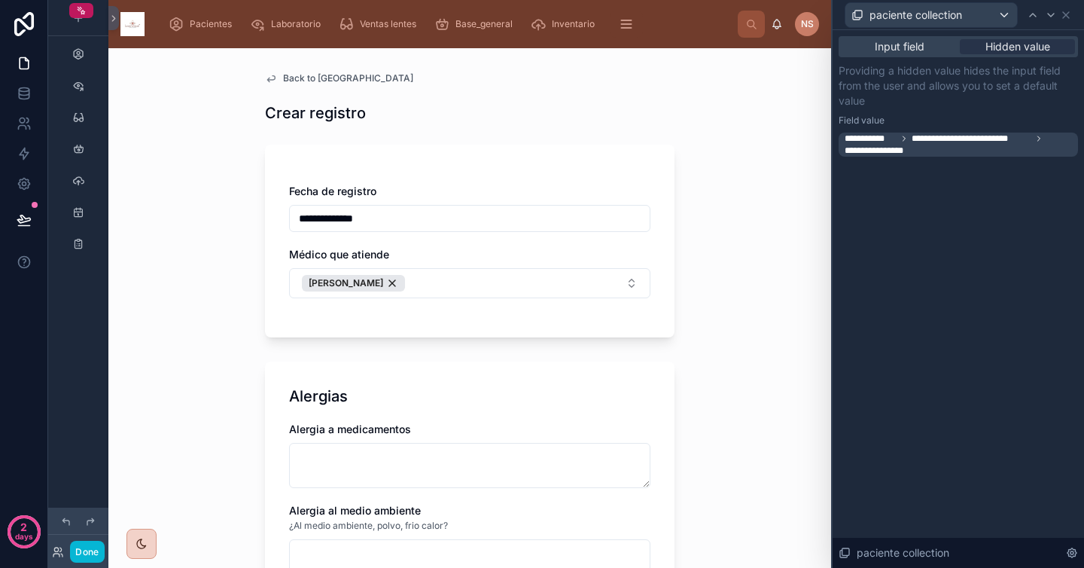
click at [978, 147] on span "**********" at bounding box center [960, 145] width 230 height 24
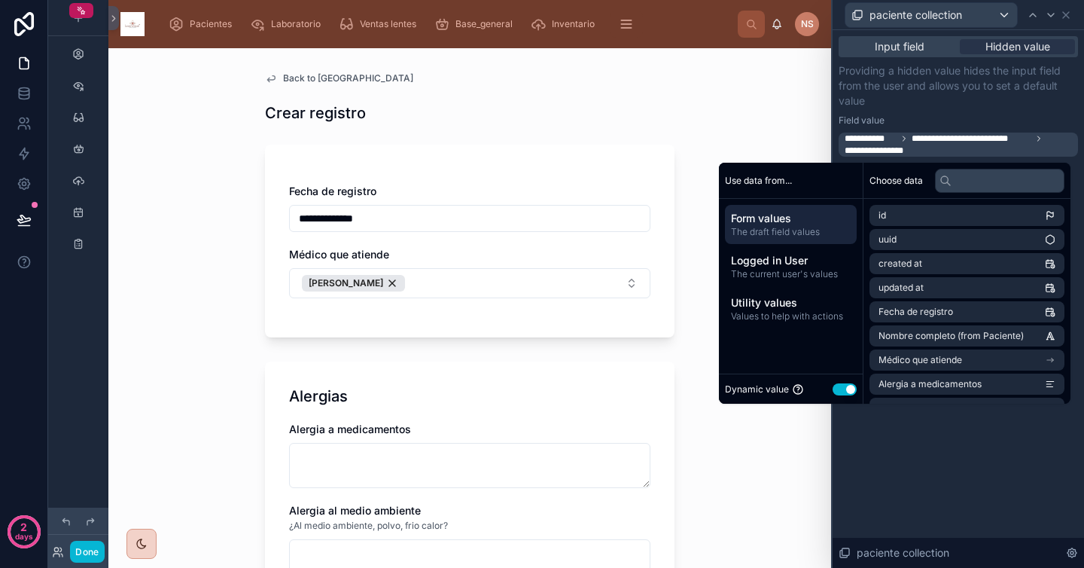
click at [800, 220] on span "Form values" at bounding box center [791, 218] width 120 height 15
click at [797, 261] on span "Logged in User" at bounding box center [791, 260] width 120 height 15
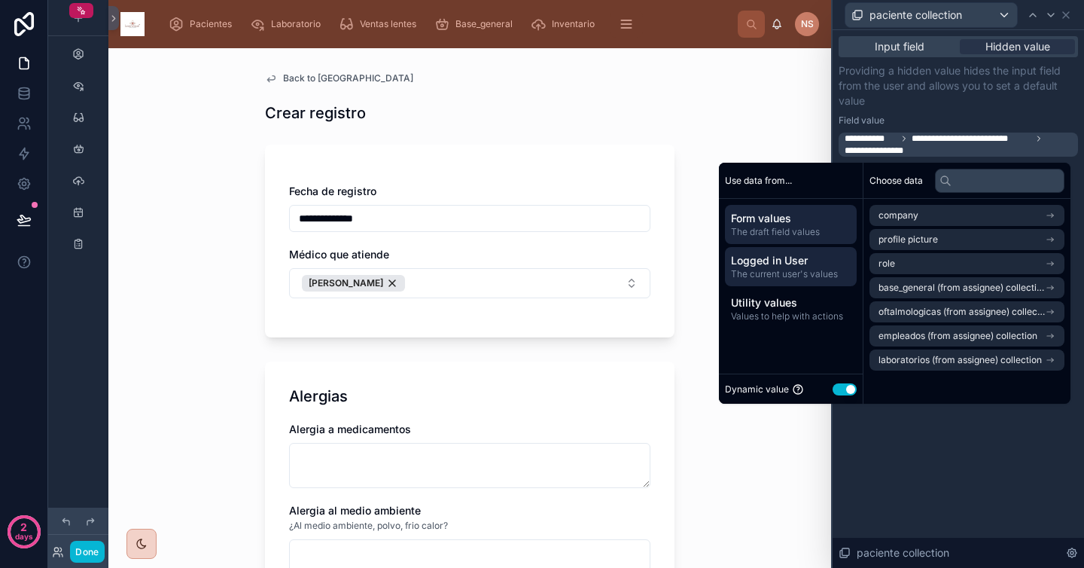
click at [809, 231] on span "The draft field values" at bounding box center [791, 232] width 120 height 12
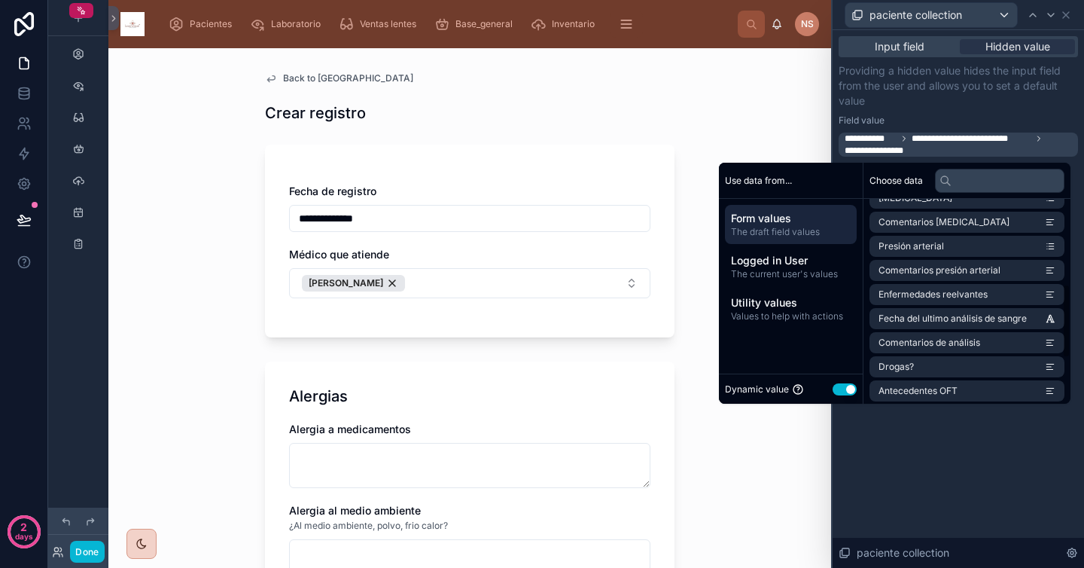
scroll to position [248, 0]
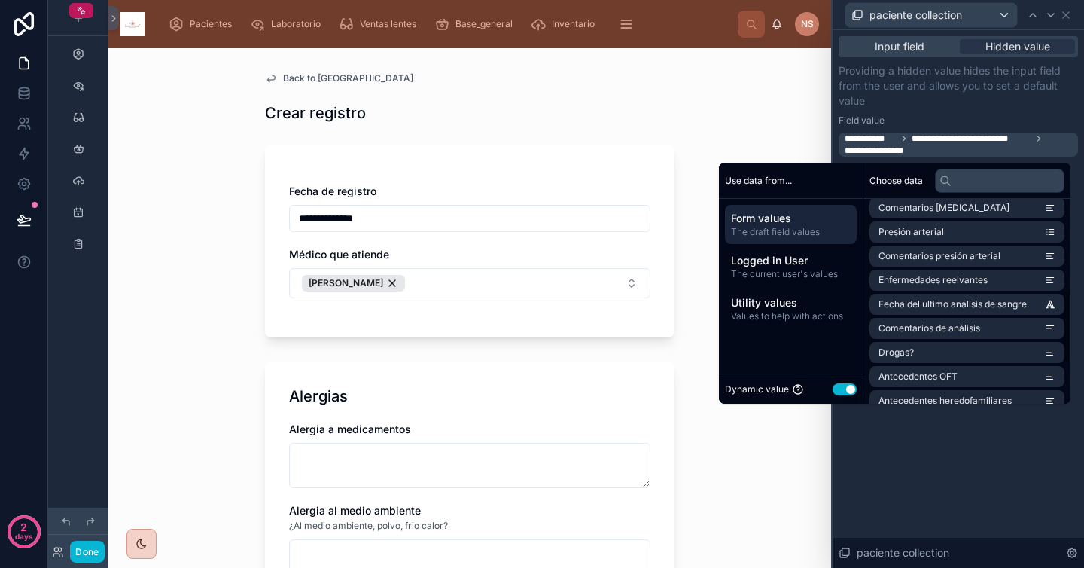
click at [919, 438] on div "**********" at bounding box center [959, 299] width 252 height 538
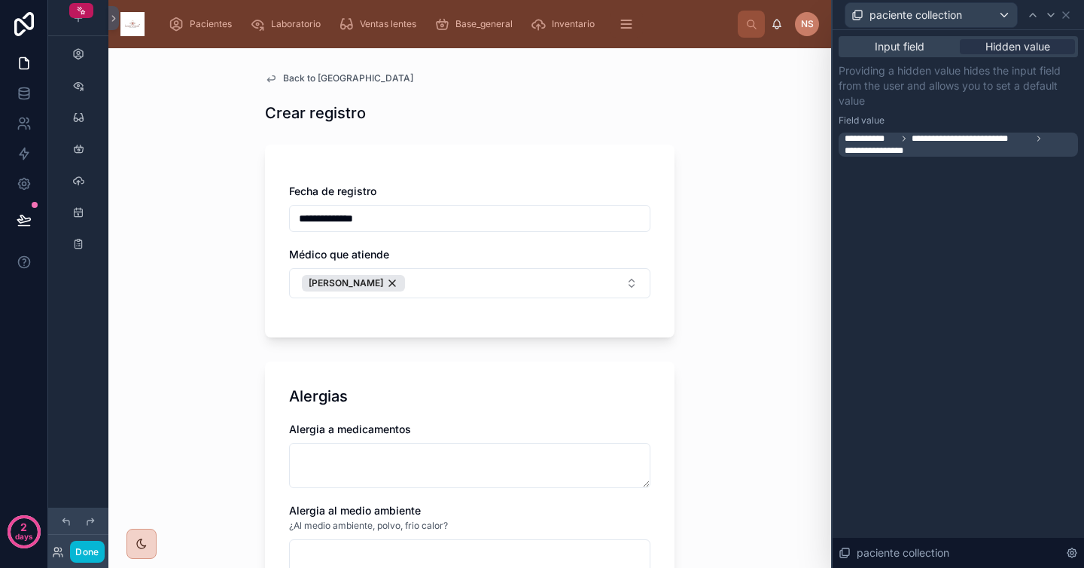
click at [967, 142] on span "**********" at bounding box center [972, 139] width 120 height 12
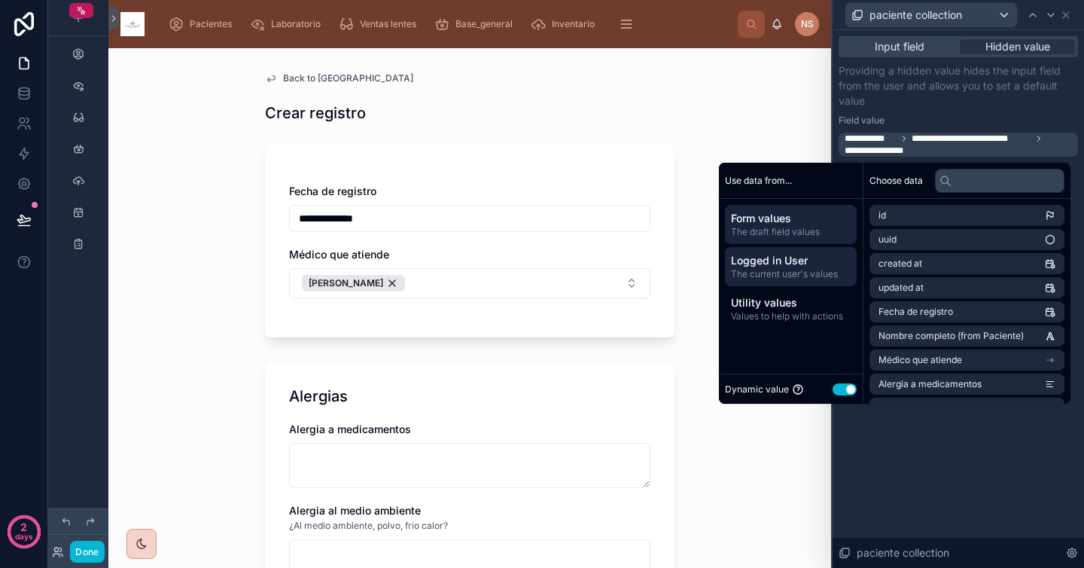
click at [767, 273] on span "The current user's values" at bounding box center [791, 274] width 120 height 12
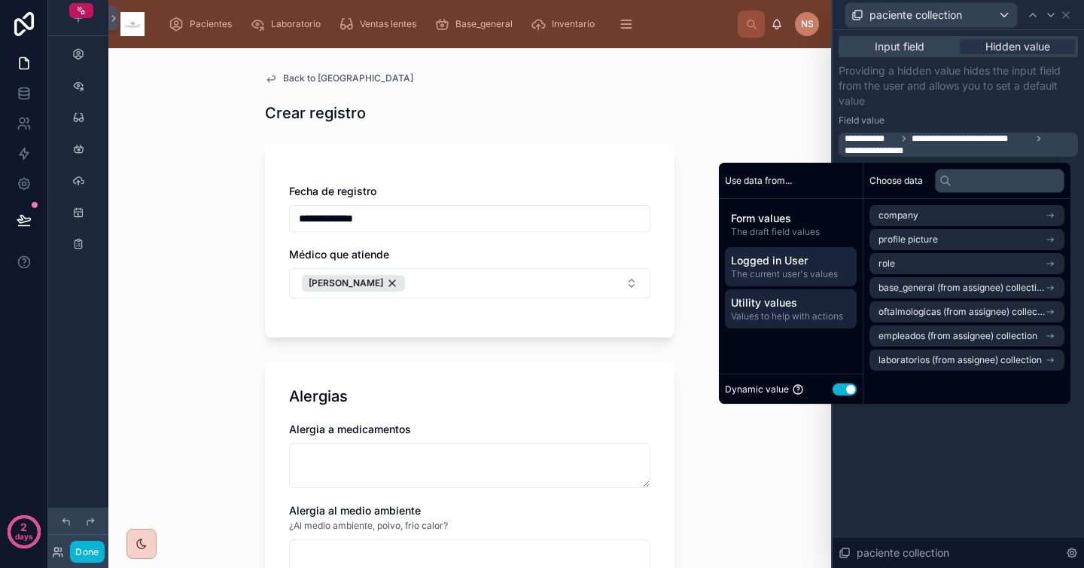
click at [767, 306] on span "Utility values" at bounding box center [791, 302] width 120 height 15
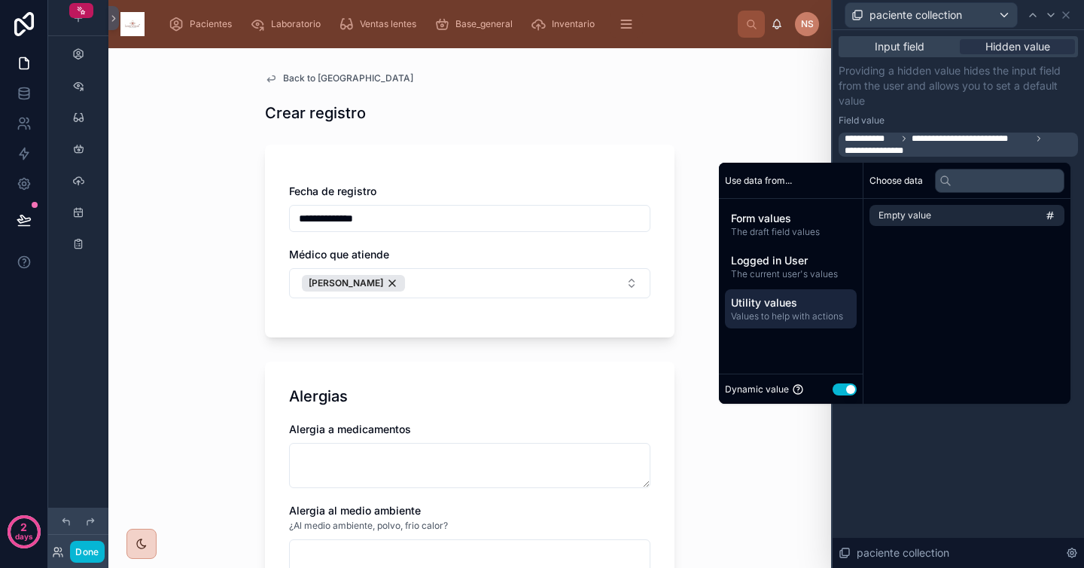
click at [834, 389] on button "Use setting" at bounding box center [845, 389] width 24 height 12
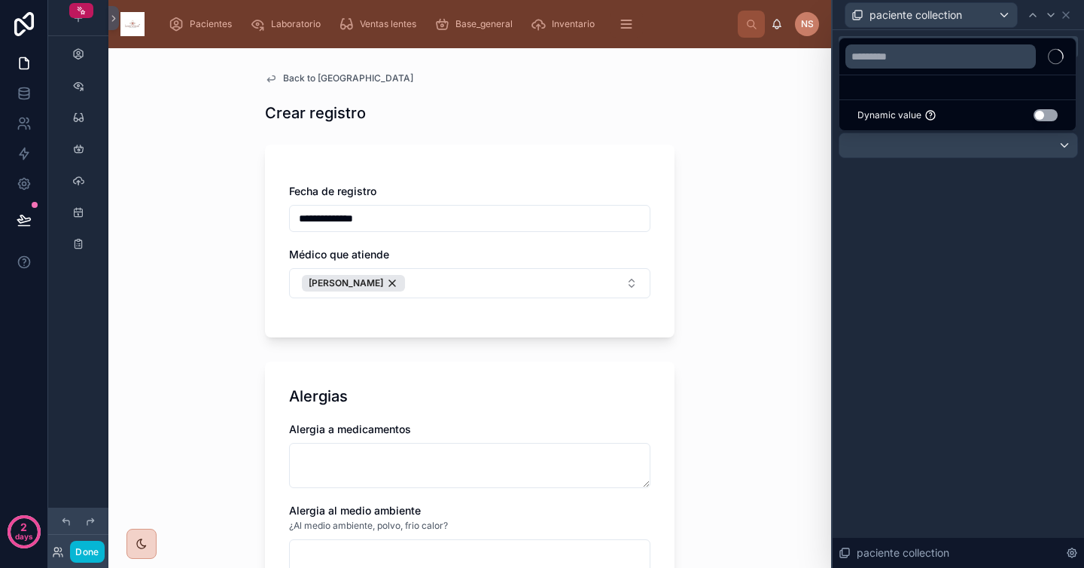
click at [988, 197] on div at bounding box center [959, 284] width 252 height 568
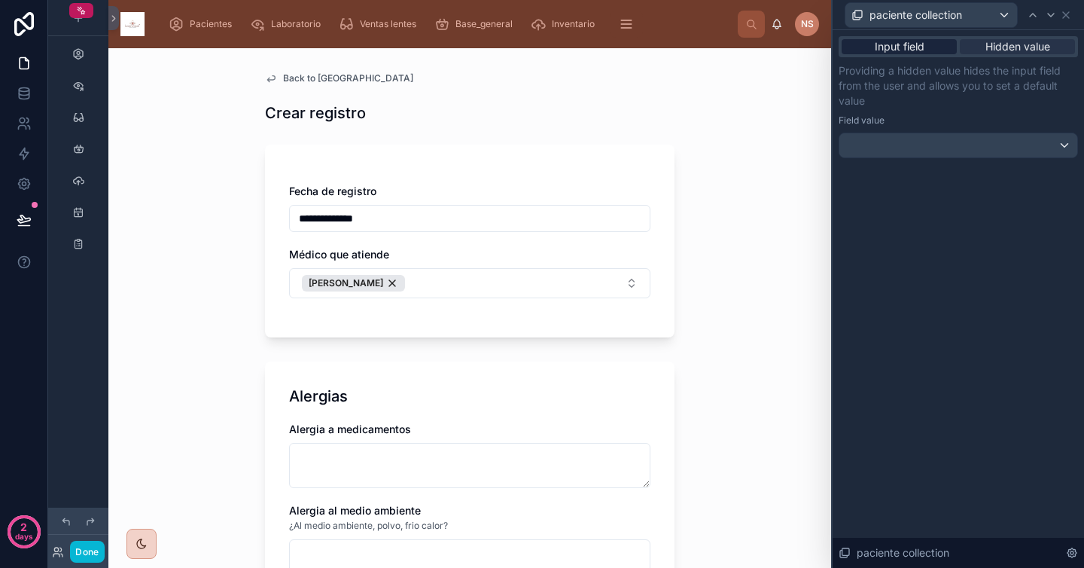
click at [934, 45] on div "Input field" at bounding box center [899, 46] width 115 height 15
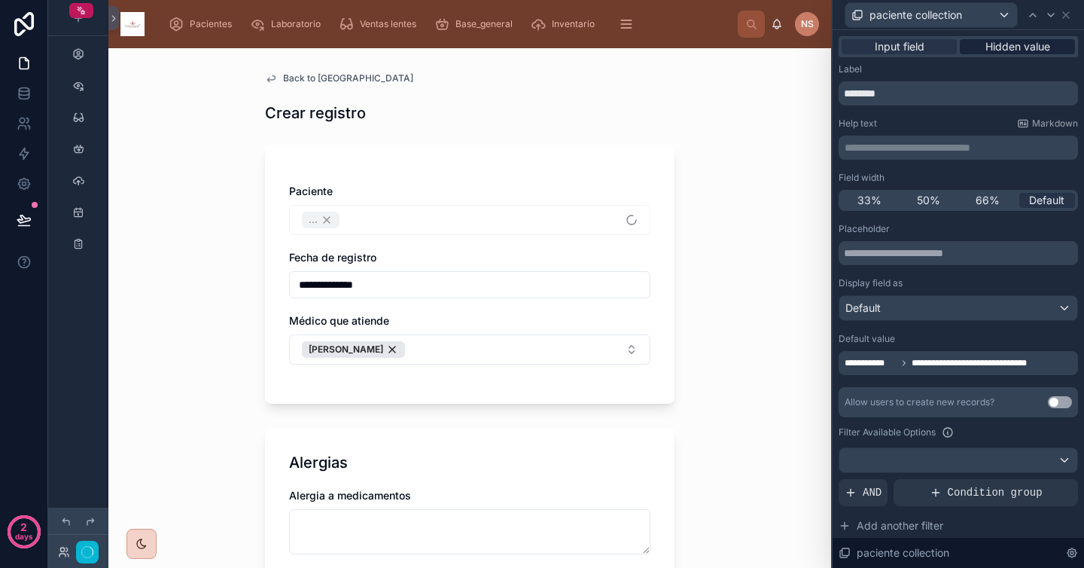
click at [1008, 53] on span "Hidden value" at bounding box center [1018, 46] width 65 height 15
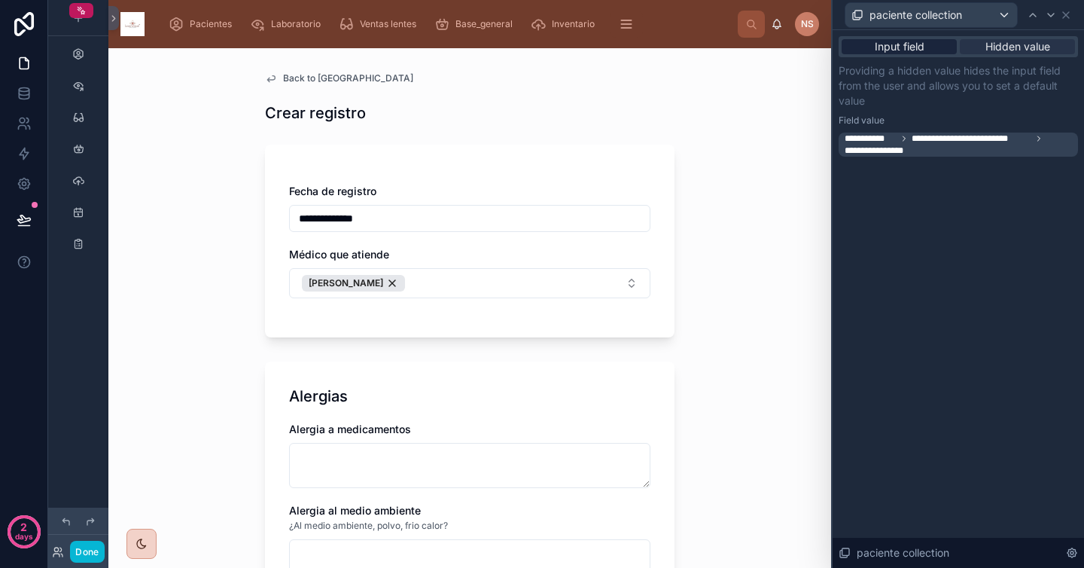
click at [922, 53] on span "Input field" at bounding box center [900, 46] width 50 height 15
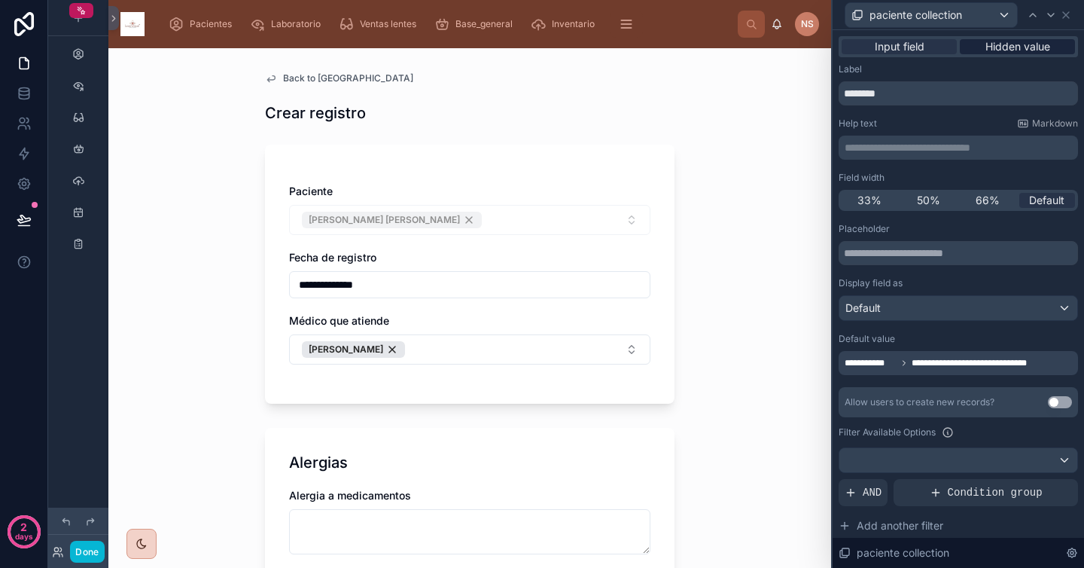
click at [1008, 49] on span "Hidden value" at bounding box center [1018, 46] width 65 height 15
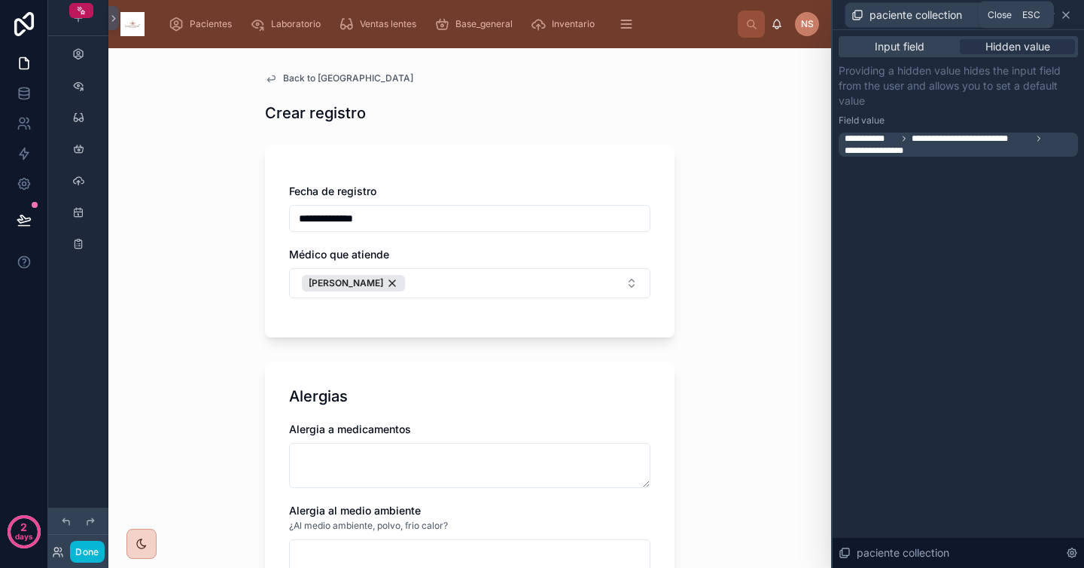
click at [1070, 14] on icon at bounding box center [1066, 15] width 12 height 12
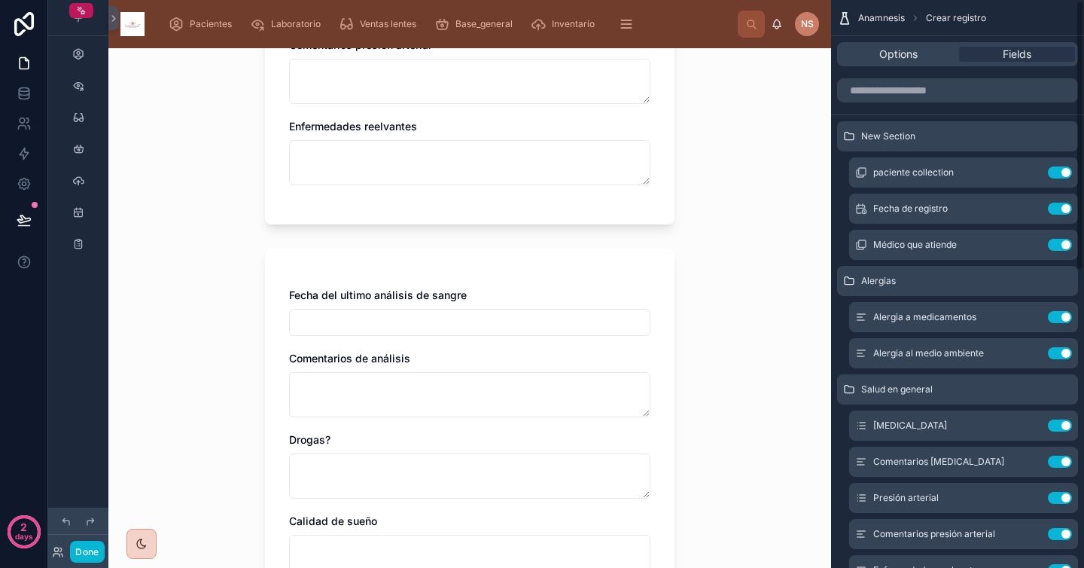
scroll to position [1457, 0]
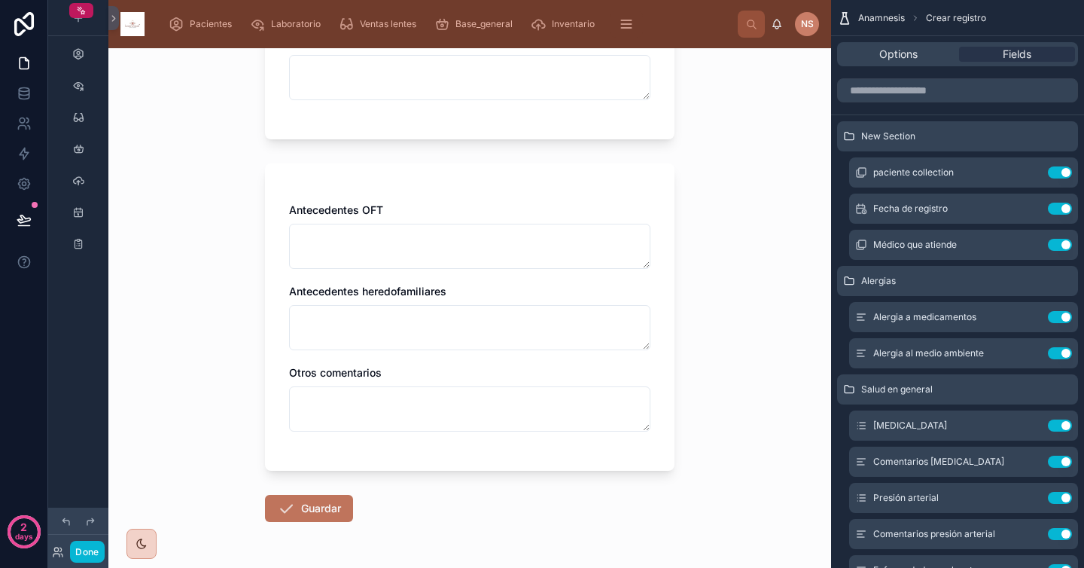
click at [311, 515] on button "Guardar" at bounding box center [309, 508] width 88 height 27
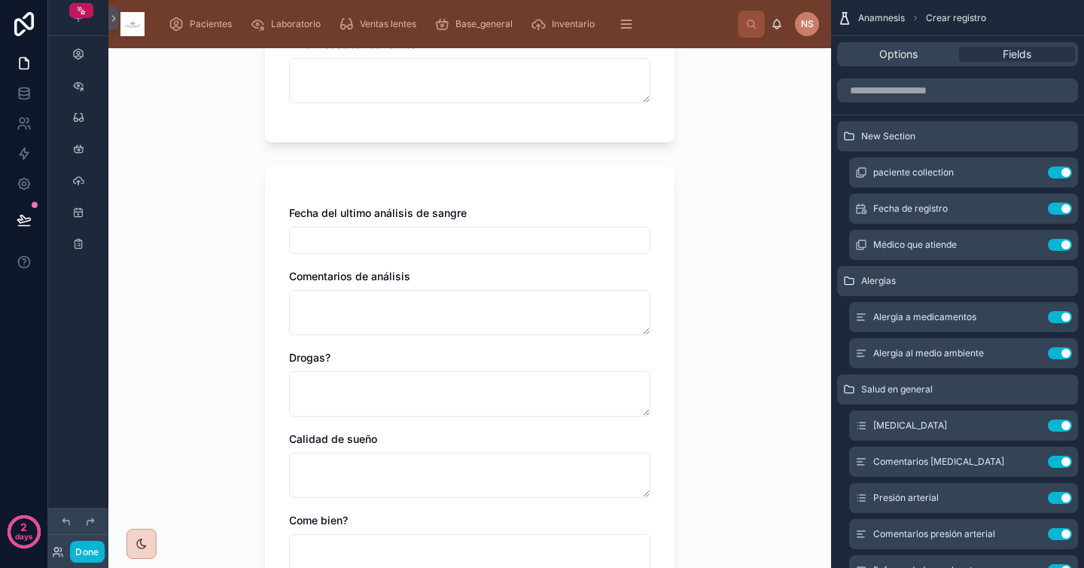
scroll to position [1508, 0]
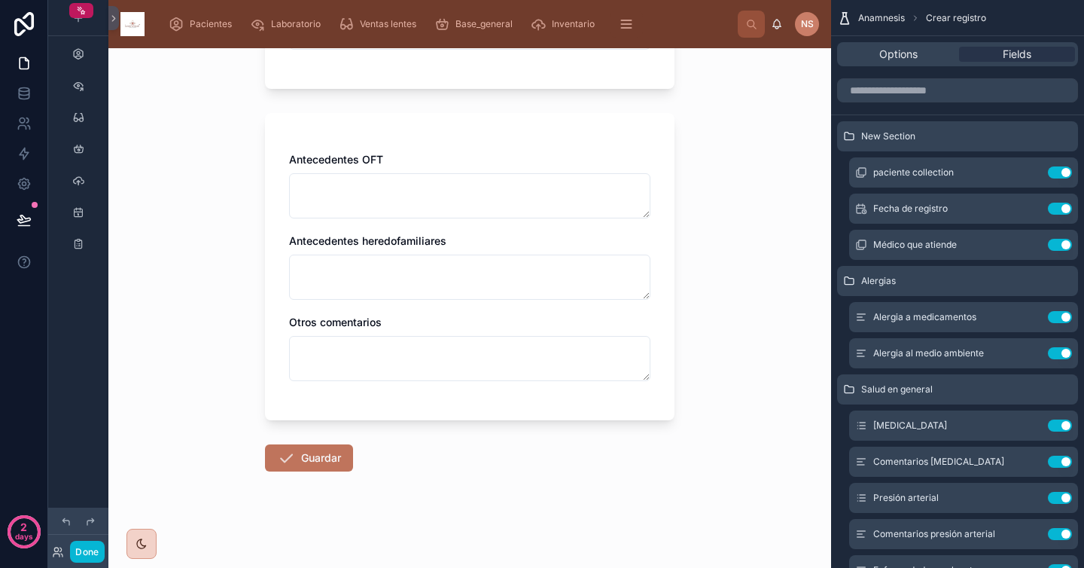
click at [319, 464] on button "Guardar" at bounding box center [309, 457] width 88 height 27
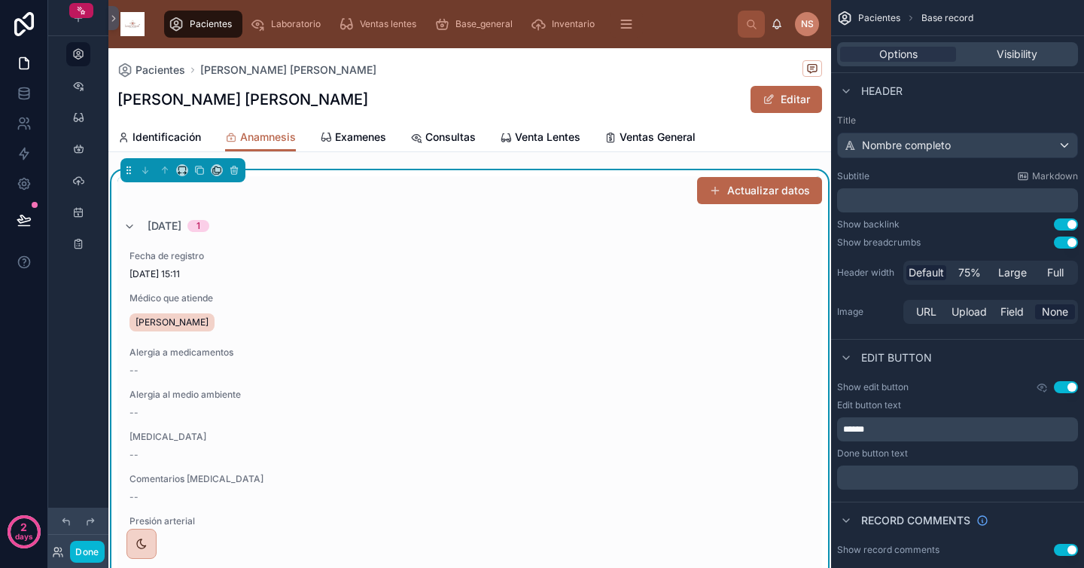
click at [544, 271] on div "Fecha de registro [DATE] 15:11 Médico que atiende [PERSON_NAME] a medicamentos …" at bounding box center [469, 397] width 705 height 319
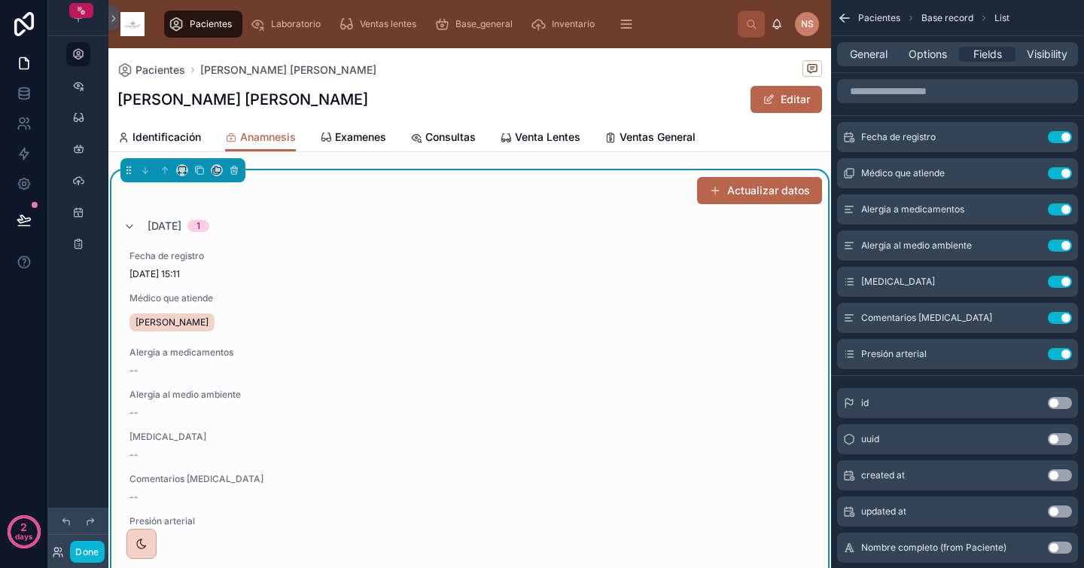
click at [532, 361] on div "Fecha de registro [DATE] 15:11 Médico que atiende [PERSON_NAME] a medicamentos …" at bounding box center [469, 397] width 705 height 319
click at [349, 350] on span "Alergia a medicamentos" at bounding box center [291, 352] width 322 height 12
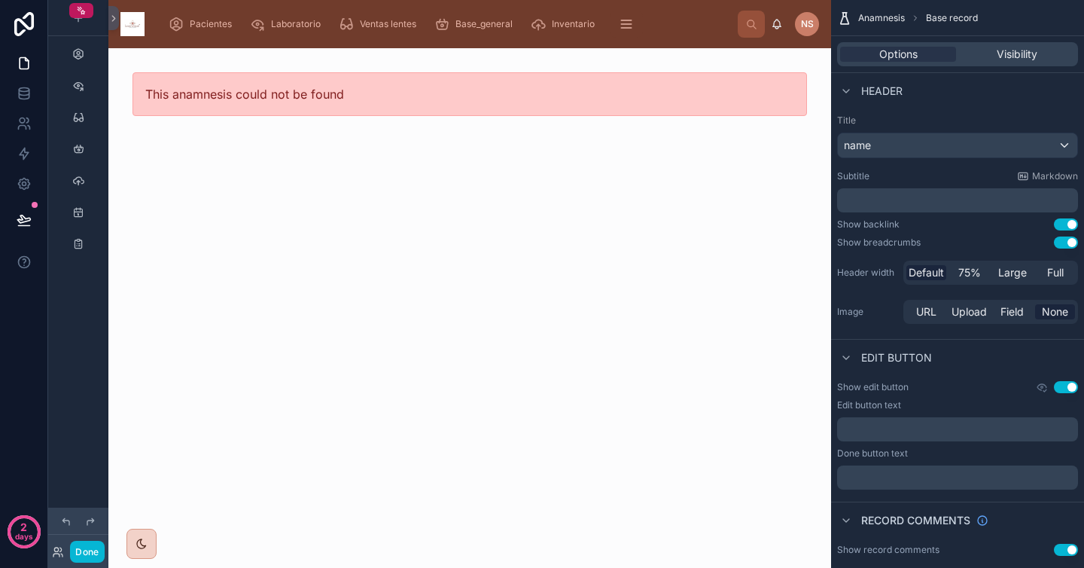
click at [325, 93] on span "This anamnesis could not be found" at bounding box center [244, 94] width 199 height 15
click at [215, 23] on span "Pacientes" at bounding box center [211, 24] width 42 height 12
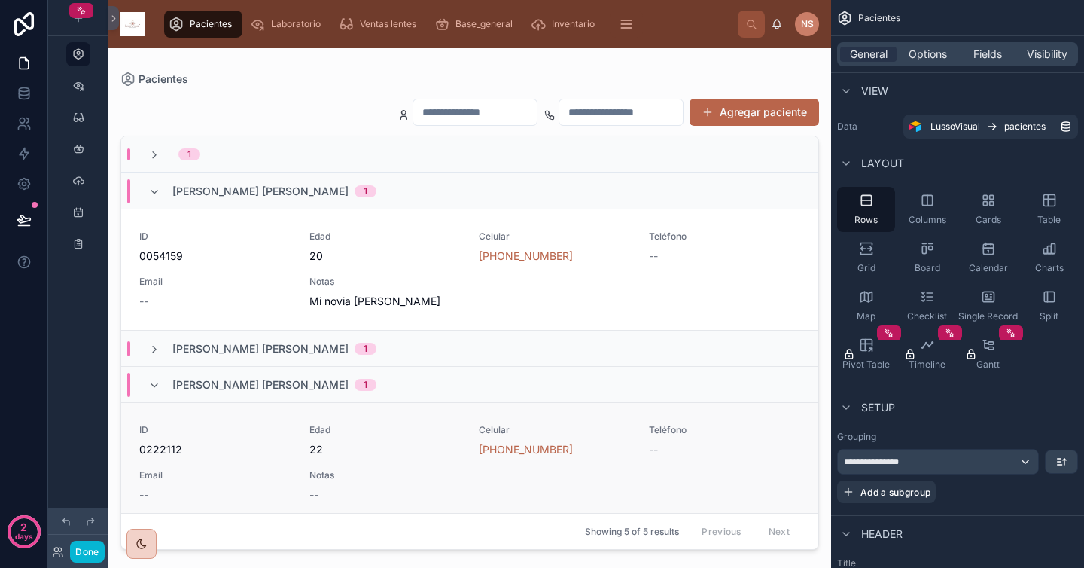
scroll to position [47, 0]
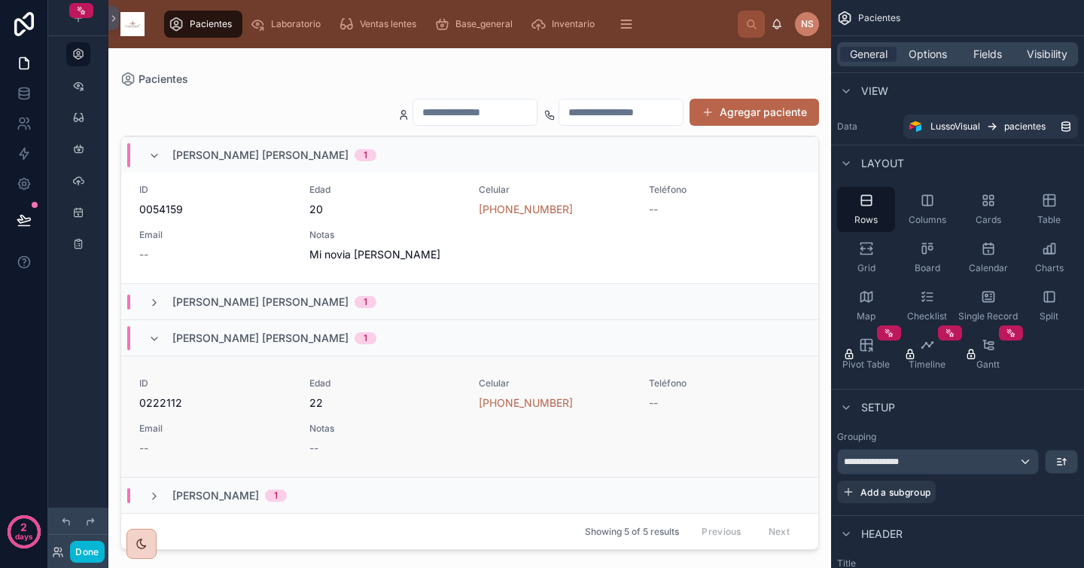
click at [398, 406] on span "22" at bounding box center [385, 402] width 152 height 15
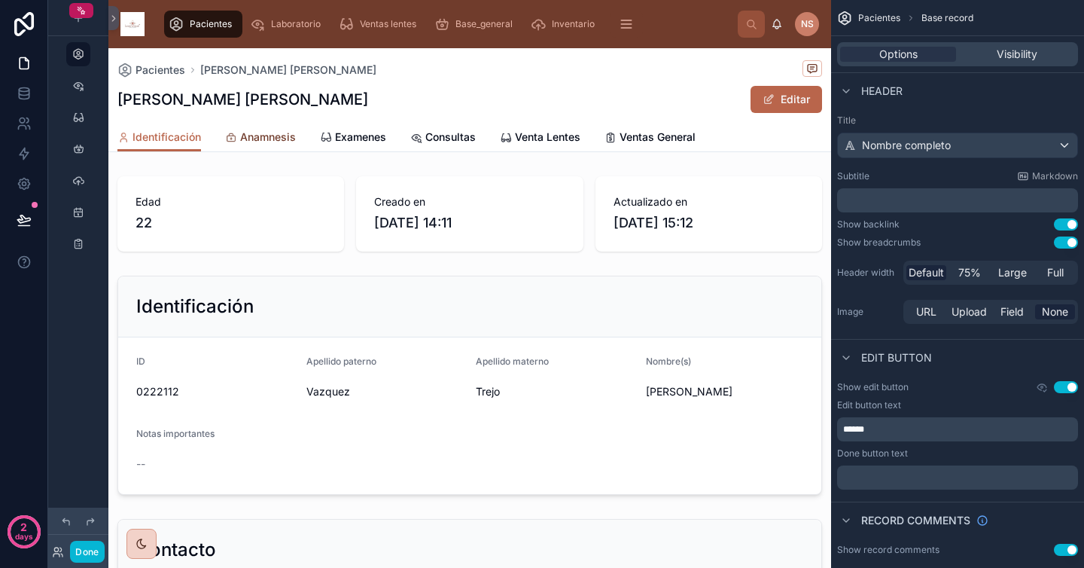
click at [288, 150] on link "Anamnesis" at bounding box center [260, 138] width 71 height 30
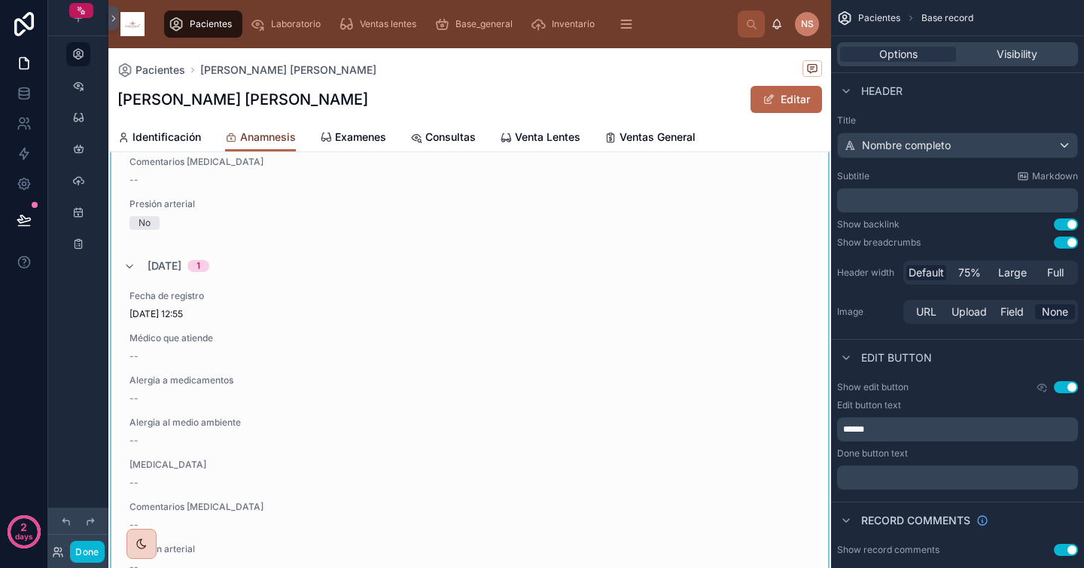
scroll to position [136, 0]
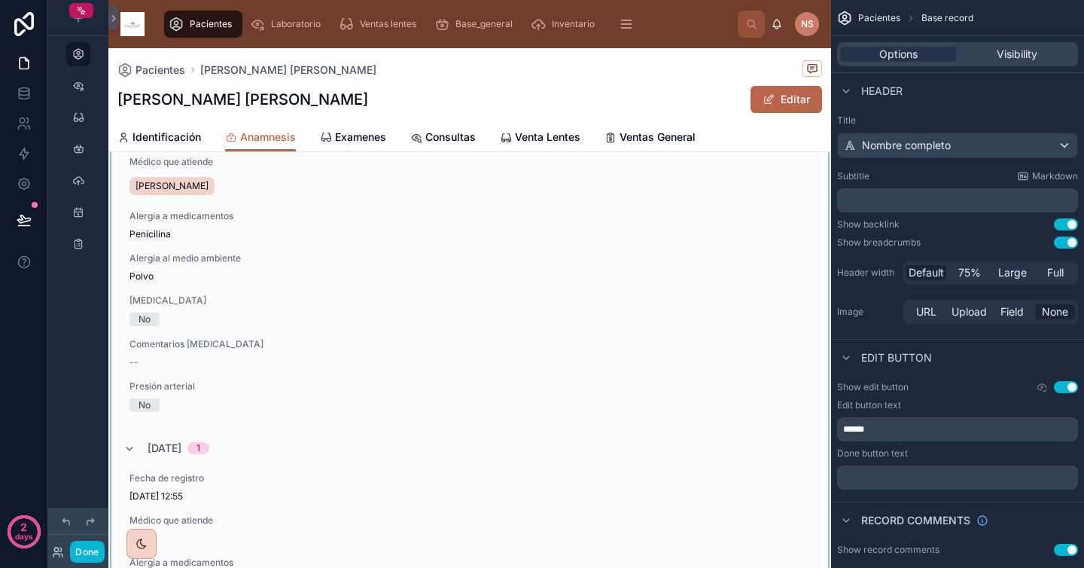
click at [623, 273] on div at bounding box center [469, 427] width 723 height 787
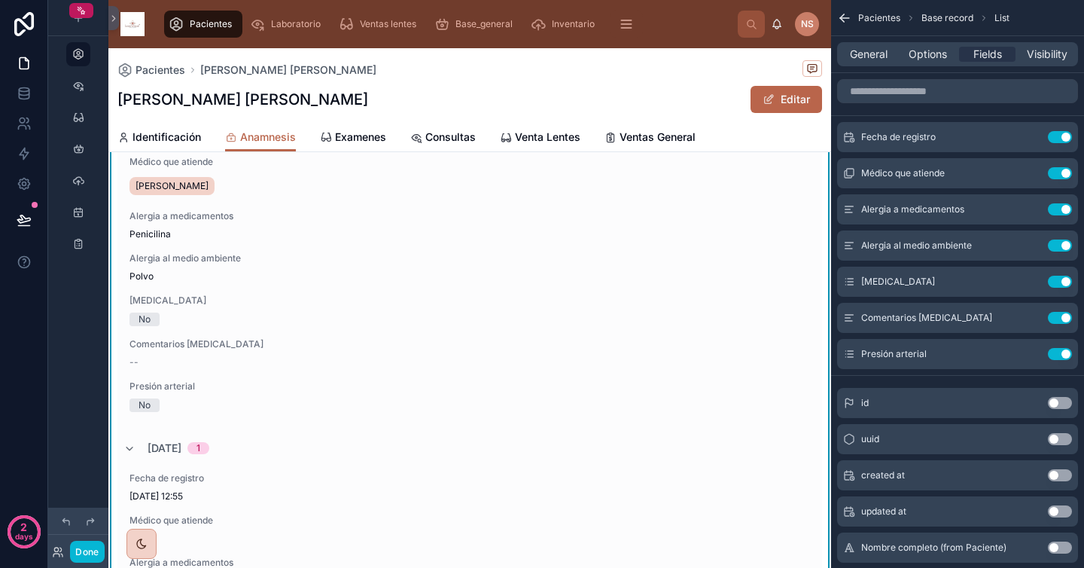
scroll to position [0, 0]
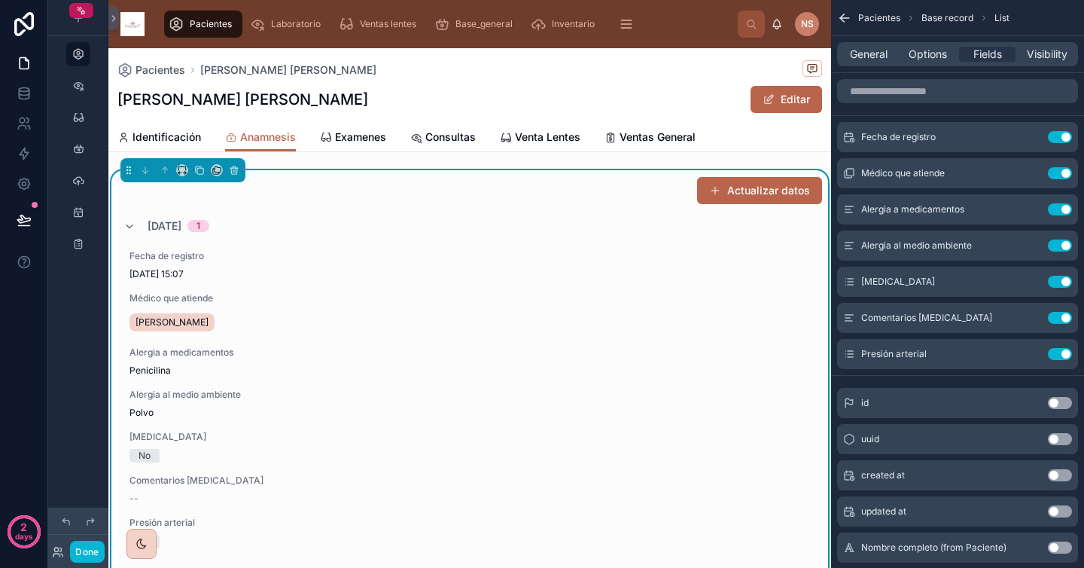
click at [616, 258] on div "Fecha de registro [DATE] 15:07 Médico que atiende [PERSON_NAME] a medicamentos …" at bounding box center [469, 399] width 705 height 322
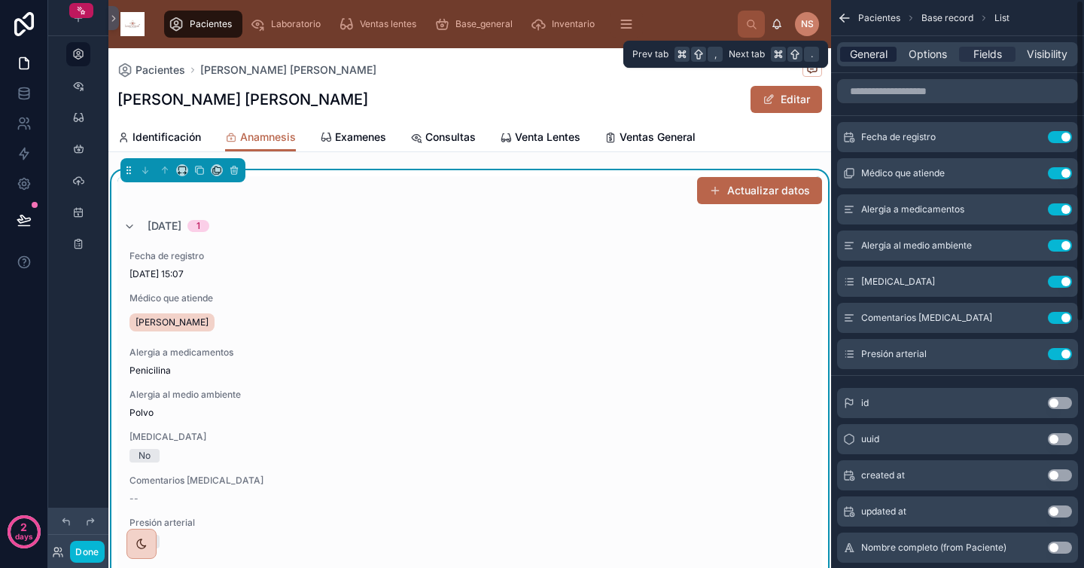
click at [879, 56] on span "General" at bounding box center [869, 54] width 38 height 15
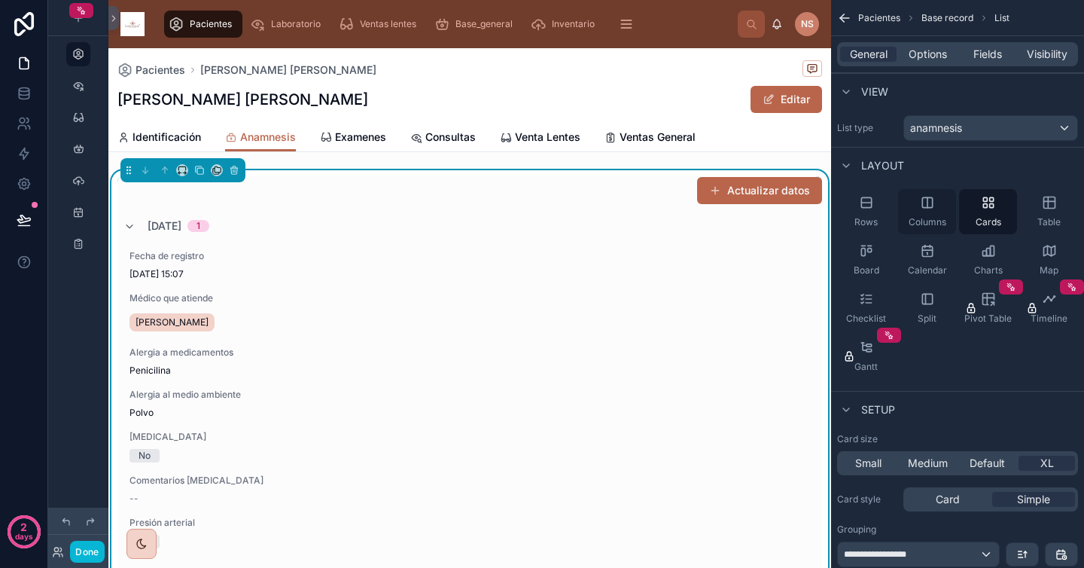
click at [925, 211] on div "Columns" at bounding box center [927, 211] width 58 height 45
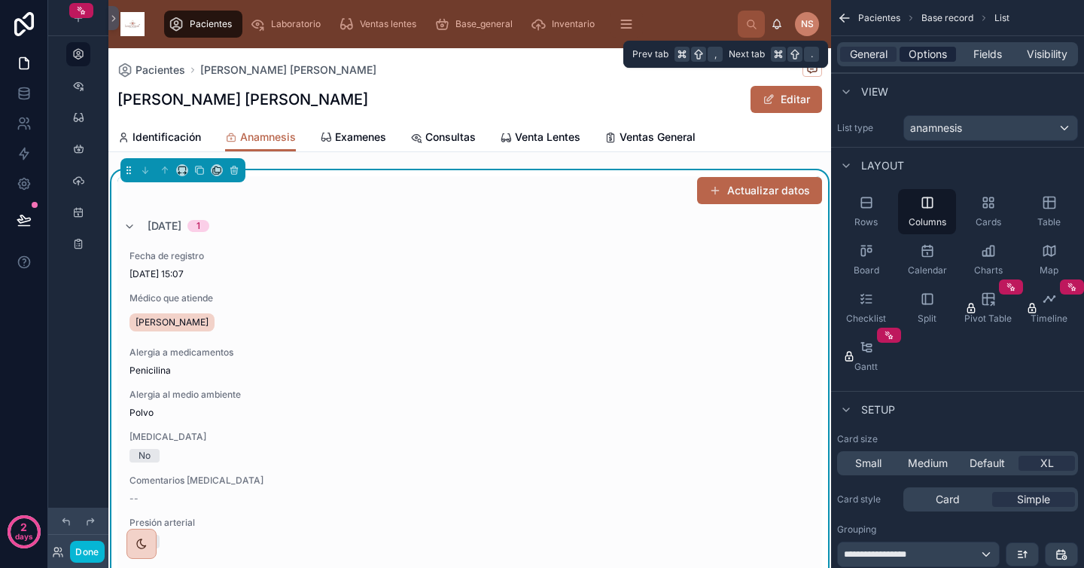
click at [941, 57] on span "Options" at bounding box center [928, 54] width 38 height 15
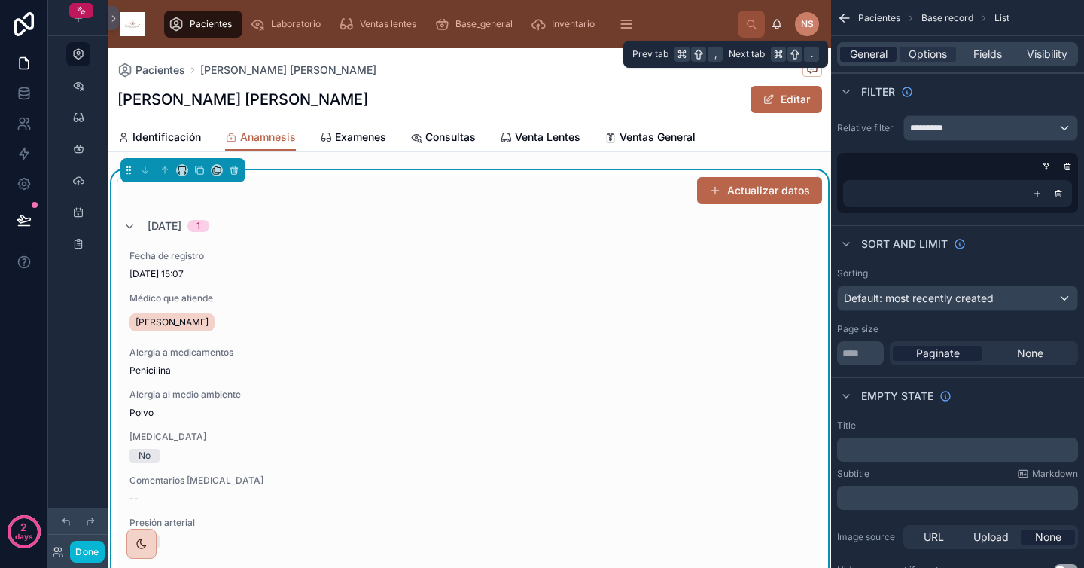
click at [880, 53] on span "General" at bounding box center [869, 54] width 38 height 15
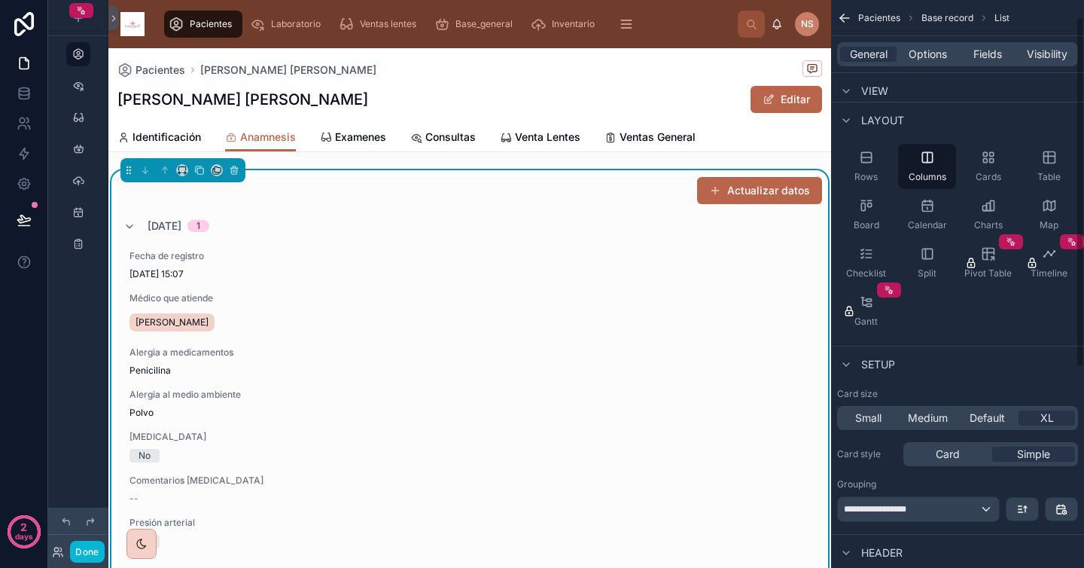
scroll to position [24, 0]
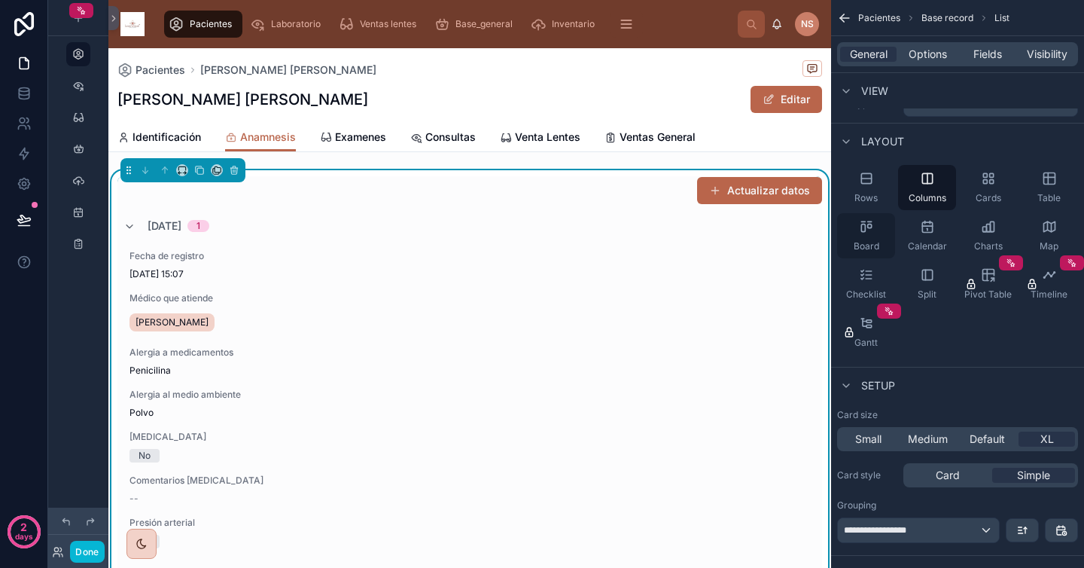
click at [870, 236] on div "Board" at bounding box center [866, 235] width 58 height 45
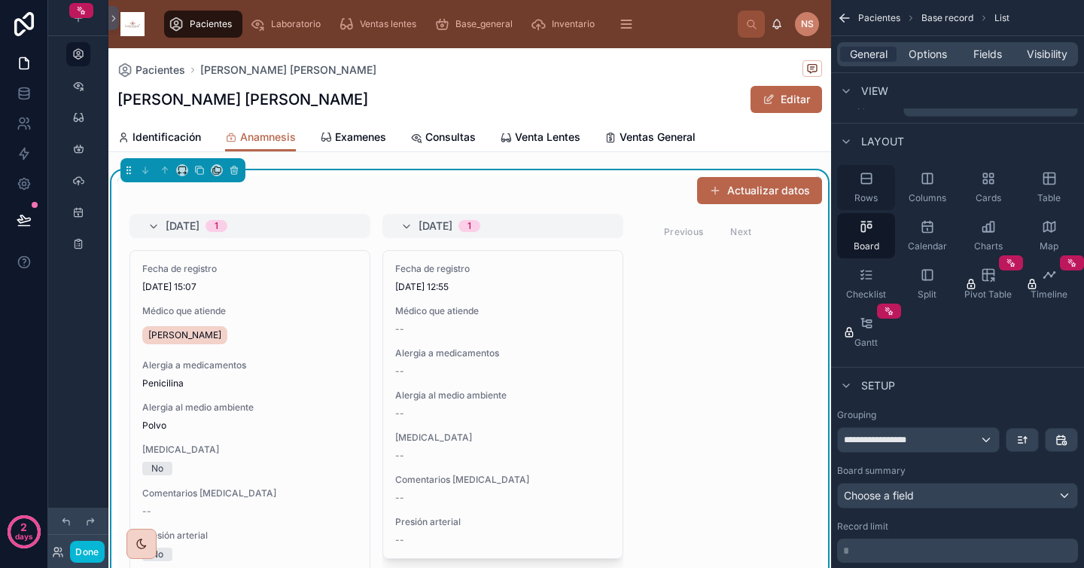
click at [867, 182] on icon "scrollable content" at bounding box center [866, 178] width 15 height 15
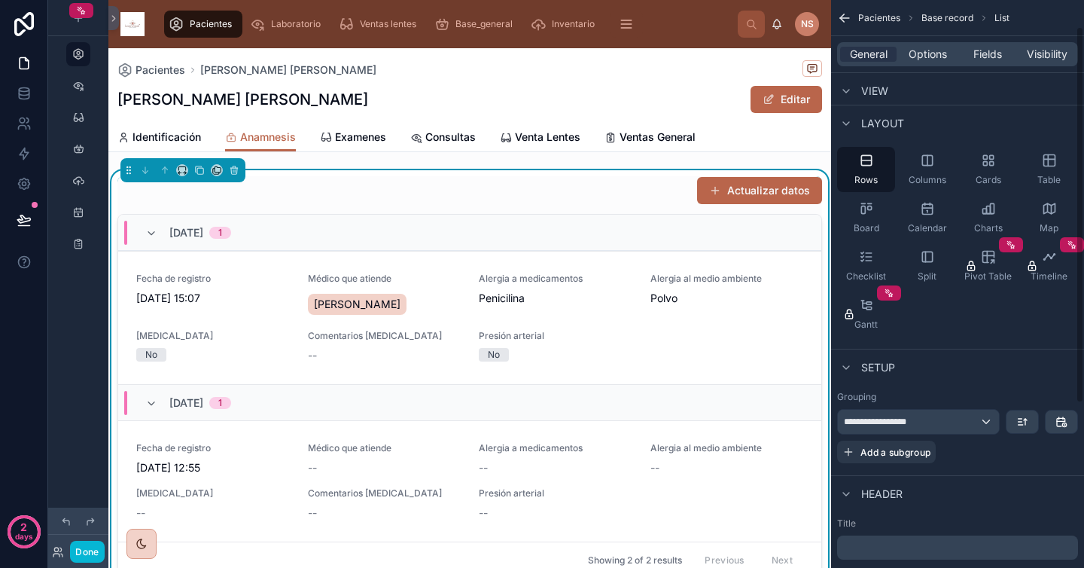
scroll to position [43, 0]
click at [1026, 419] on icon "scrollable content" at bounding box center [1025, 419] width 3 height 2
click at [1005, 487] on span "Newest -> Oldest" at bounding box center [980, 483] width 86 height 18
click at [1031, 422] on button "scrollable content" at bounding box center [1023, 421] width 32 height 23
click at [996, 463] on span "Oldest -> Newest" at bounding box center [980, 455] width 86 height 18
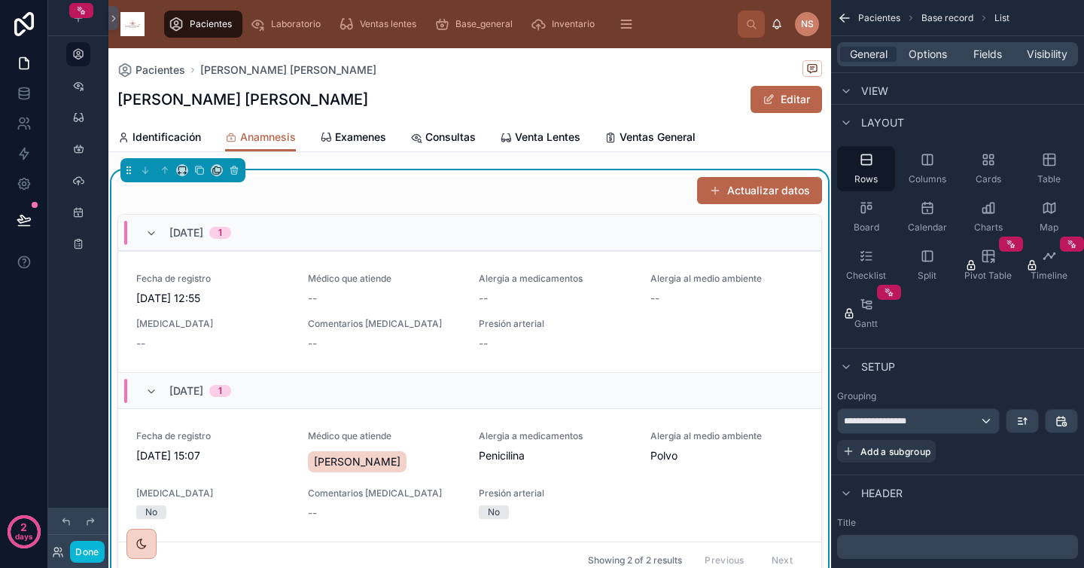
click at [985, 364] on div "Setup" at bounding box center [957, 366] width 253 height 36
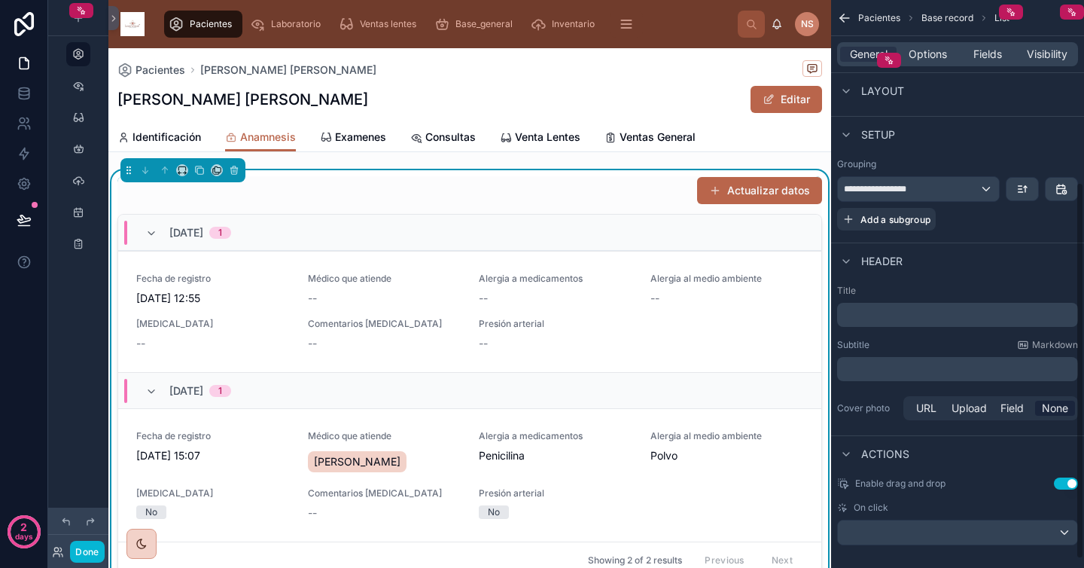
scroll to position [288, 0]
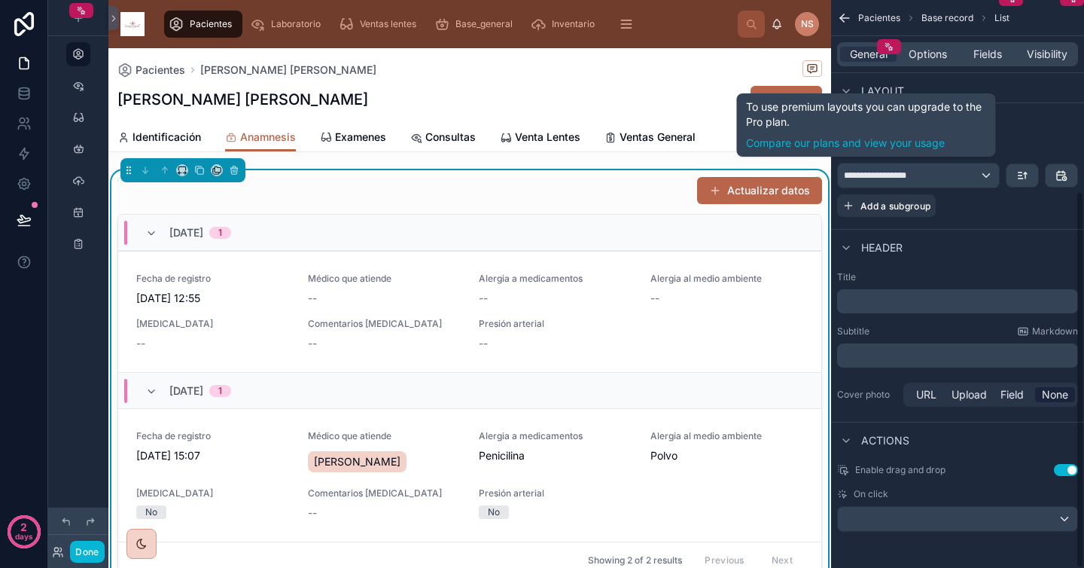
click at [937, 78] on div "Layout" at bounding box center [957, 90] width 253 height 36
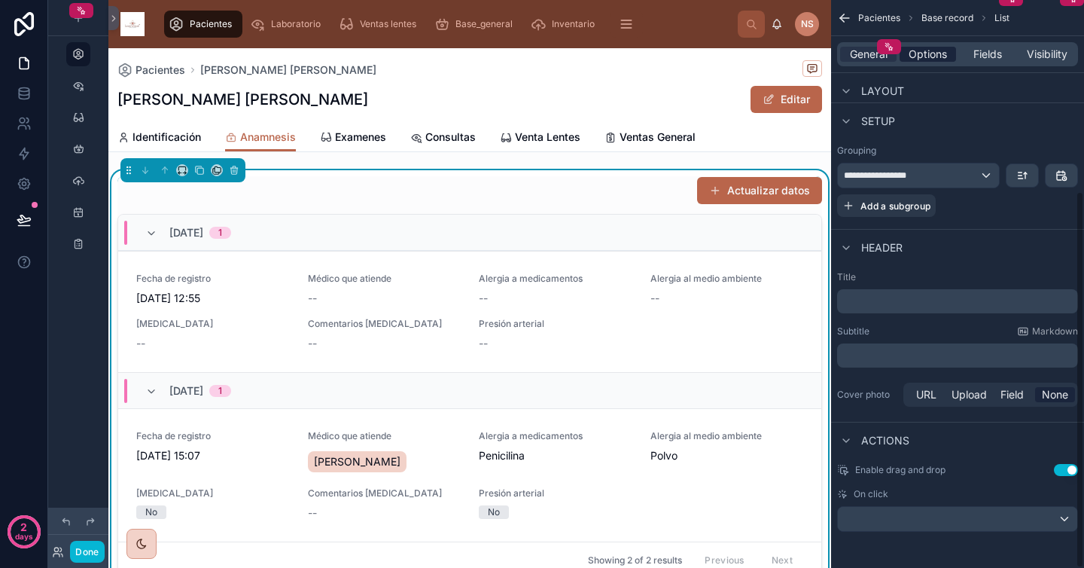
click at [931, 52] on span "Options" at bounding box center [928, 54] width 38 height 15
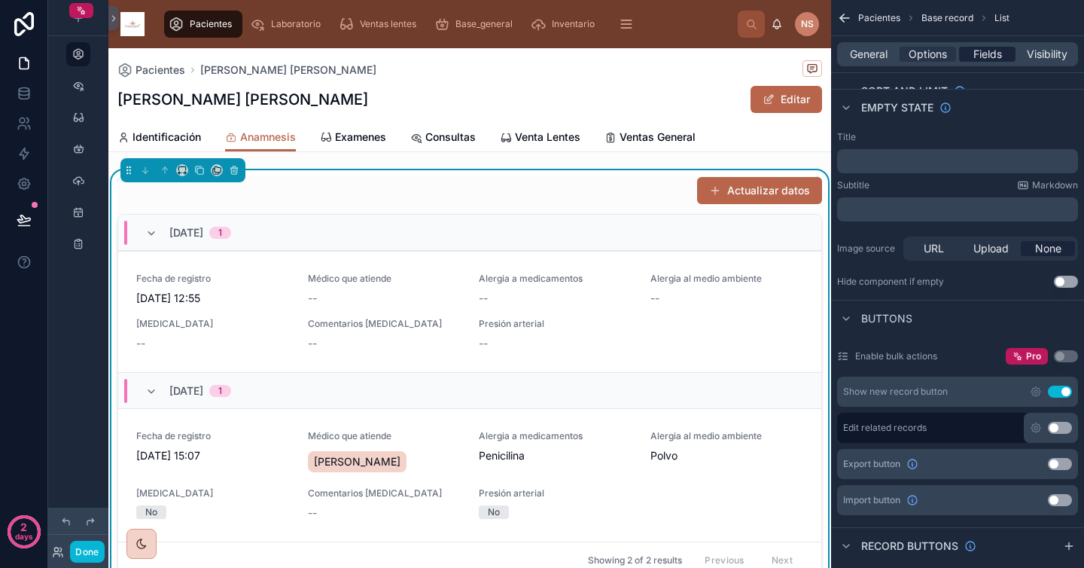
click at [995, 56] on span "Fields" at bounding box center [988, 54] width 29 height 15
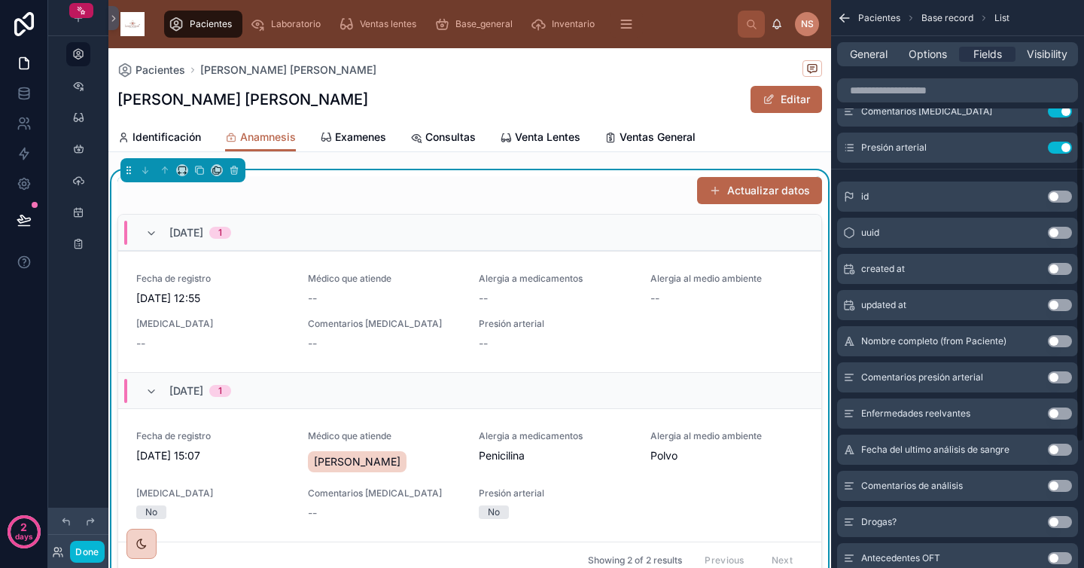
scroll to position [228, 0]
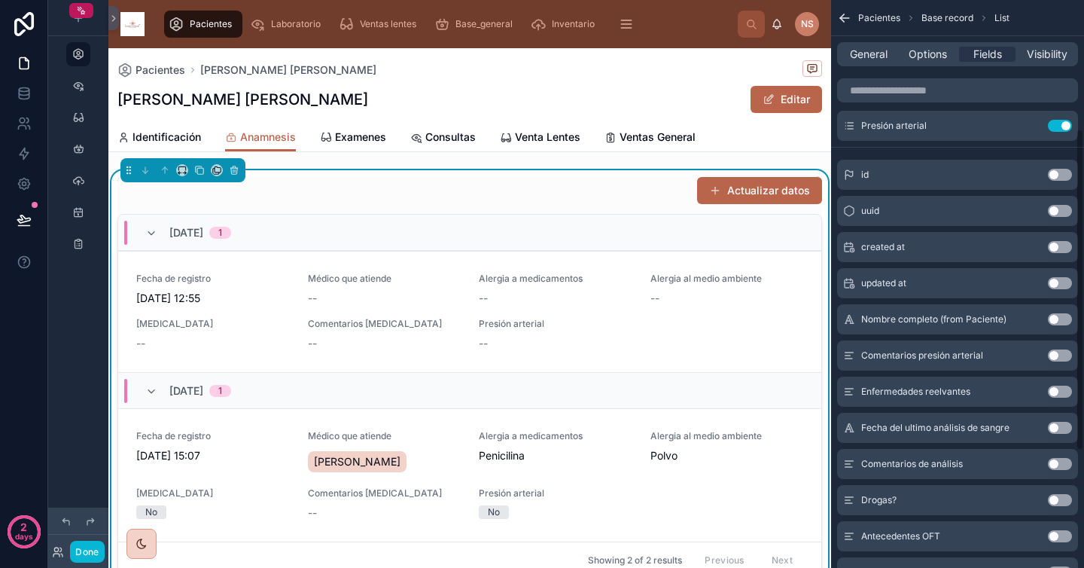
click at [1062, 356] on button "Use setting" at bounding box center [1060, 355] width 24 height 12
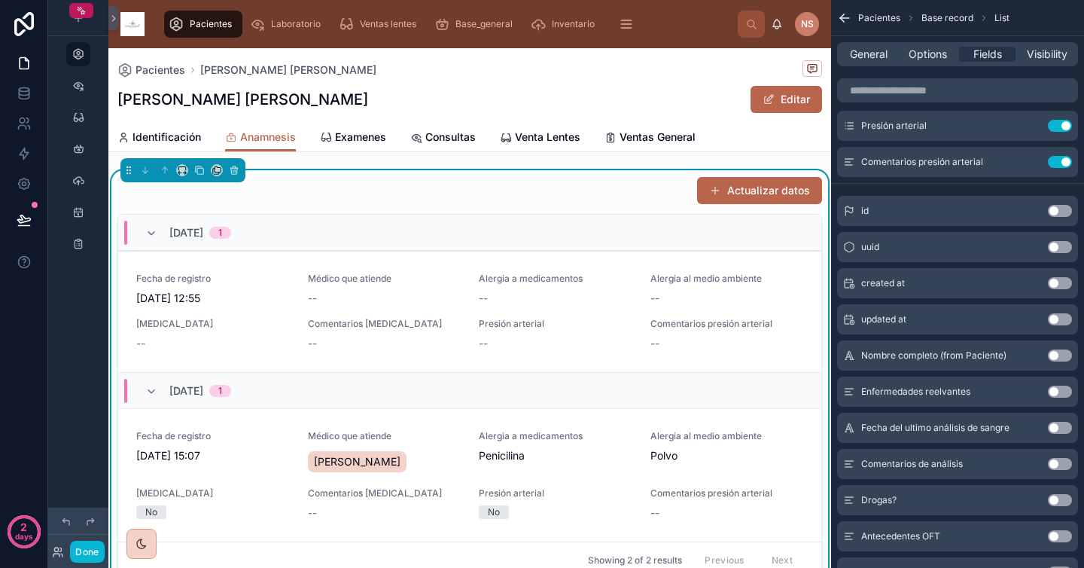
click at [1059, 393] on button "Use setting" at bounding box center [1060, 392] width 24 height 12
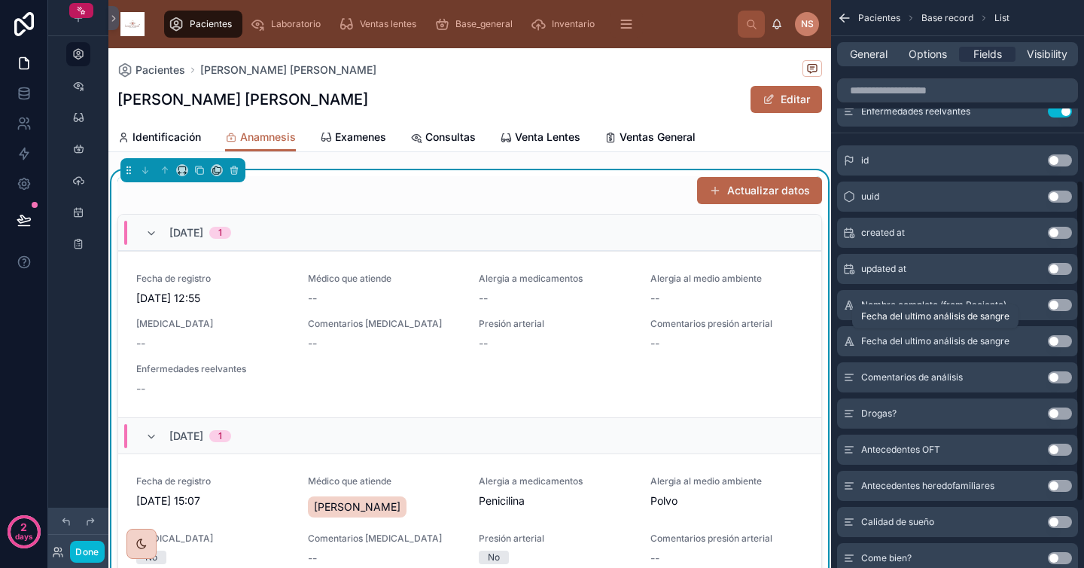
scroll to position [334, 0]
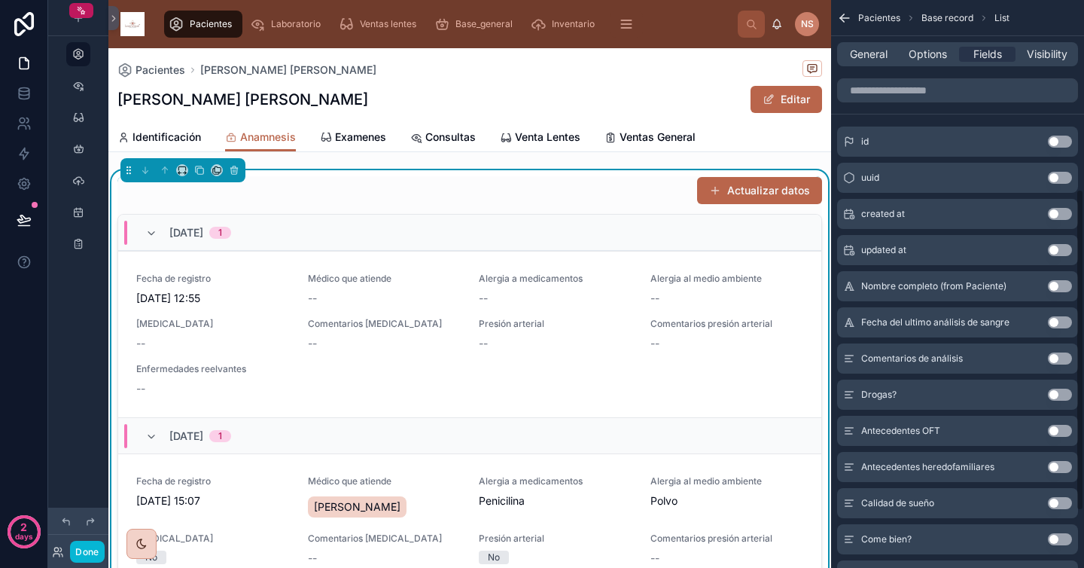
click at [1060, 321] on button "Use setting" at bounding box center [1060, 322] width 24 height 12
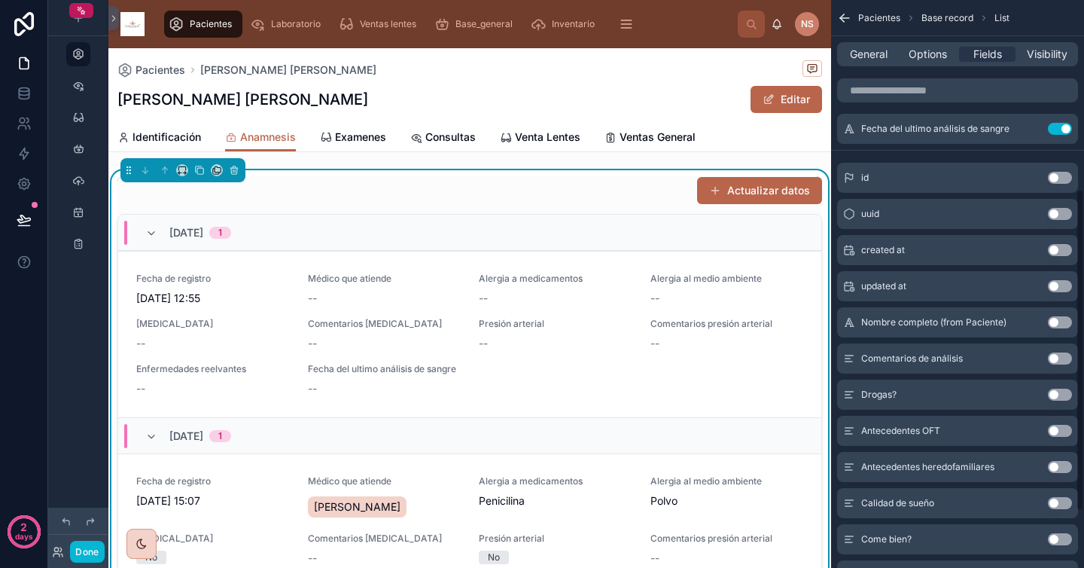
click at [1062, 361] on button "Use setting" at bounding box center [1060, 358] width 24 height 12
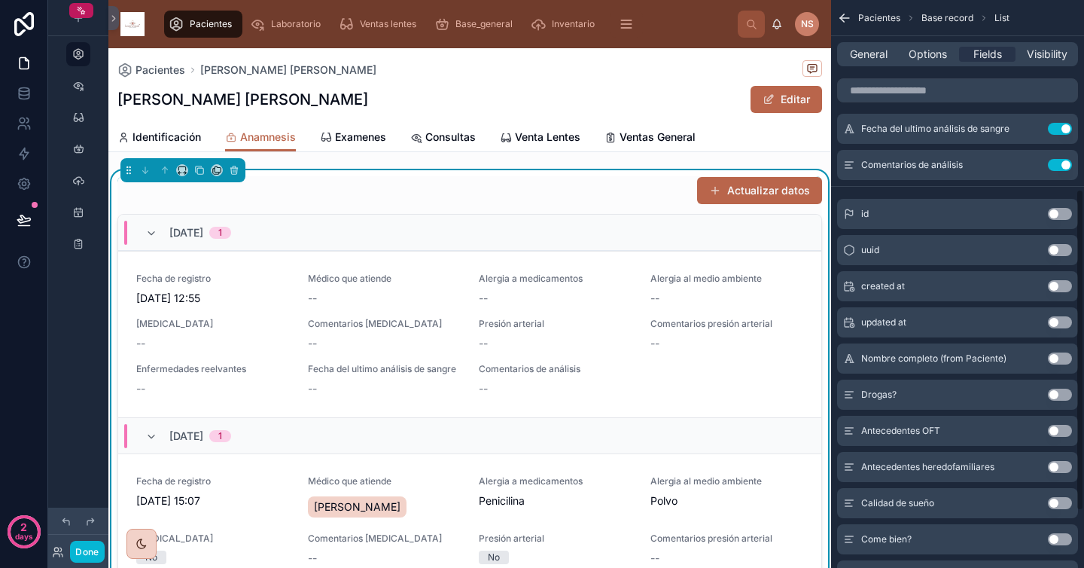
click at [1062, 398] on button "Use setting" at bounding box center [1060, 395] width 24 height 12
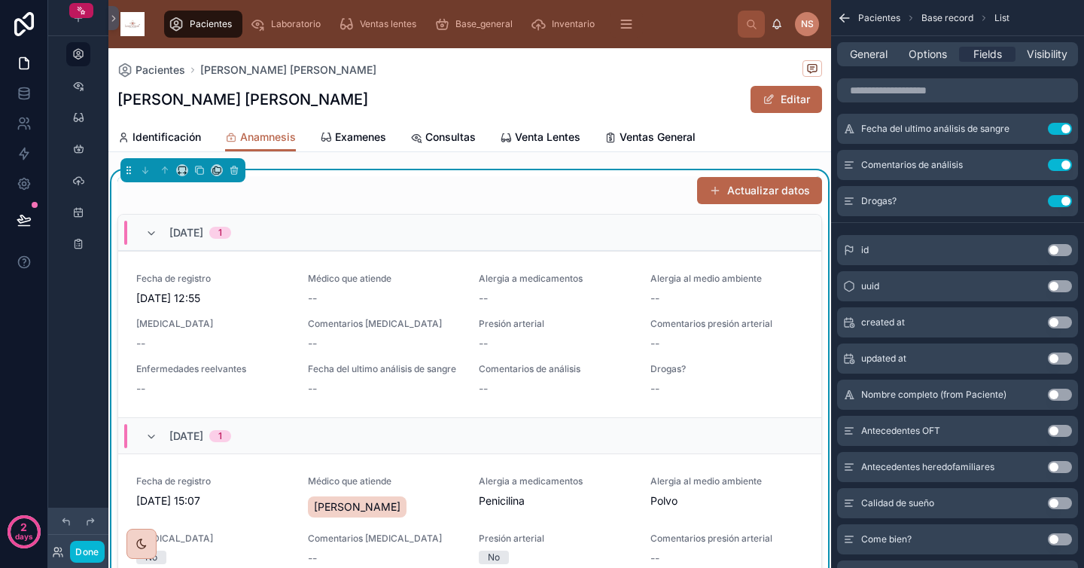
click at [1062, 431] on button "Use setting" at bounding box center [1060, 431] width 24 height 12
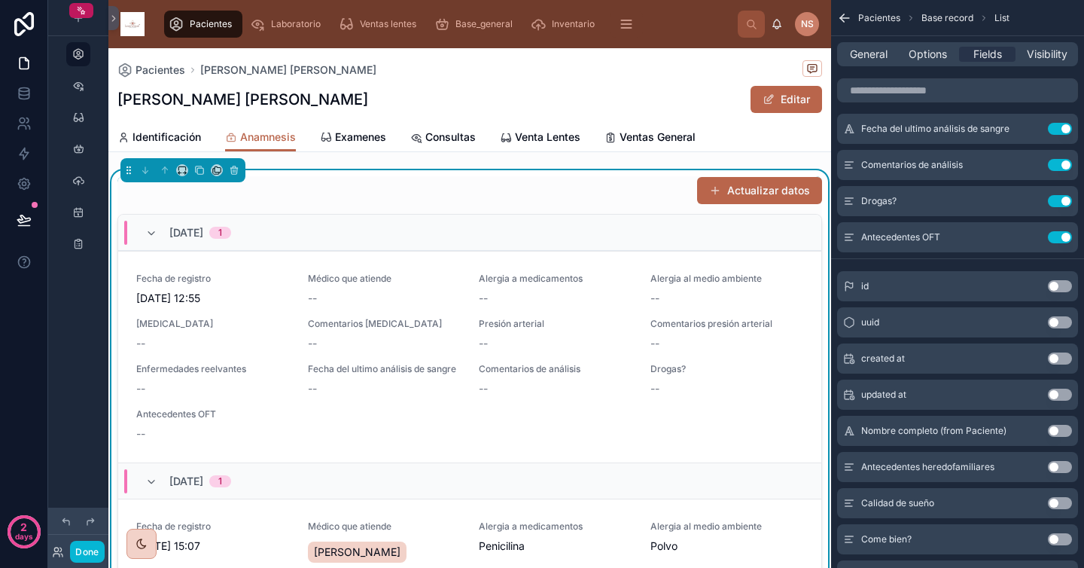
click at [1062, 466] on button "Use setting" at bounding box center [1060, 467] width 24 height 12
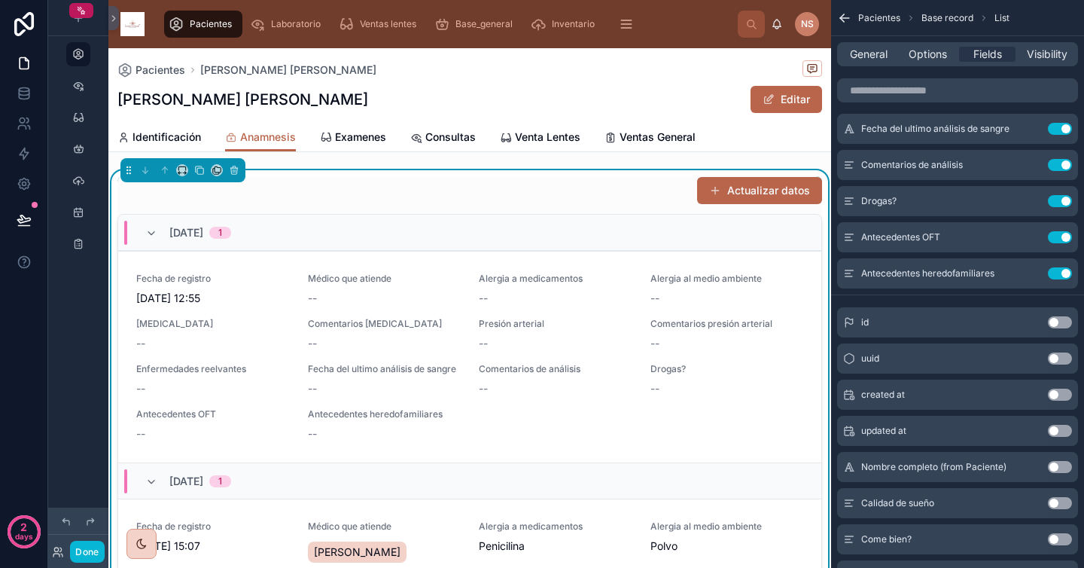
click at [1062, 505] on button "Use setting" at bounding box center [1060, 503] width 24 height 12
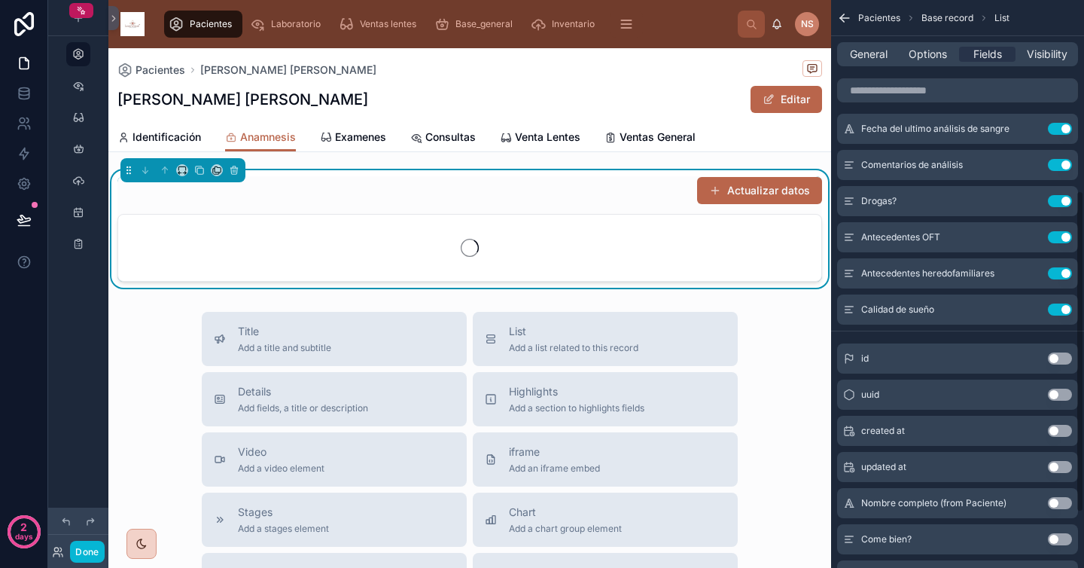
scroll to position [434, 0]
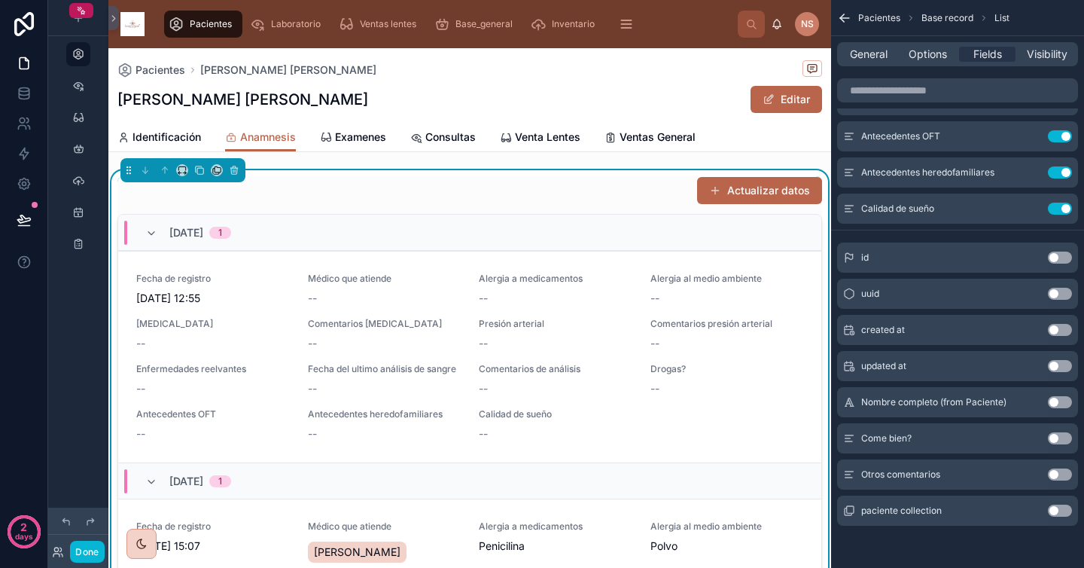
click at [1062, 439] on button "Use setting" at bounding box center [1060, 438] width 24 height 12
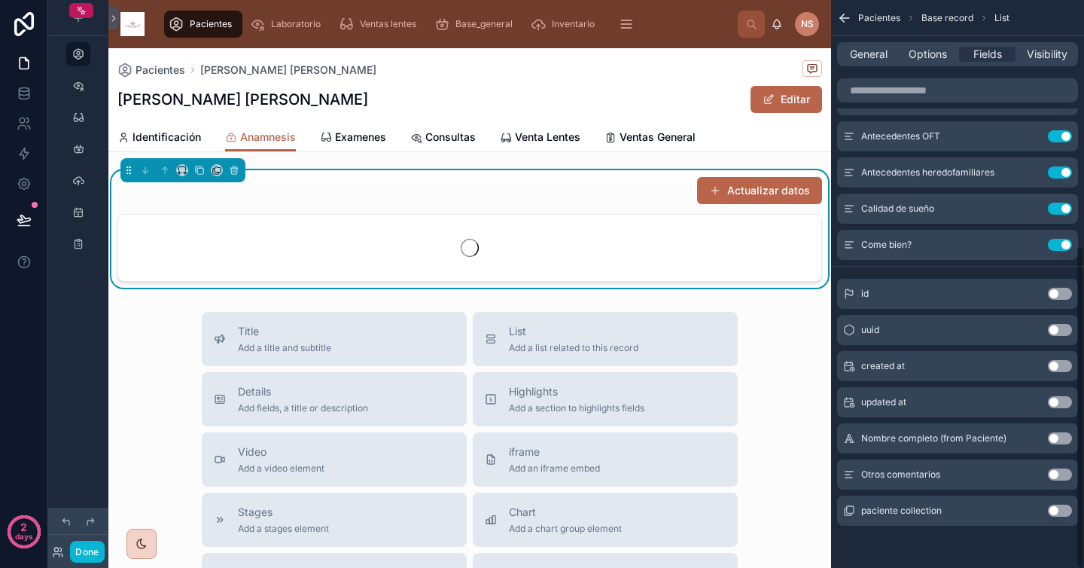
click at [1059, 478] on button "Use setting" at bounding box center [1060, 474] width 24 height 12
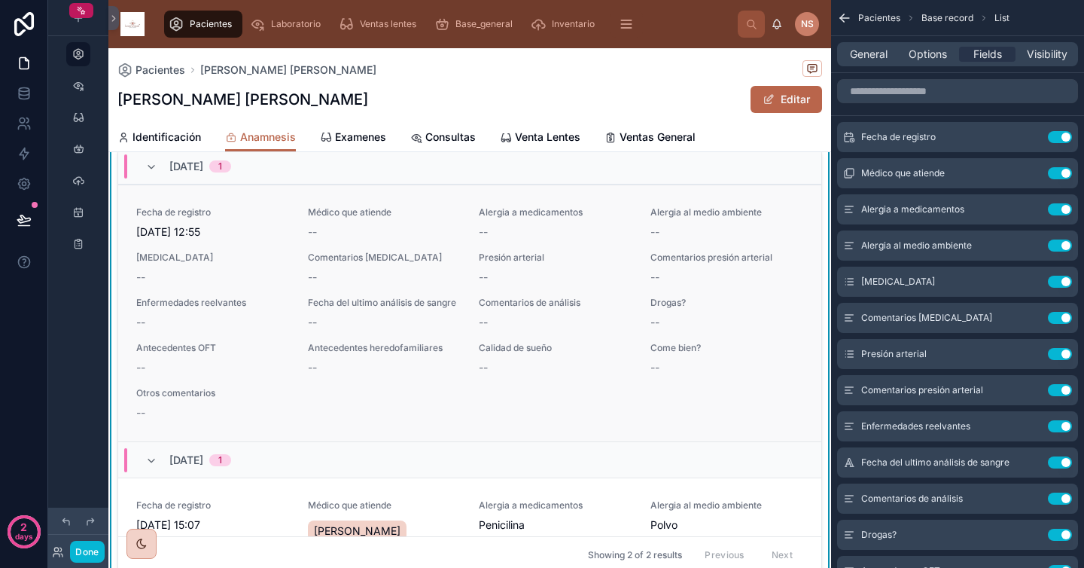
scroll to position [0, 0]
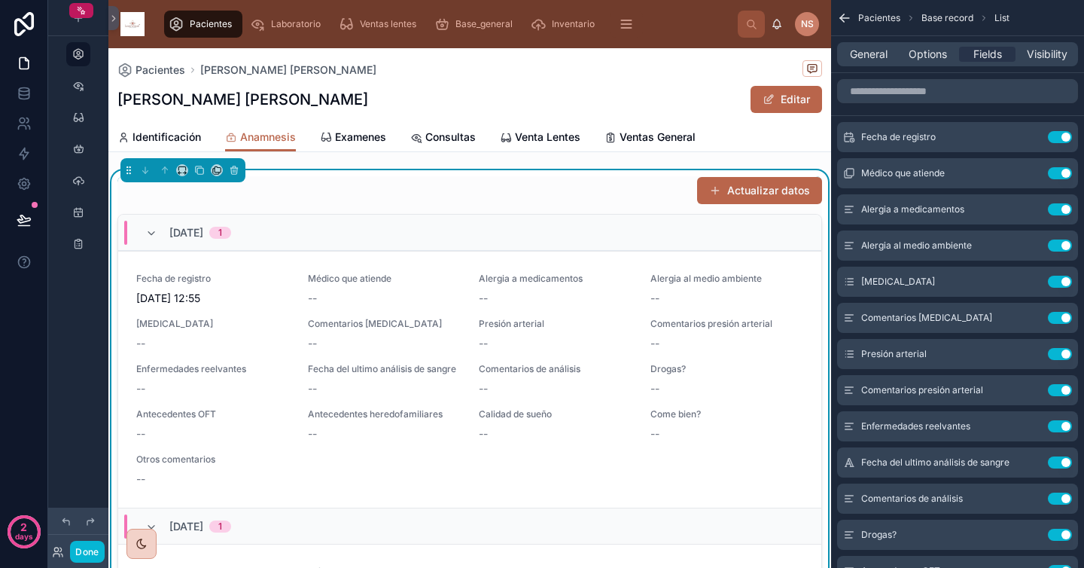
click at [602, 184] on div "Actualizar datos" at bounding box center [469, 190] width 705 height 29
click at [594, 84] on div "Pacientes [PERSON_NAME] [PERSON_NAME] [PERSON_NAME] [PERSON_NAME] [PERSON_NAME]…" at bounding box center [469, 85] width 705 height 75
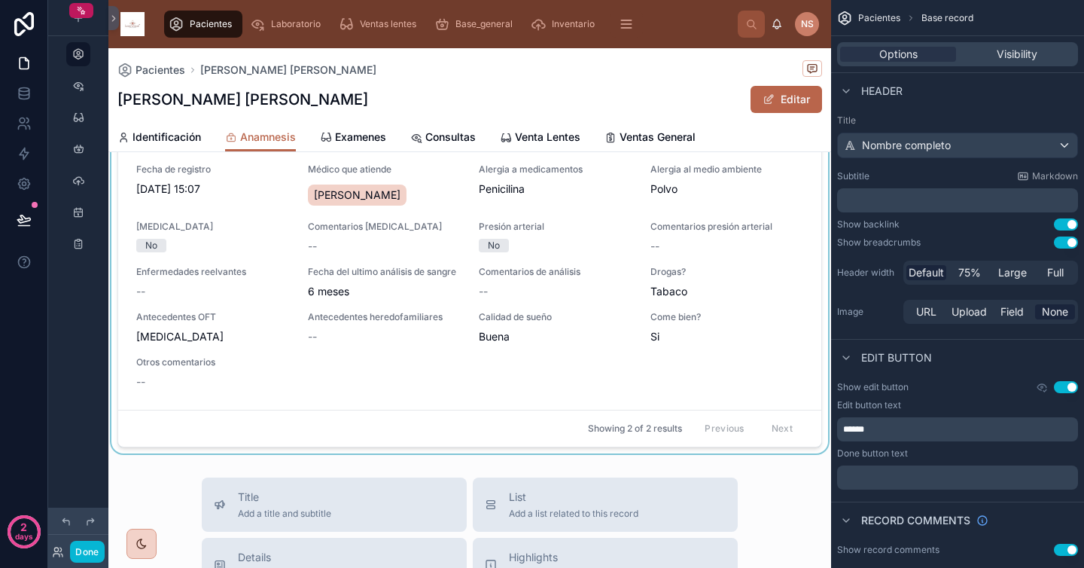
scroll to position [194, 0]
